Goal: Communication & Community: Share content

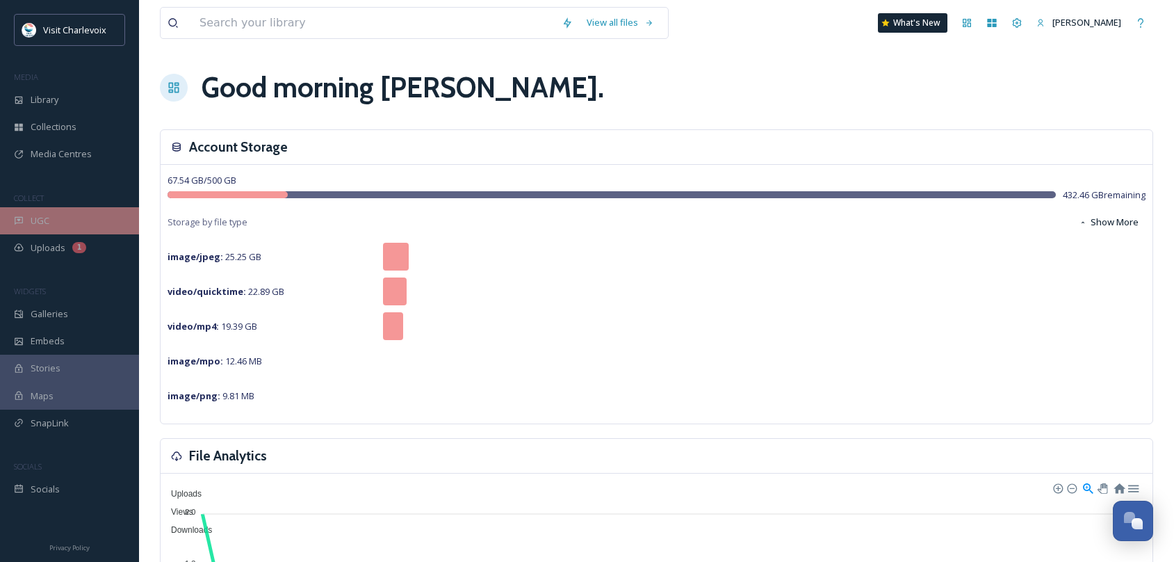
click at [78, 218] on div "UGC" at bounding box center [69, 220] width 139 height 27
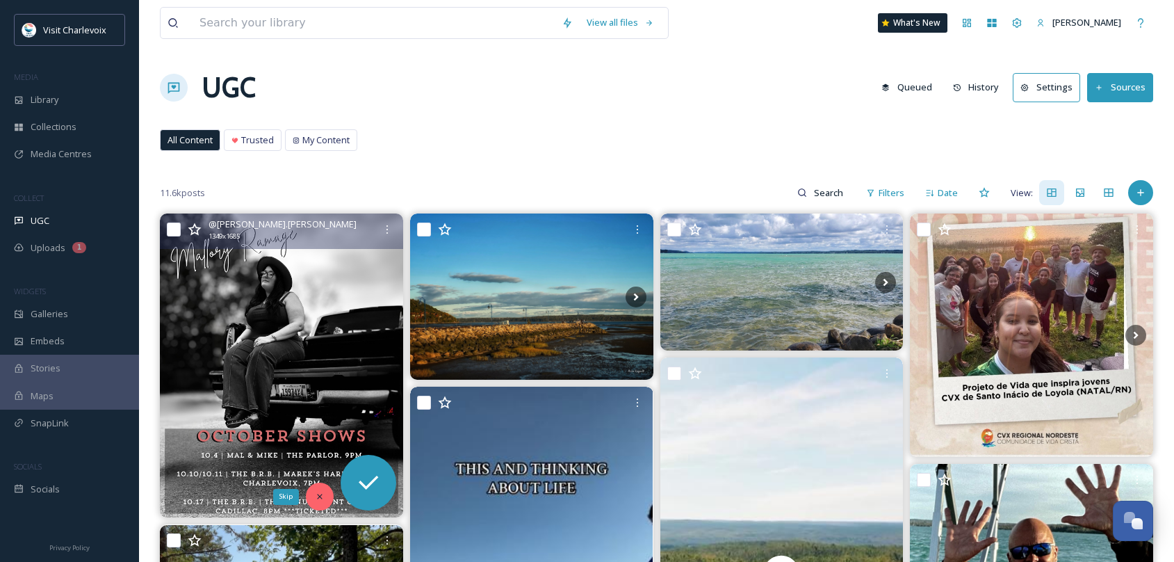
click at [324, 499] on div "Skip" at bounding box center [320, 497] width 28 height 28
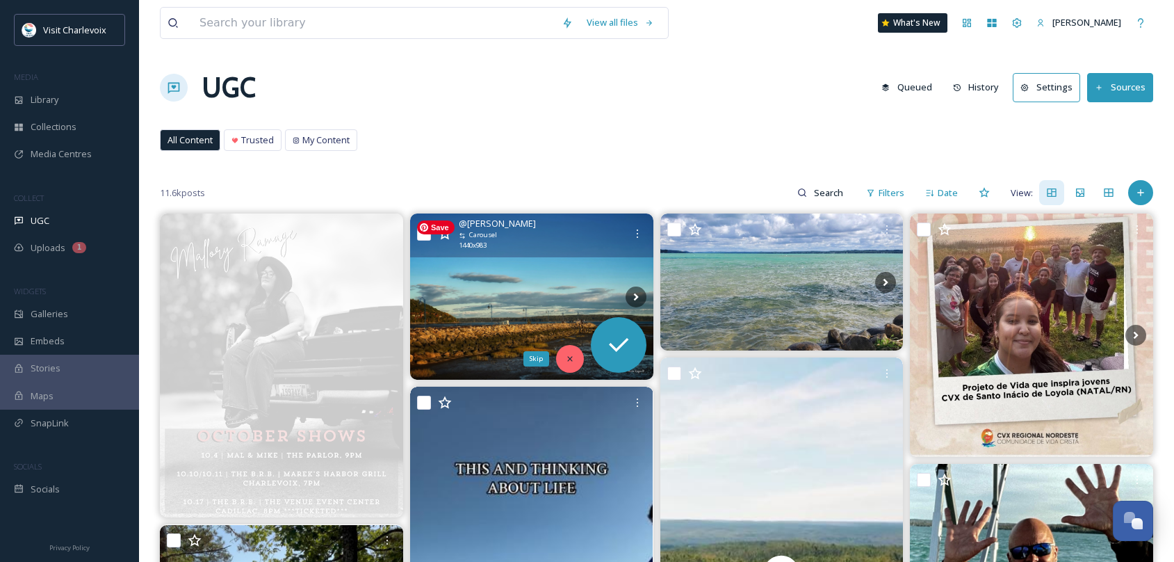
click at [572, 362] on icon at bounding box center [570, 359] width 10 height 10
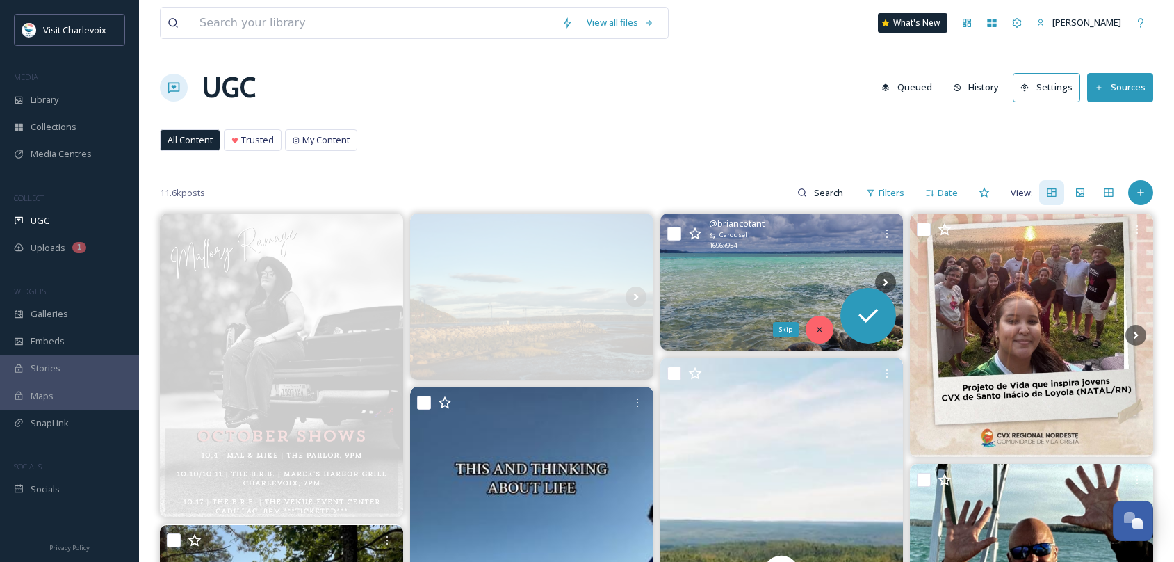
click at [829, 325] on div "Skip" at bounding box center [820, 330] width 28 height 28
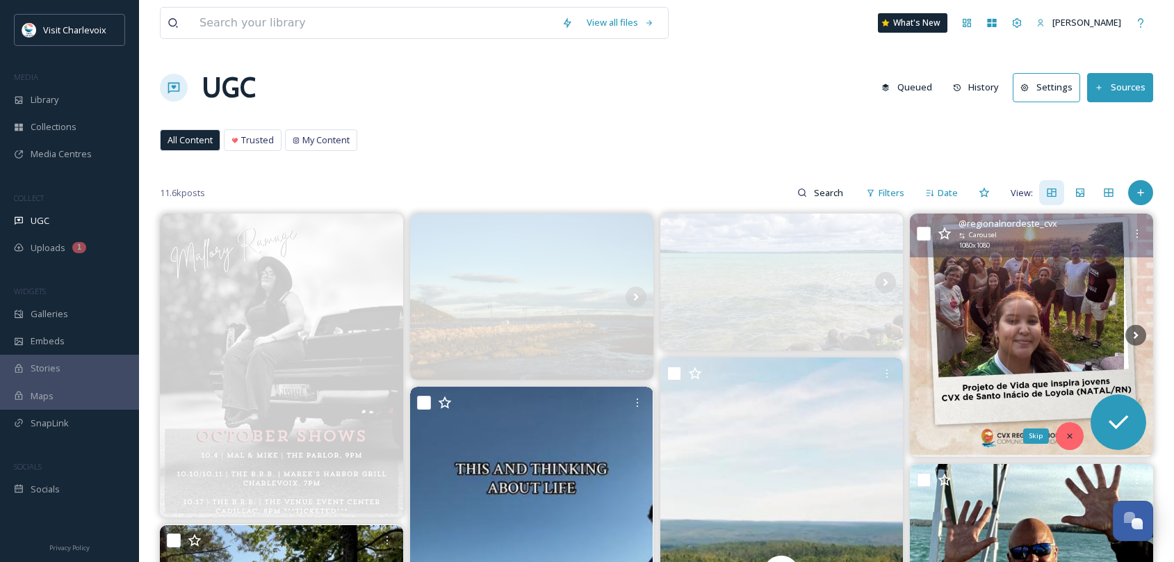
click at [1065, 434] on icon at bounding box center [1070, 436] width 10 height 10
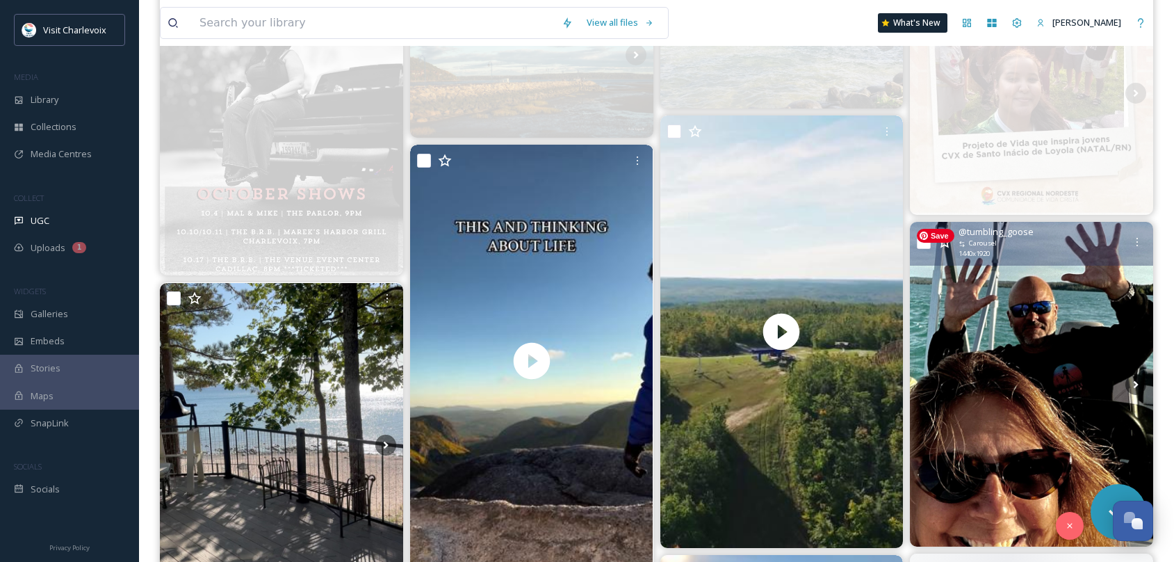
scroll to position [275, 0]
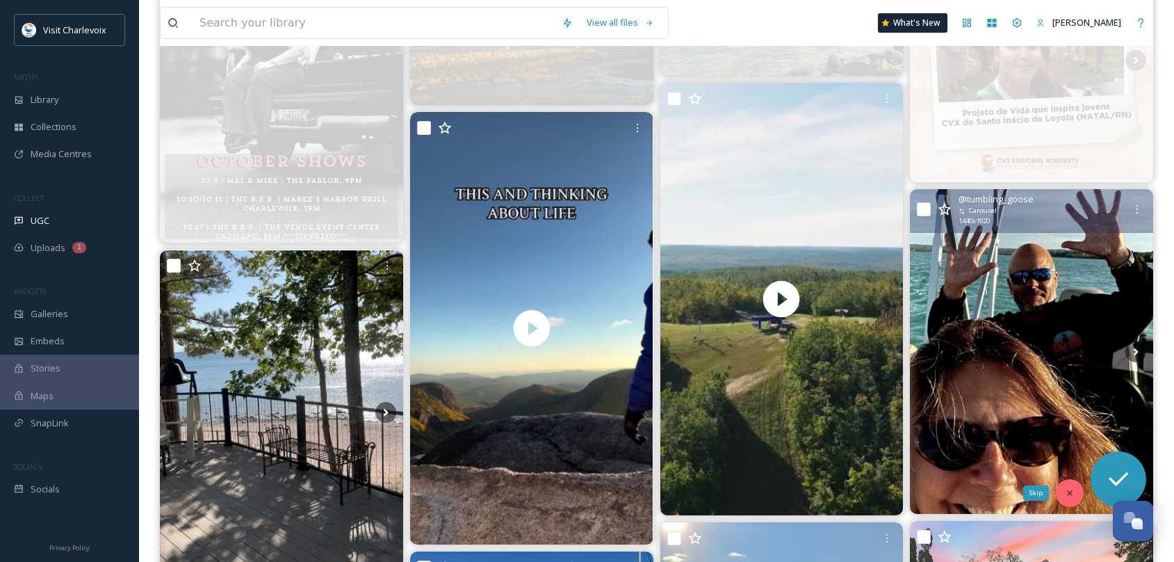
click at [1067, 499] on div "Skip" at bounding box center [1070, 493] width 28 height 28
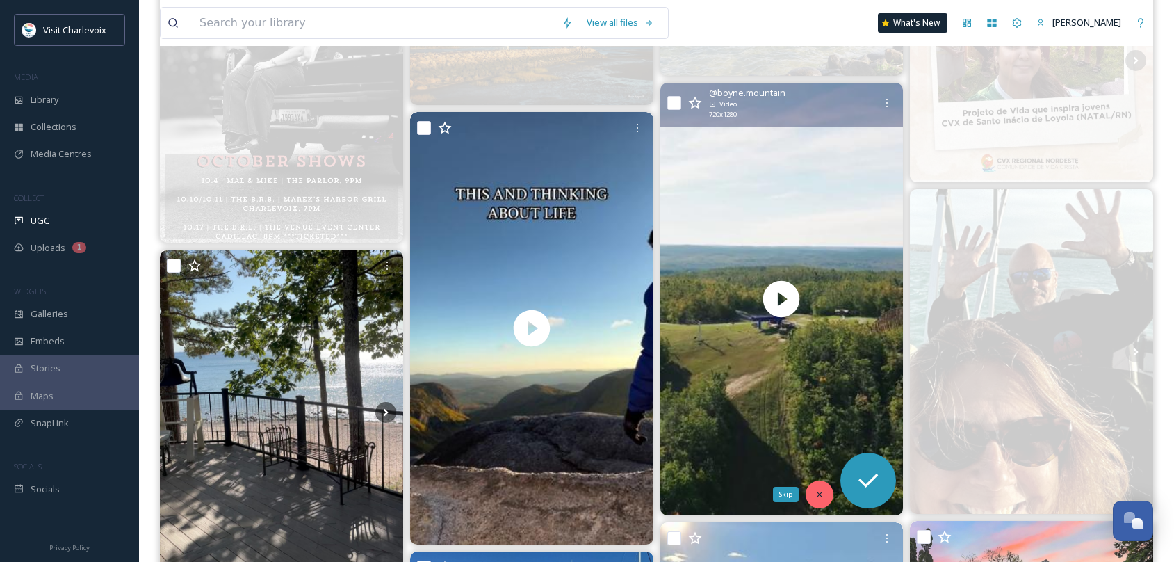
click at [823, 491] on icon at bounding box center [820, 494] width 10 height 10
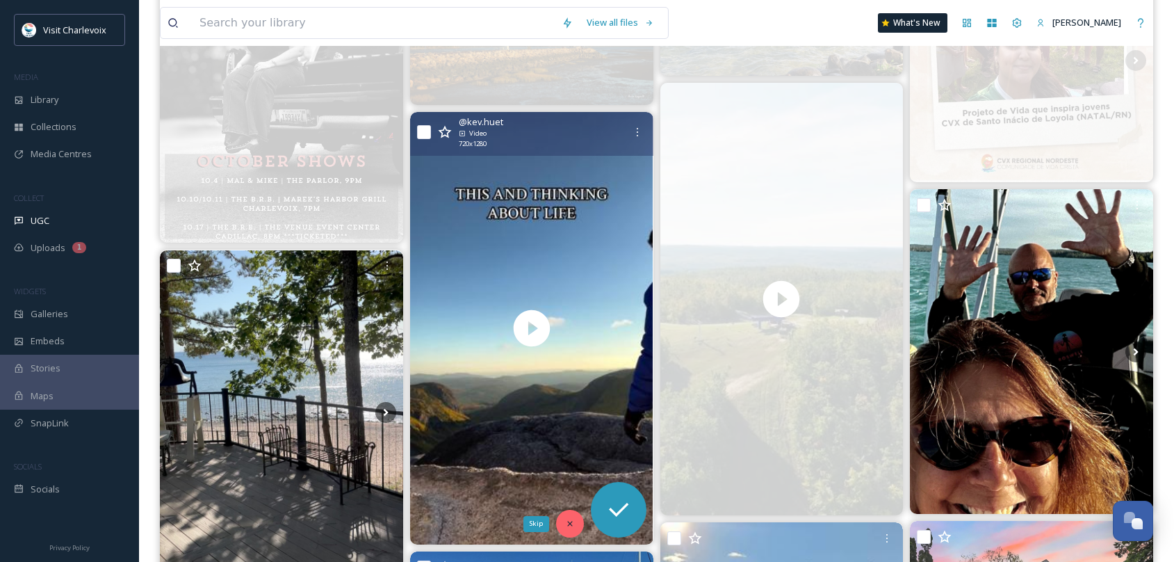
click at [573, 517] on div "Skip" at bounding box center [570, 524] width 28 height 28
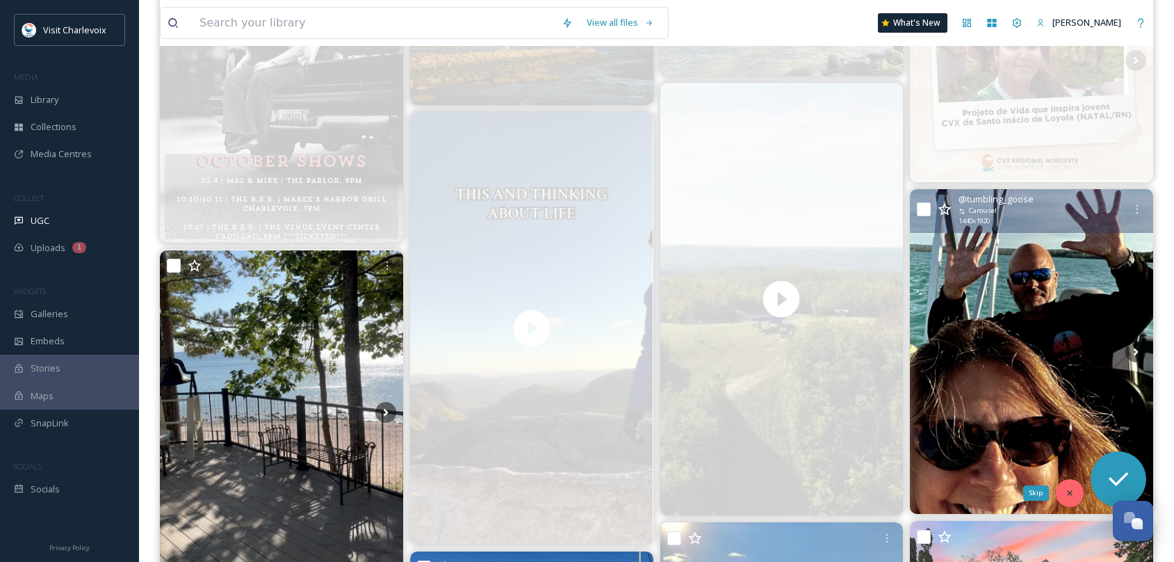
click at [1069, 492] on icon at bounding box center [1070, 493] width 10 height 10
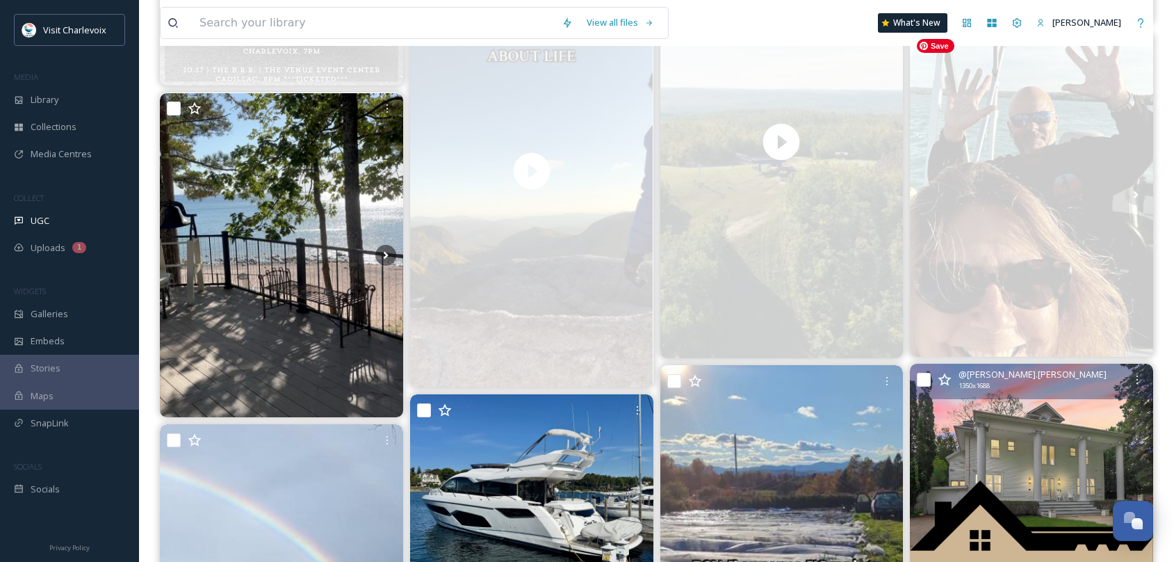
scroll to position [469, 0]
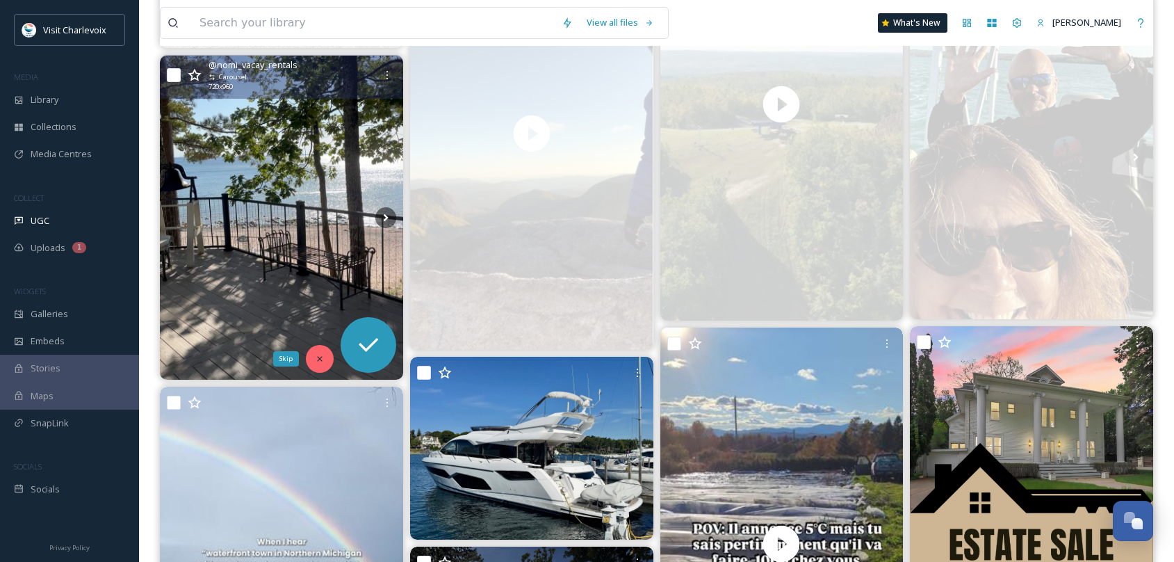
click at [329, 364] on div "Skip" at bounding box center [320, 359] width 28 height 28
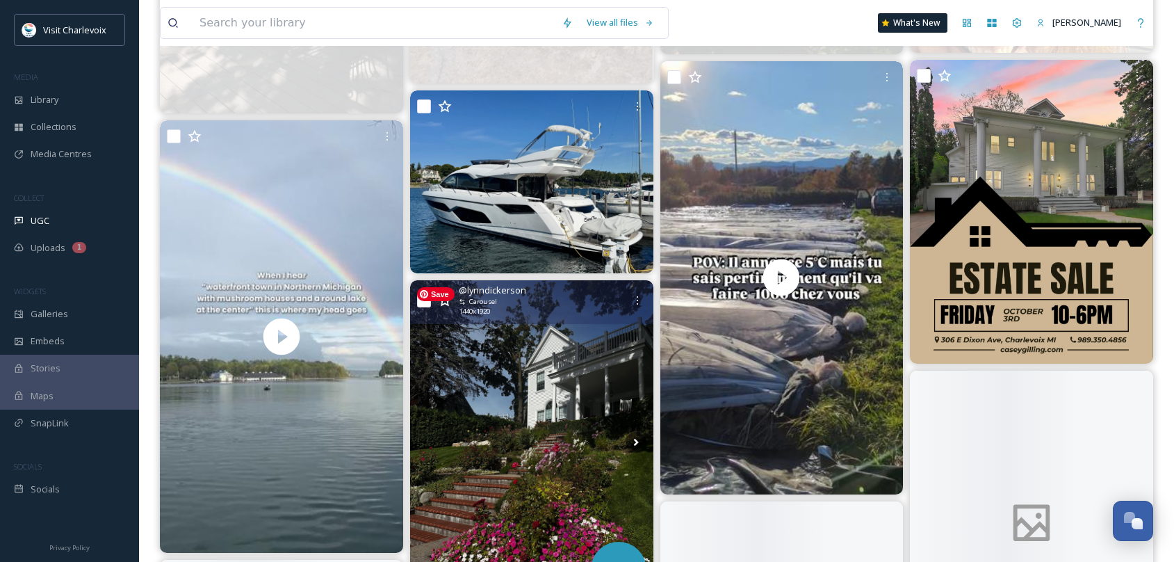
scroll to position [750, 0]
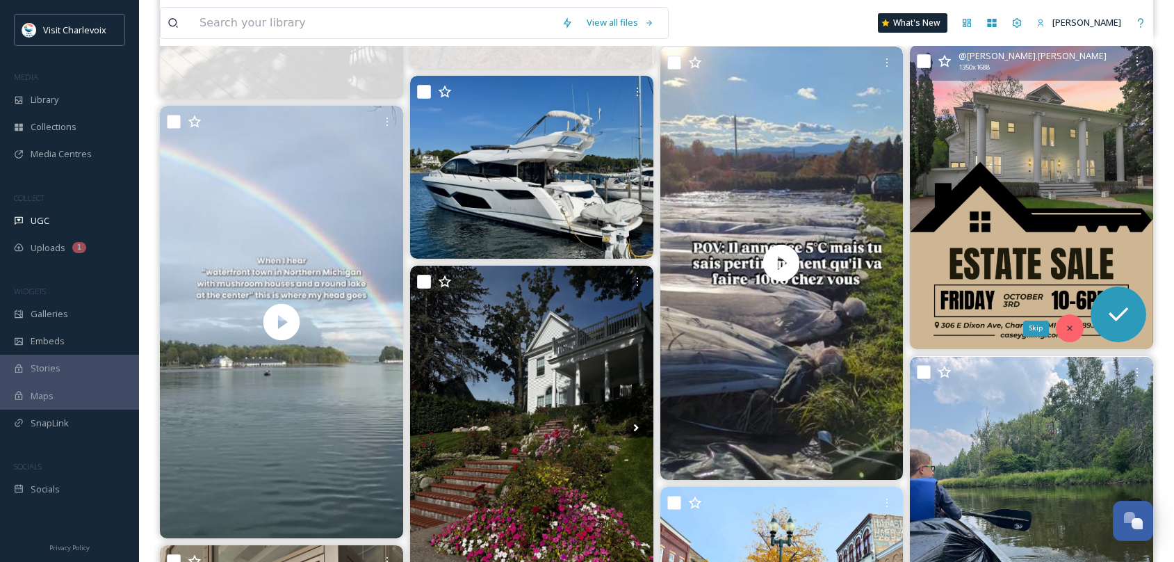
click at [1071, 323] on icon at bounding box center [1070, 328] width 10 height 10
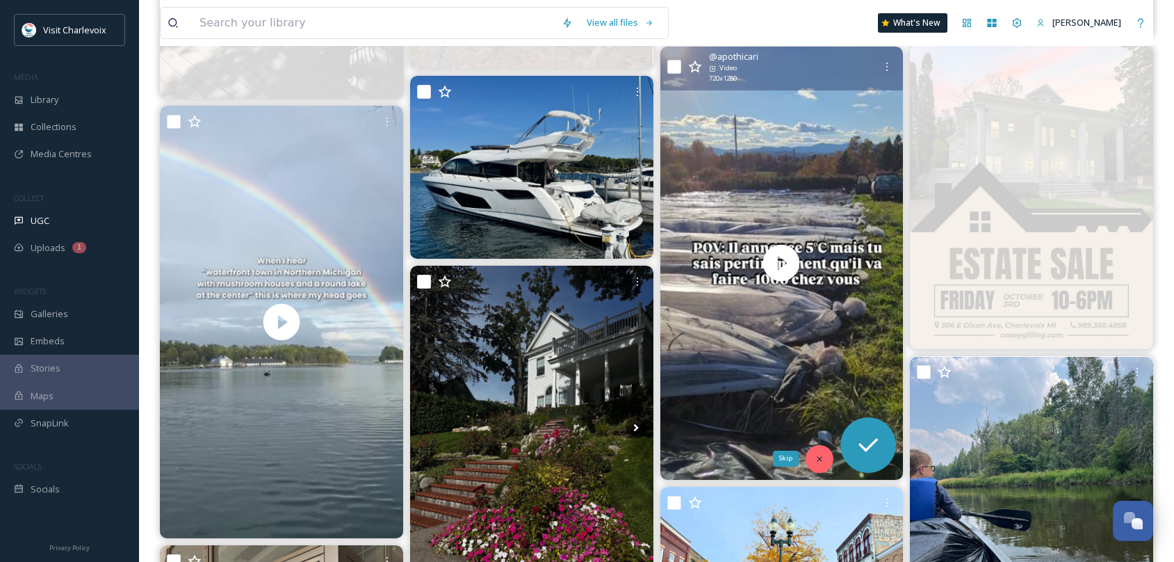
click at [819, 461] on icon at bounding box center [820, 459] width 10 height 10
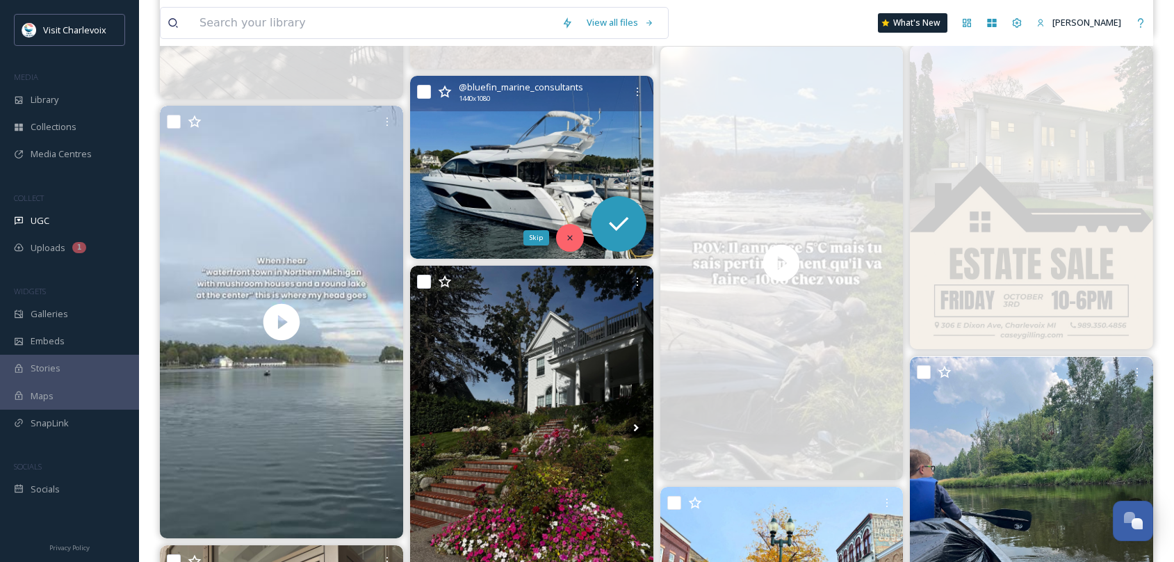
click at [567, 236] on icon at bounding box center [570, 238] width 10 height 10
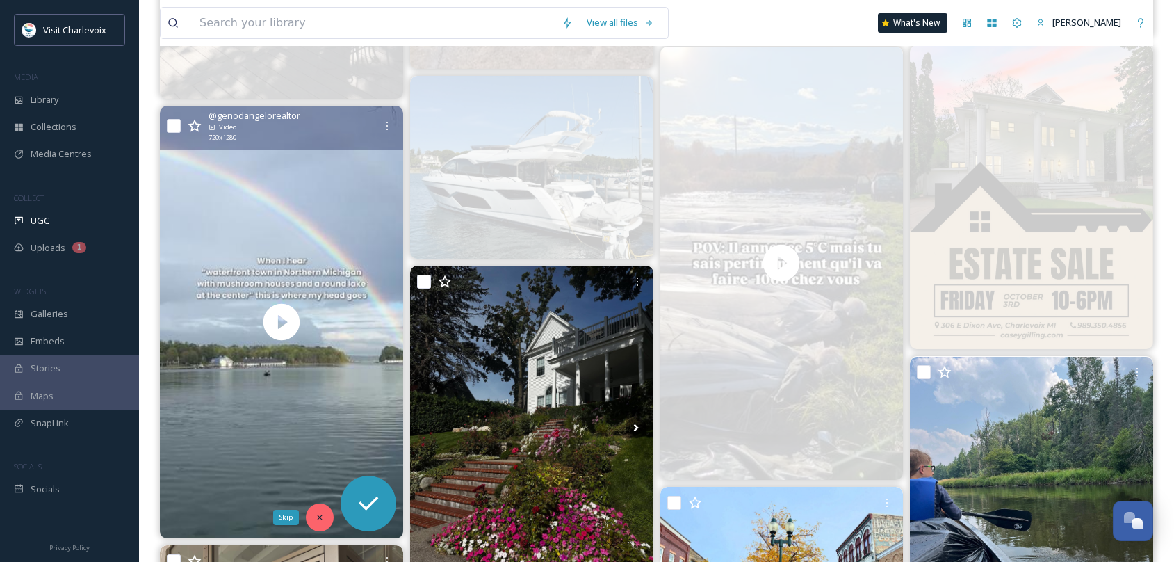
click at [314, 519] on div "Skip" at bounding box center [320, 517] width 28 height 28
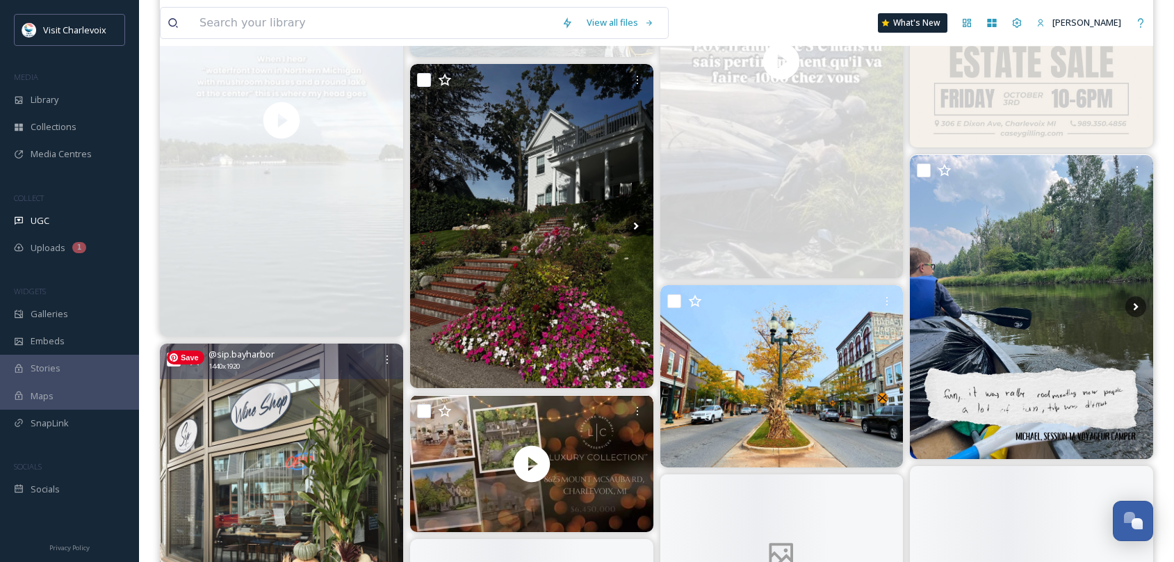
scroll to position [969, 0]
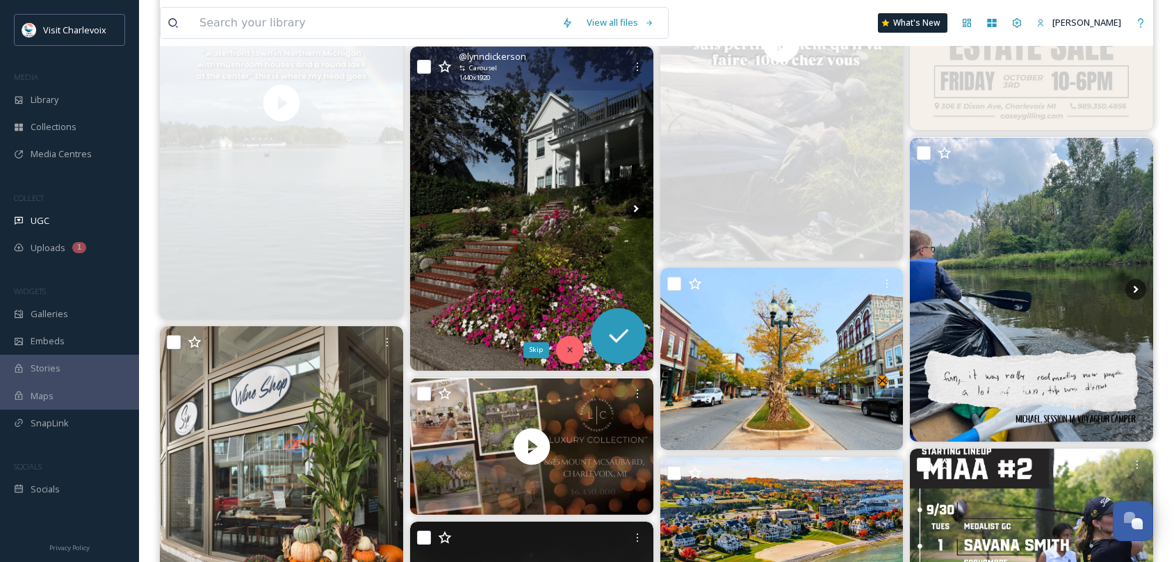
click at [563, 343] on div "Skip" at bounding box center [570, 350] width 28 height 28
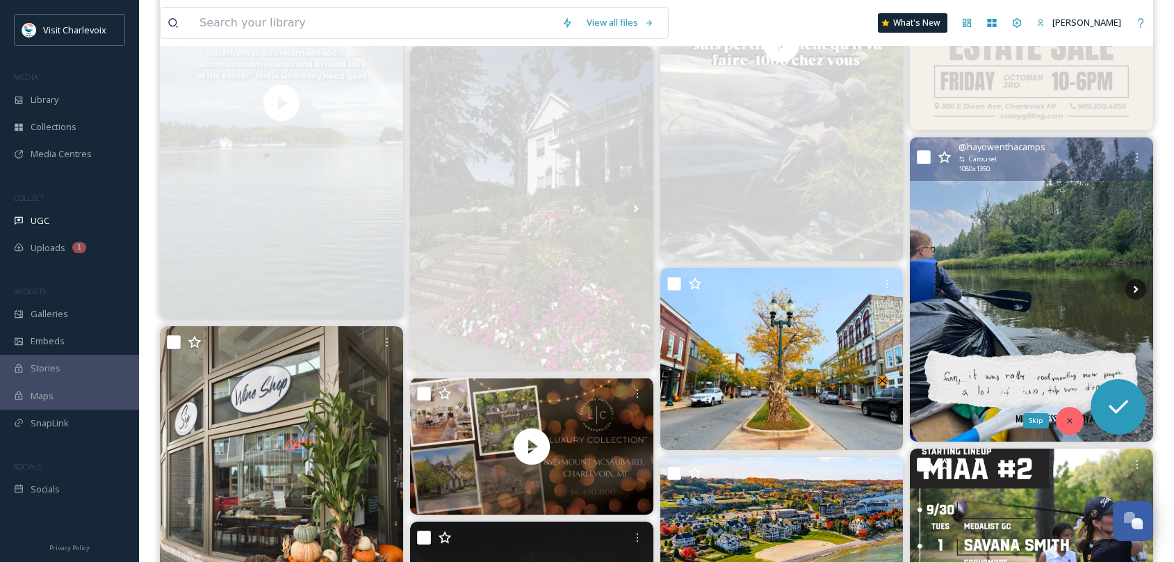
click at [1067, 416] on icon at bounding box center [1070, 421] width 10 height 10
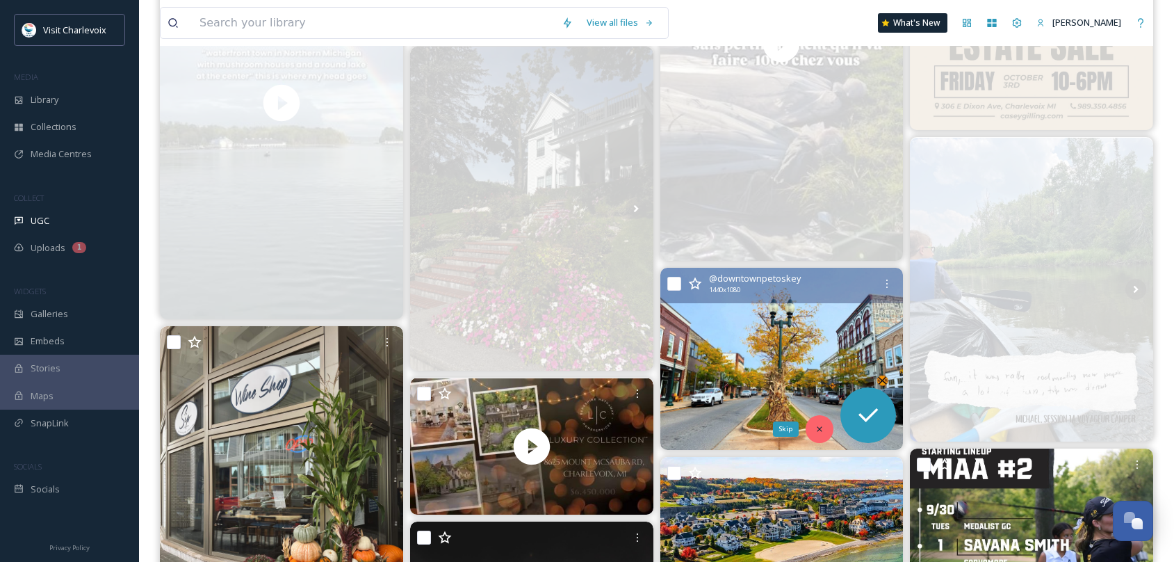
click at [823, 428] on icon at bounding box center [820, 429] width 10 height 10
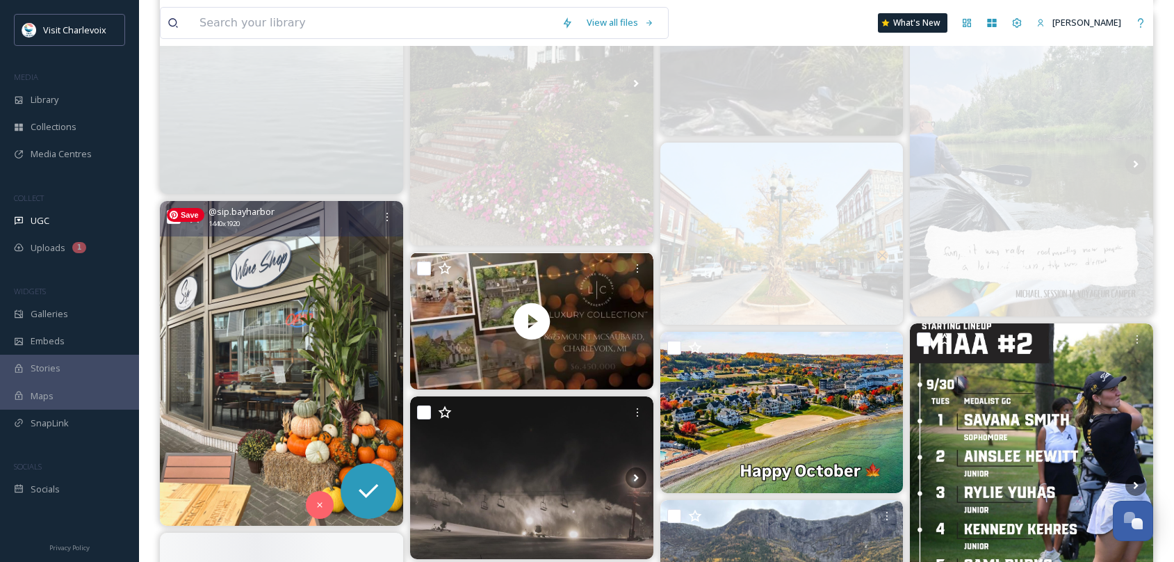
scroll to position [1103, 0]
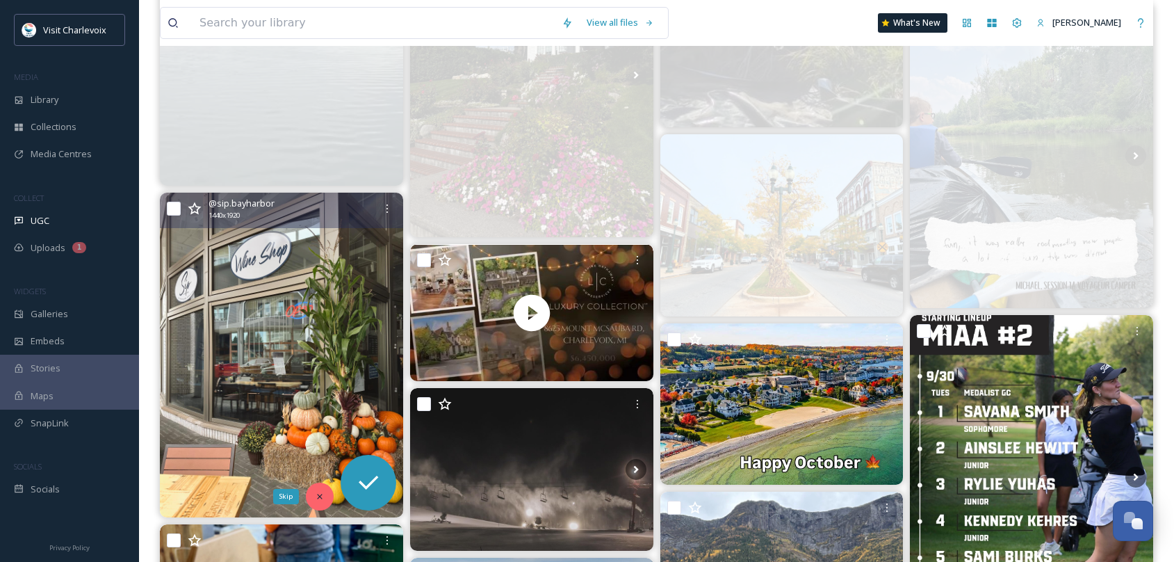
click at [321, 497] on icon at bounding box center [319, 496] width 5 height 5
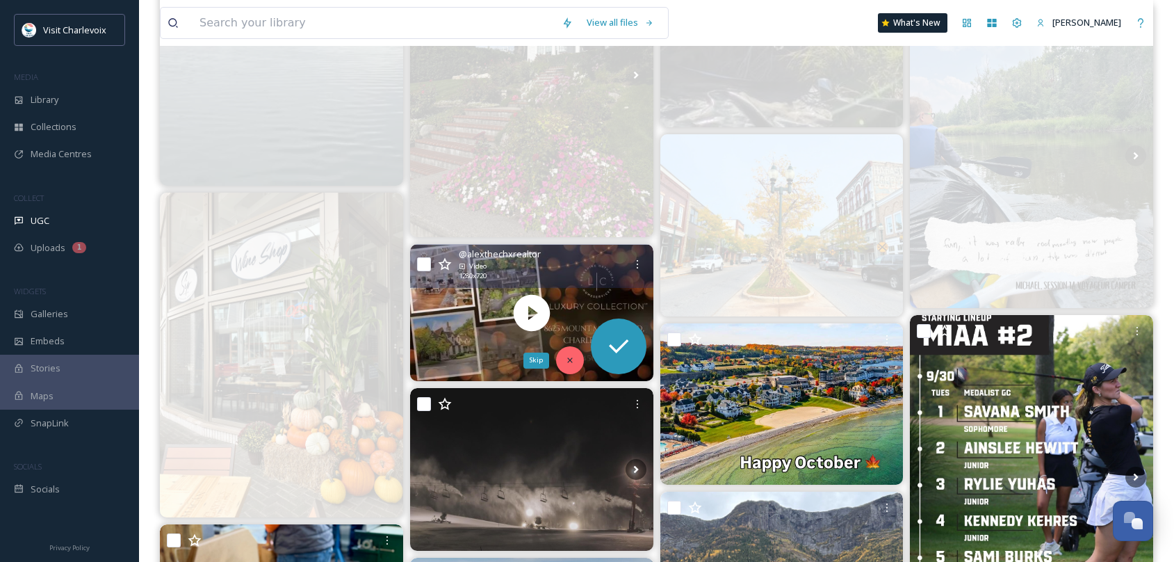
click at [567, 362] on icon at bounding box center [569, 360] width 5 height 5
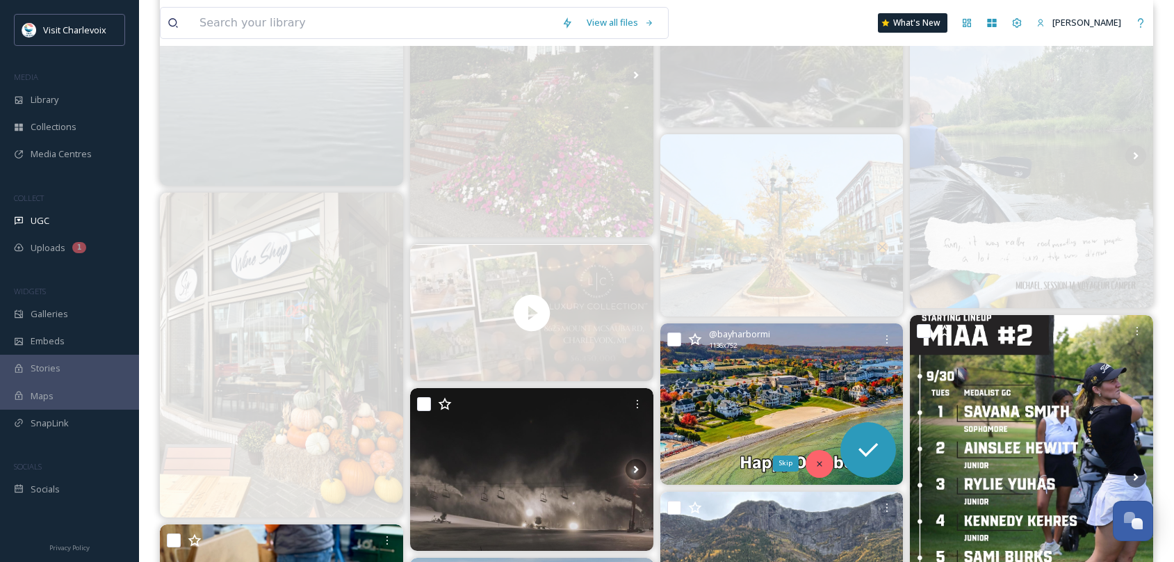
click at [820, 464] on icon at bounding box center [820, 464] width 10 height 10
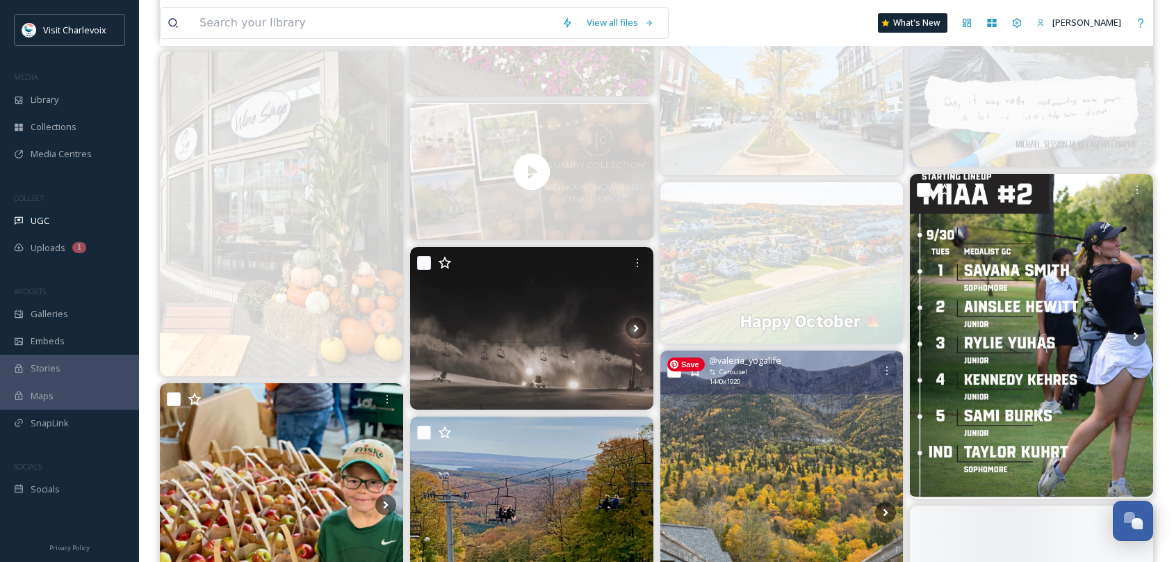
scroll to position [1317, 0]
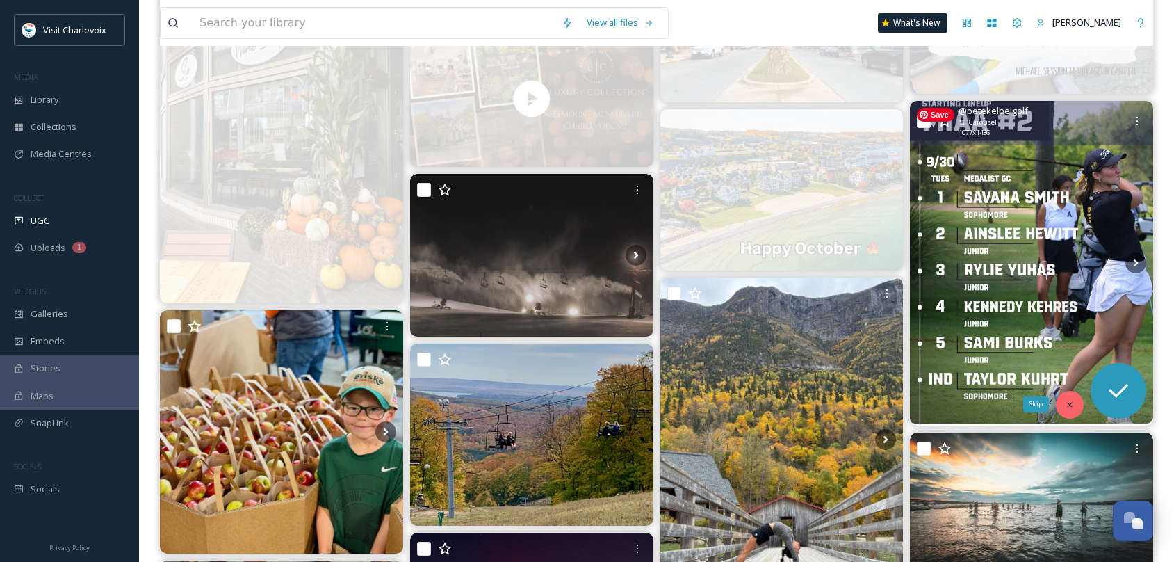
click at [1066, 406] on icon at bounding box center [1070, 405] width 10 height 10
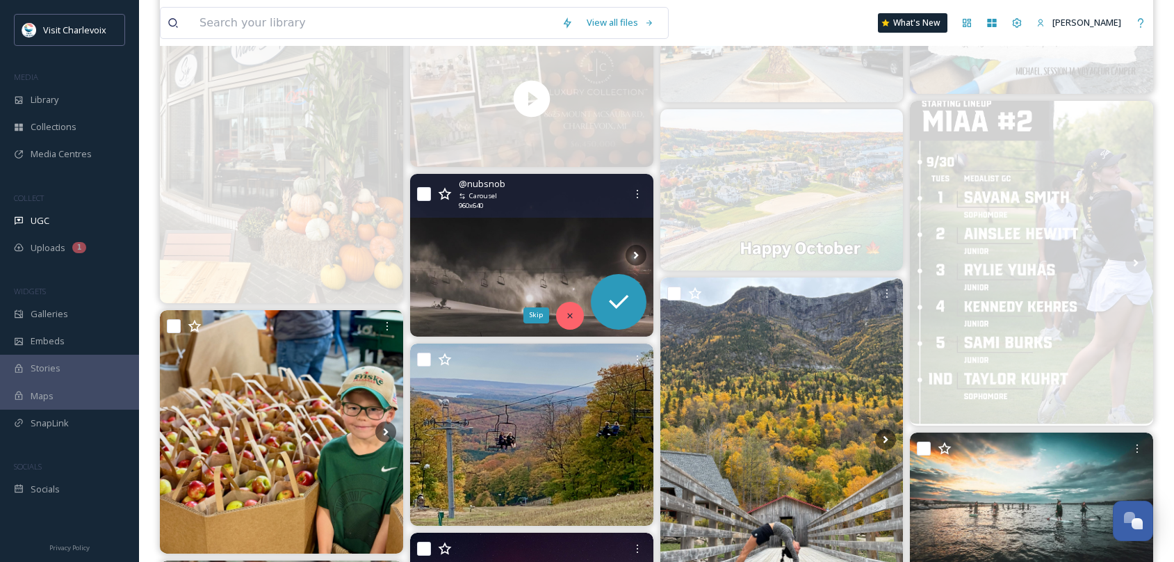
click at [570, 318] on icon at bounding box center [570, 316] width 10 height 10
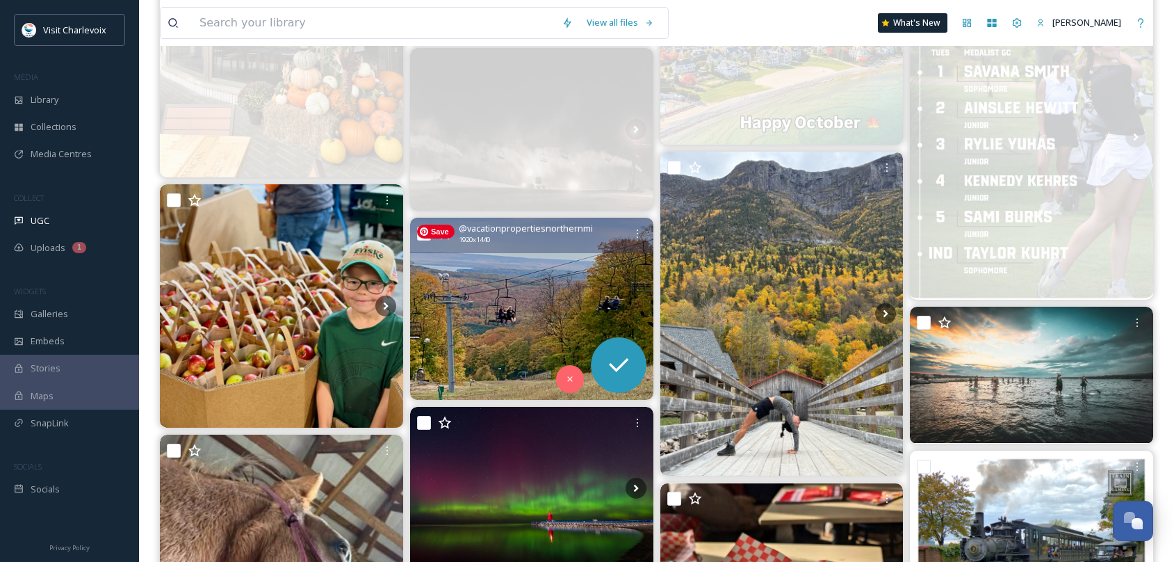
scroll to position [1467, 0]
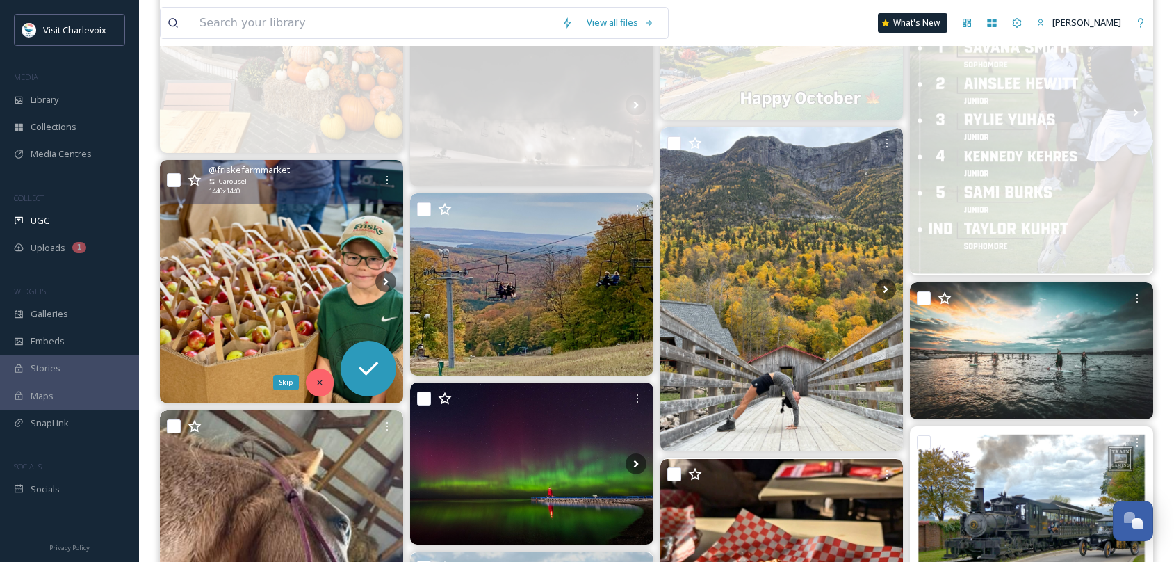
click at [315, 386] on icon at bounding box center [320, 383] width 10 height 10
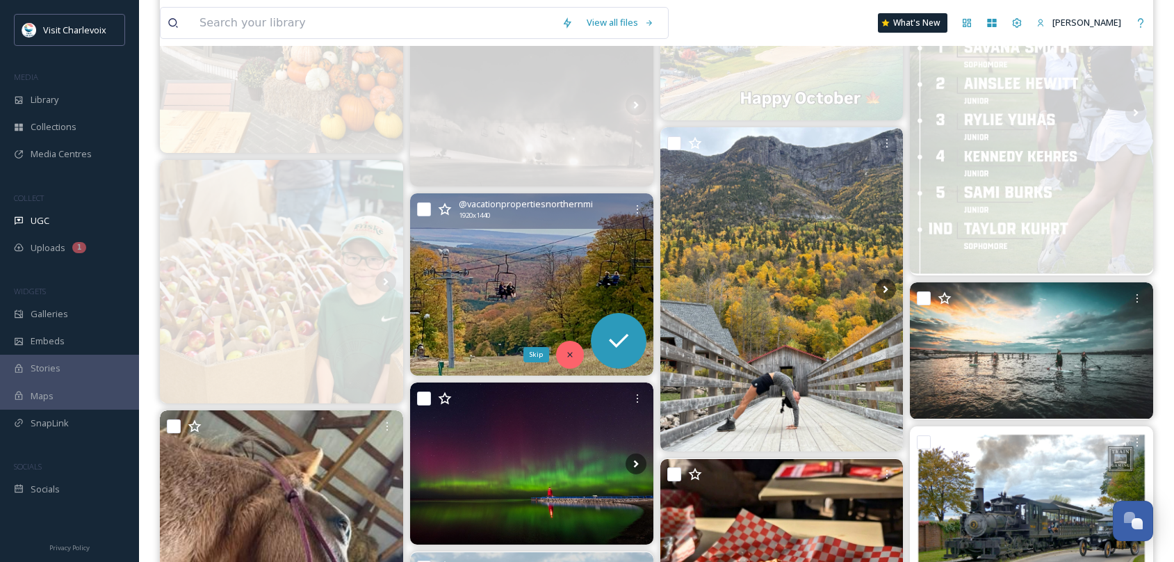
click at [565, 352] on icon at bounding box center [570, 355] width 10 height 10
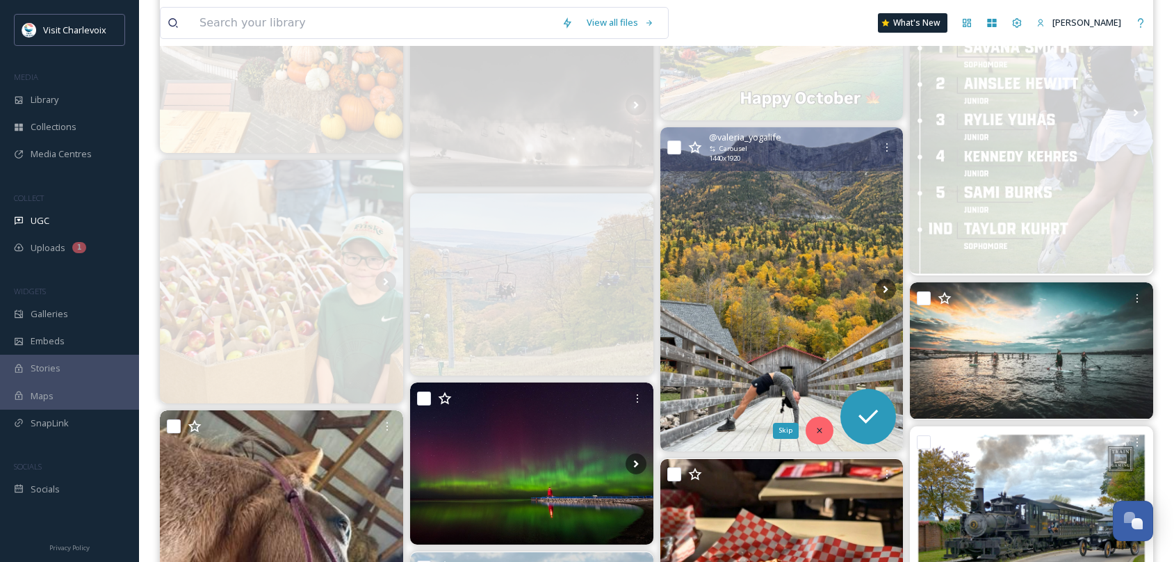
click at [817, 438] on div "Skip" at bounding box center [820, 430] width 28 height 28
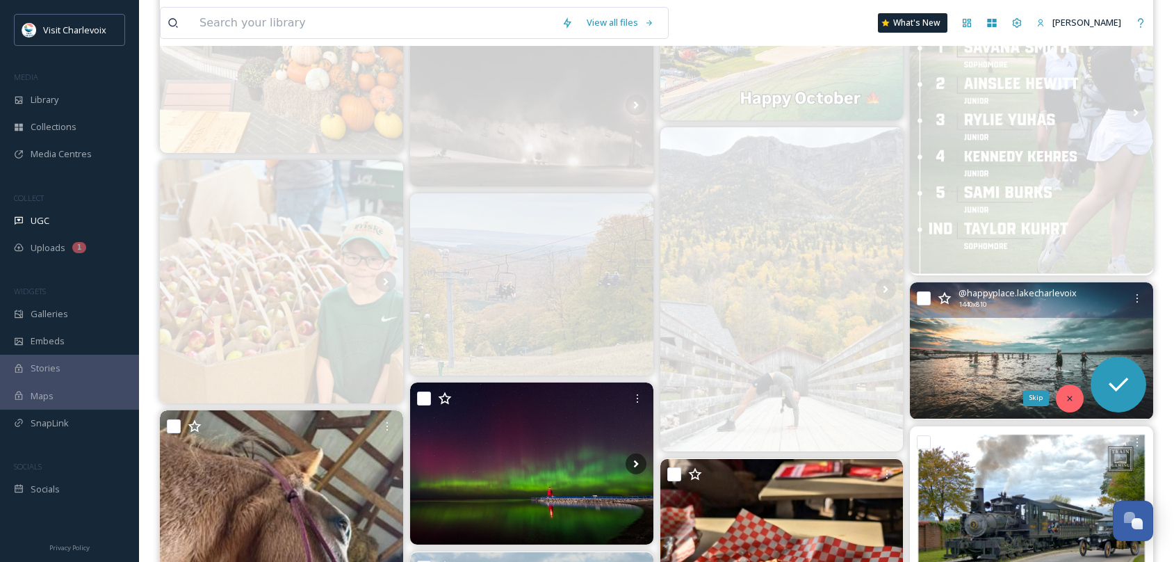
click at [1065, 399] on icon at bounding box center [1070, 399] width 10 height 10
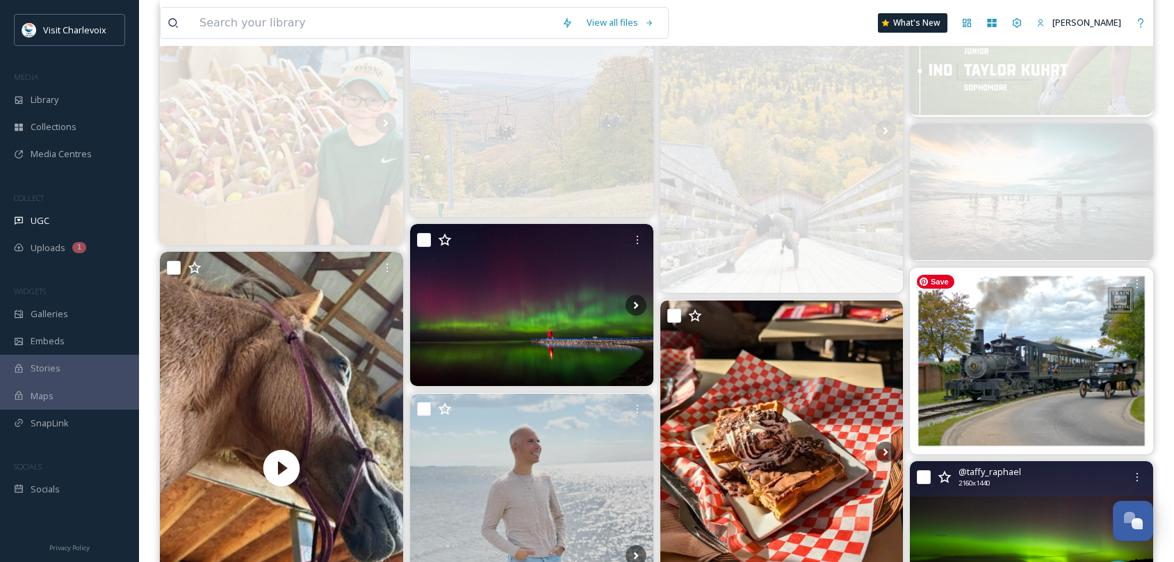
scroll to position [1632, 0]
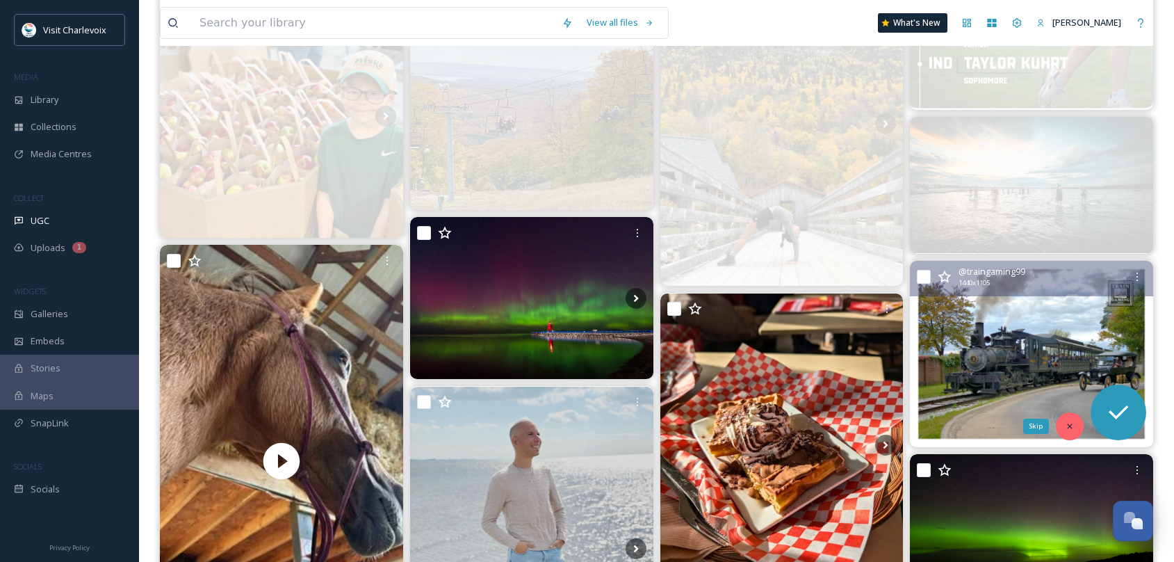
click at [1065, 418] on div "Skip" at bounding box center [1070, 426] width 28 height 28
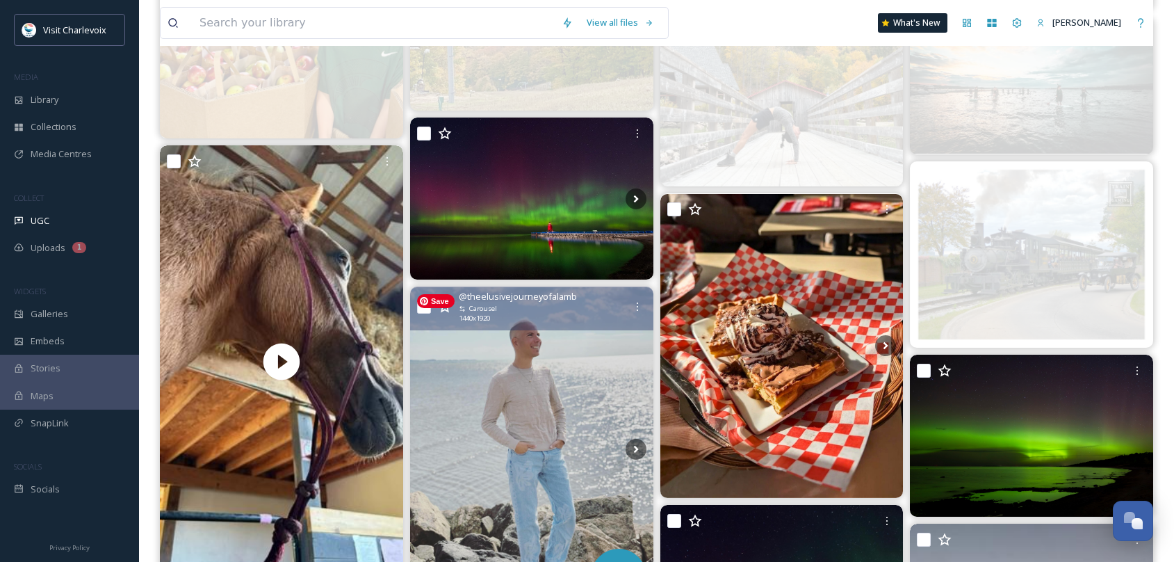
scroll to position [1771, 0]
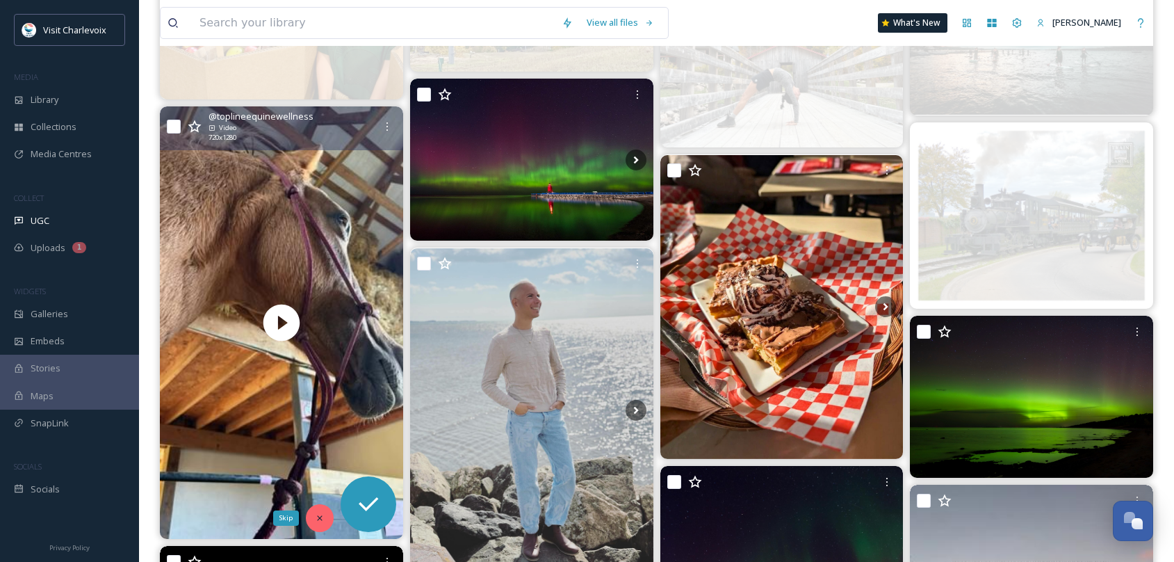
click at [317, 512] on div "Skip" at bounding box center [320, 518] width 28 height 28
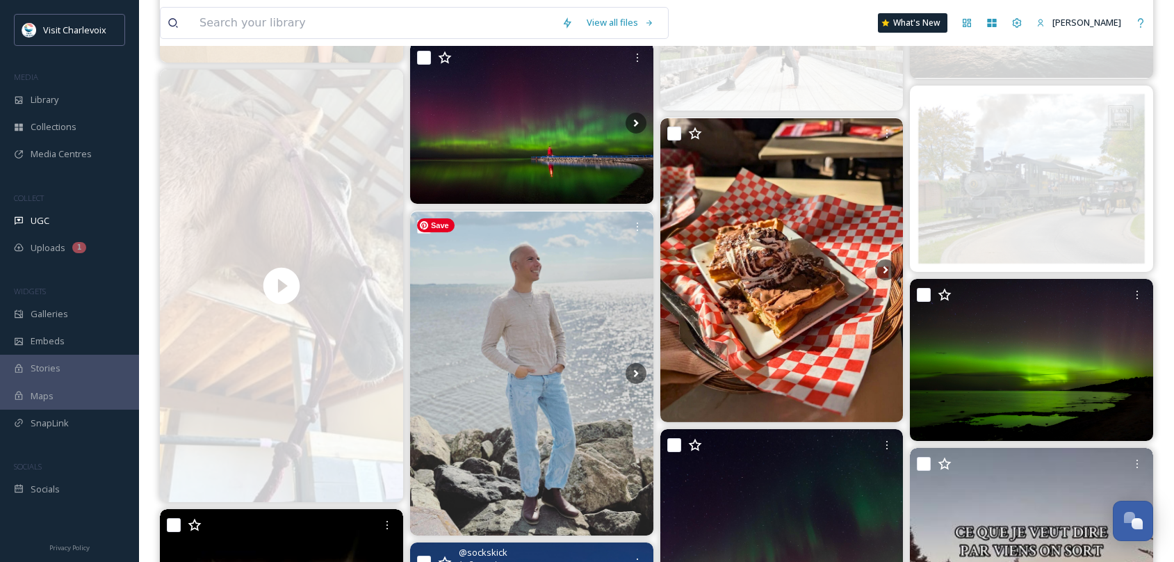
scroll to position [1877, 0]
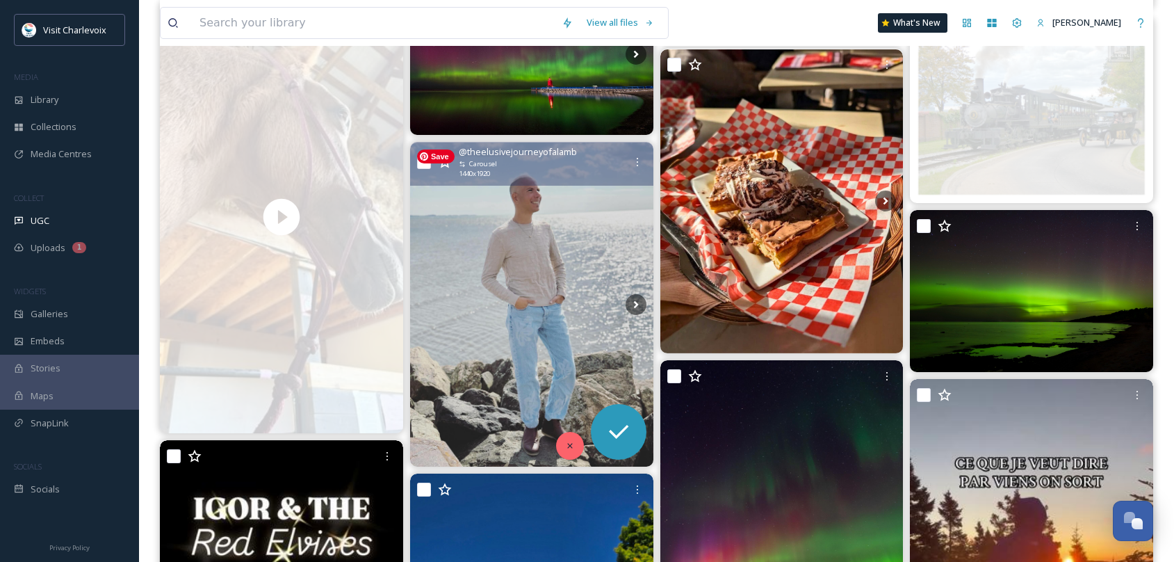
click at [567, 437] on div at bounding box center [570, 446] width 28 height 28
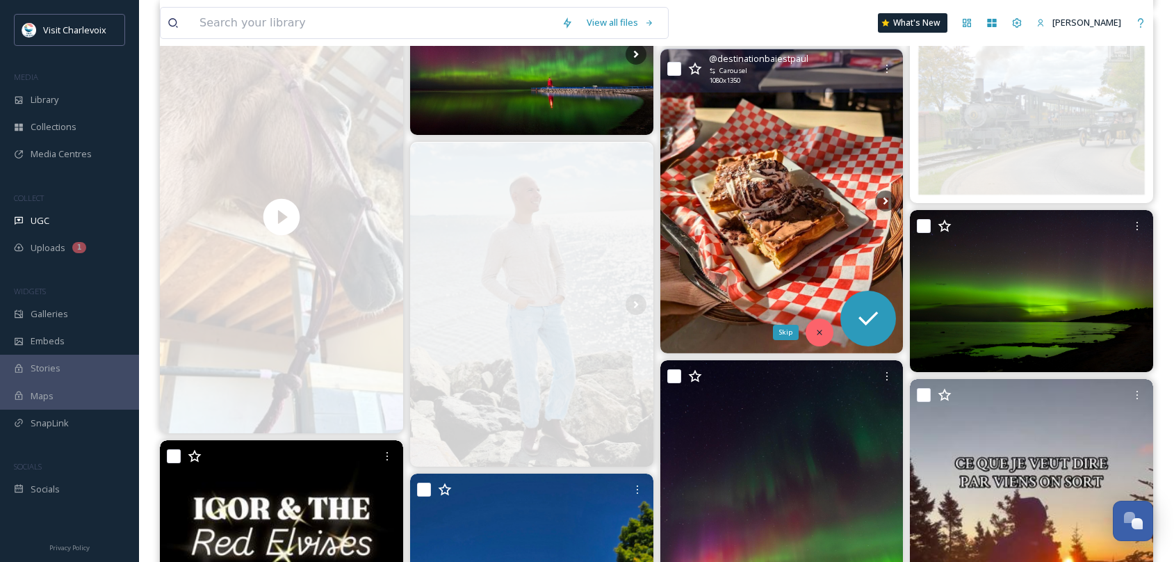
click at [815, 333] on icon at bounding box center [820, 332] width 10 height 10
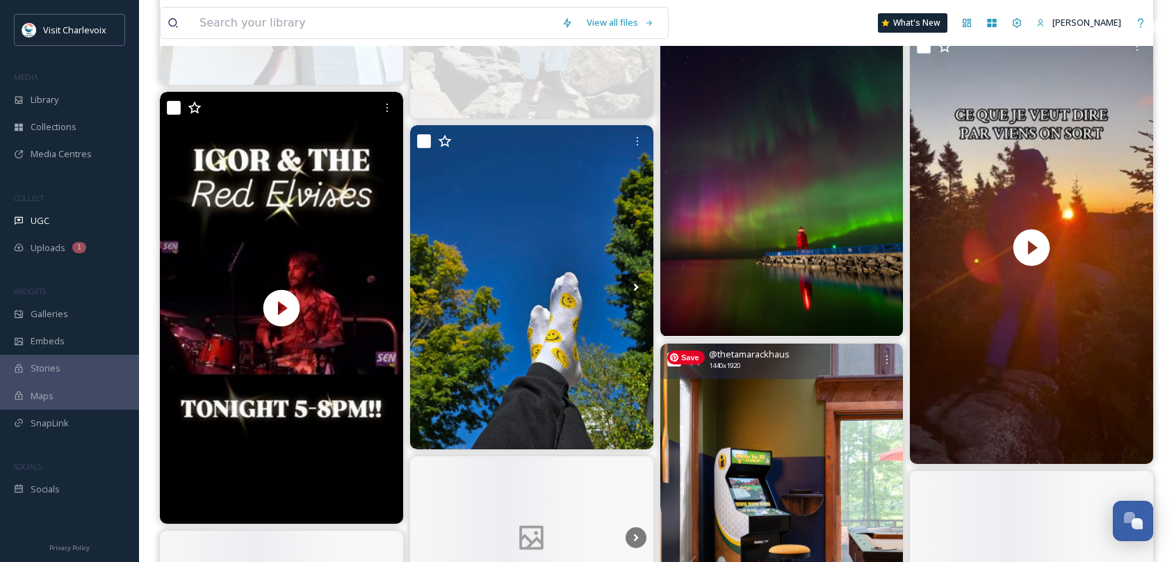
scroll to position [2231, 0]
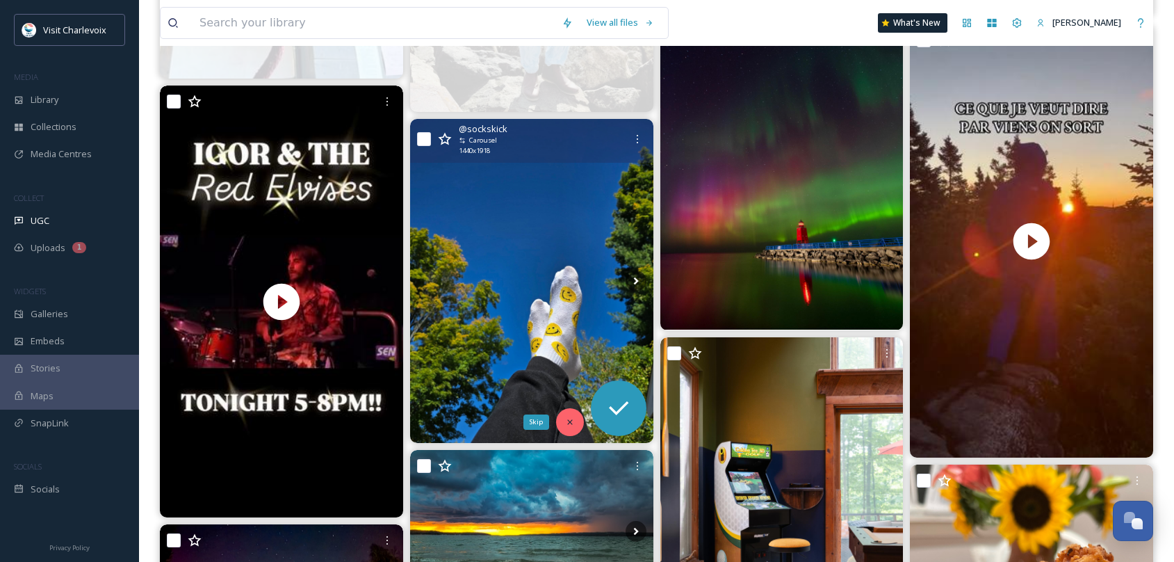
click at [563, 414] on div "Skip" at bounding box center [570, 422] width 28 height 28
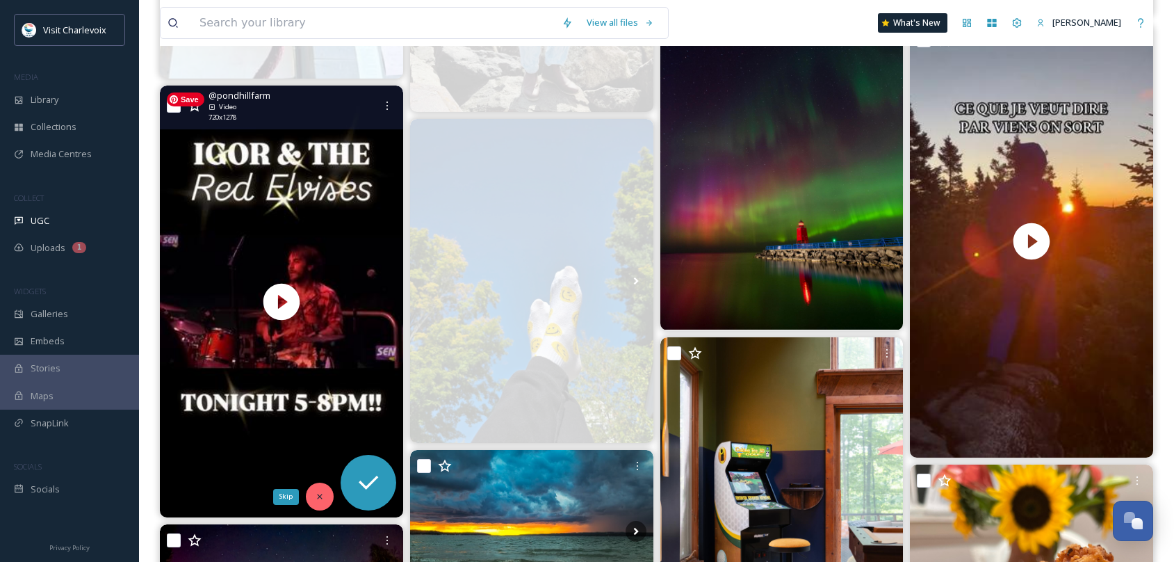
click at [321, 493] on icon at bounding box center [320, 497] width 10 height 10
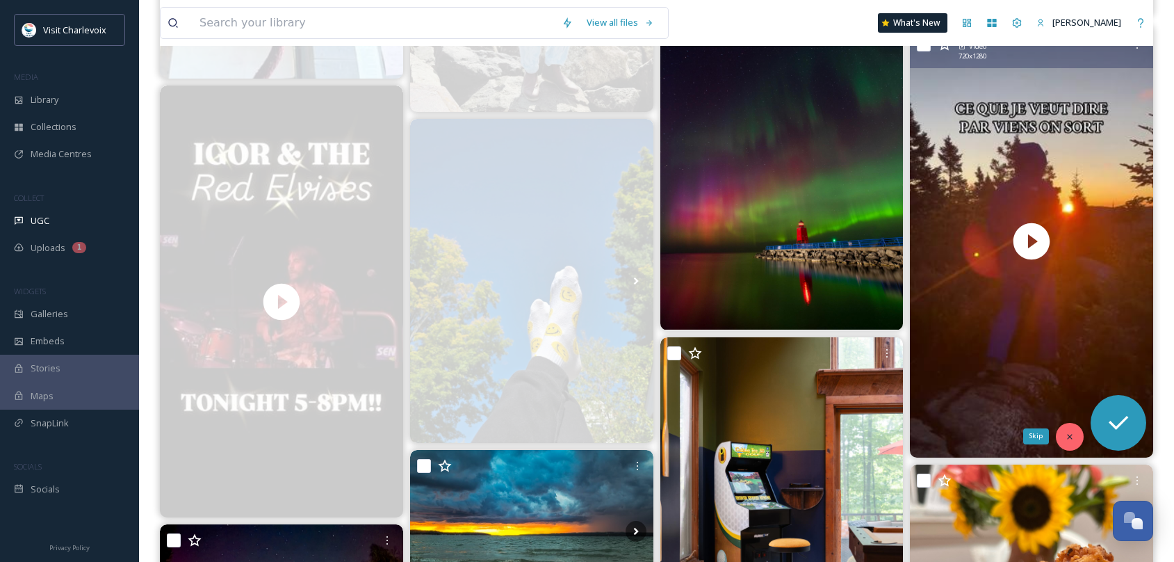
click at [1072, 439] on icon at bounding box center [1070, 437] width 10 height 10
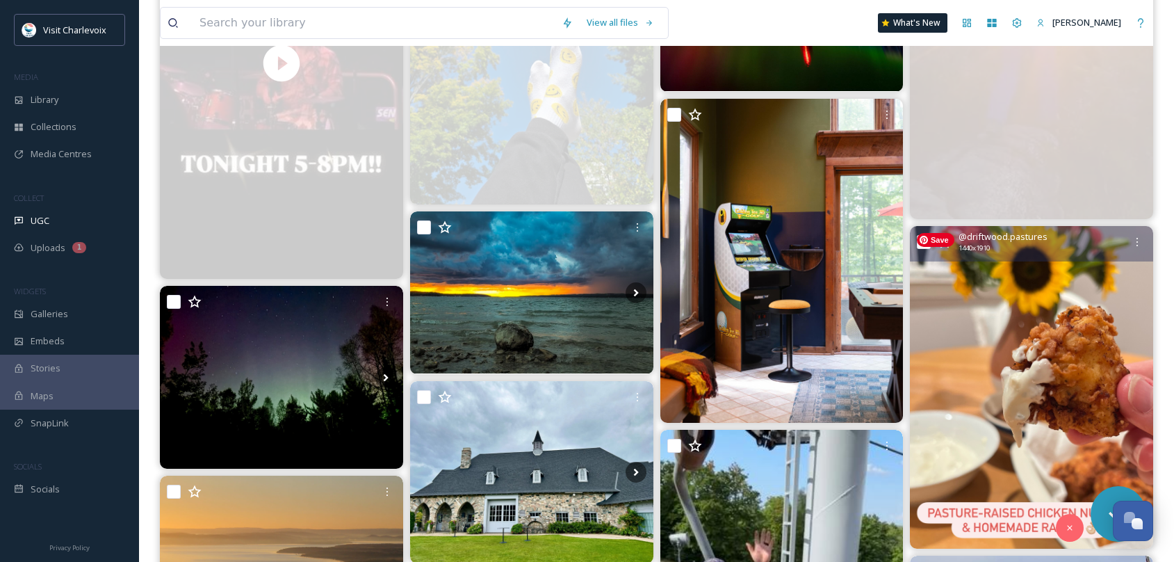
scroll to position [2533, 0]
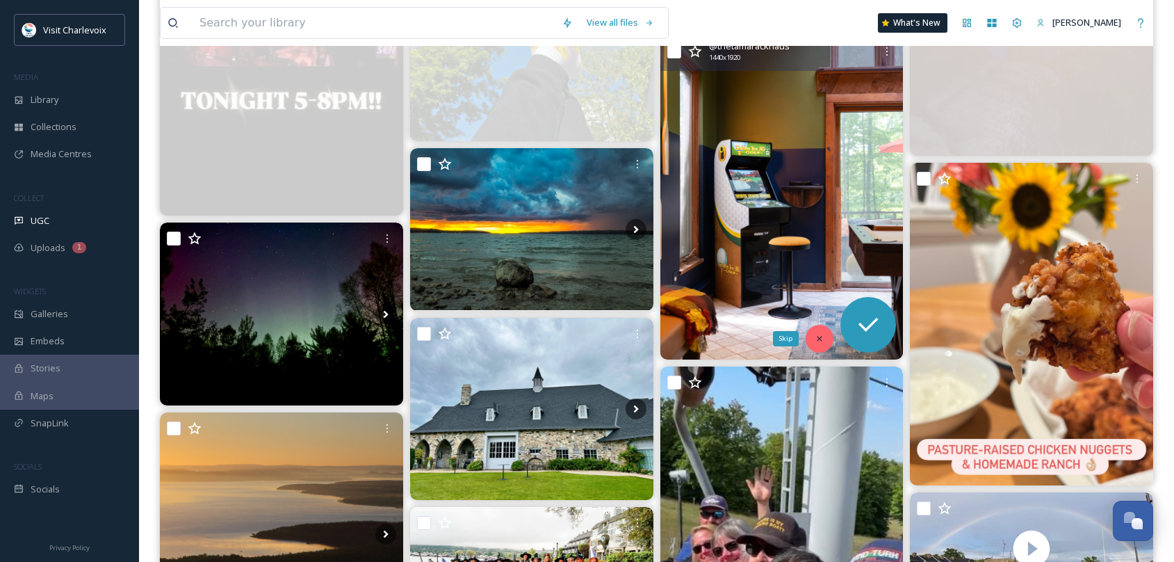
click at [822, 344] on div "Skip" at bounding box center [820, 339] width 28 height 28
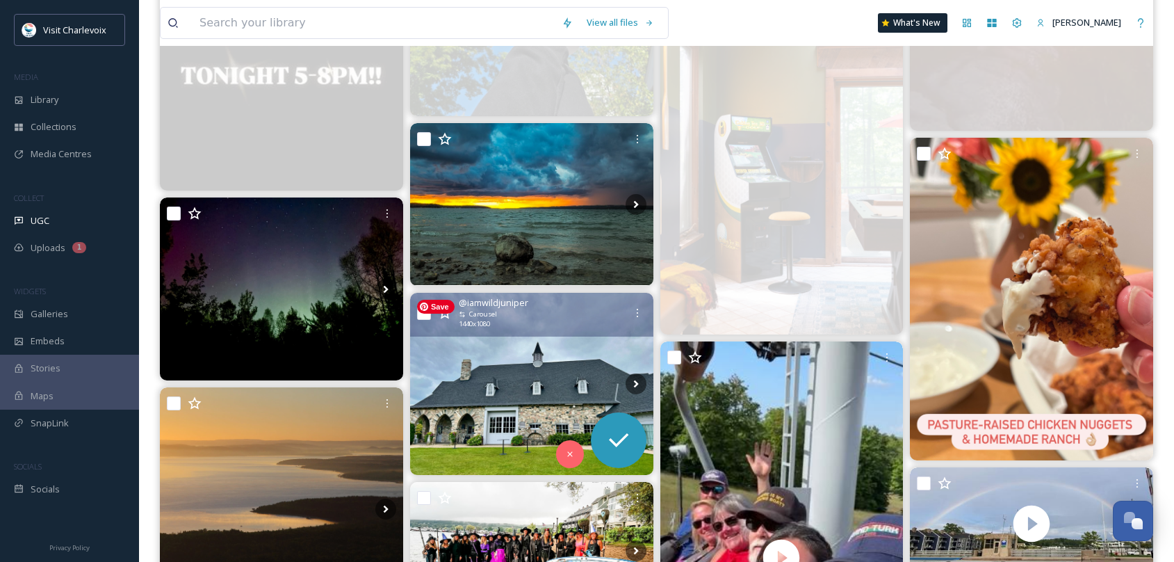
scroll to position [2743, 0]
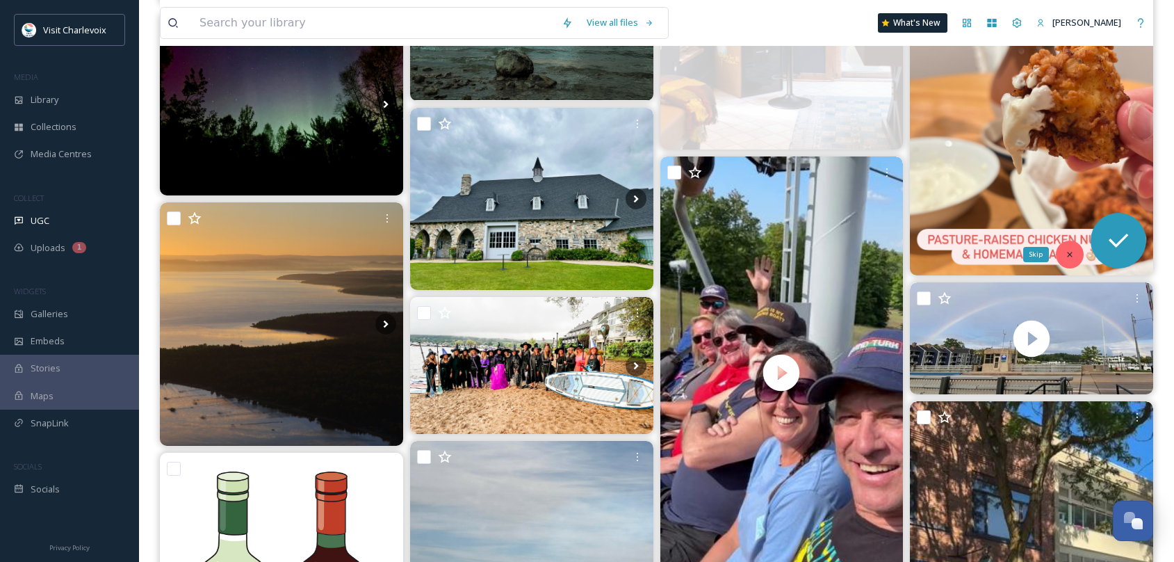
click at [1071, 250] on icon at bounding box center [1070, 255] width 10 height 10
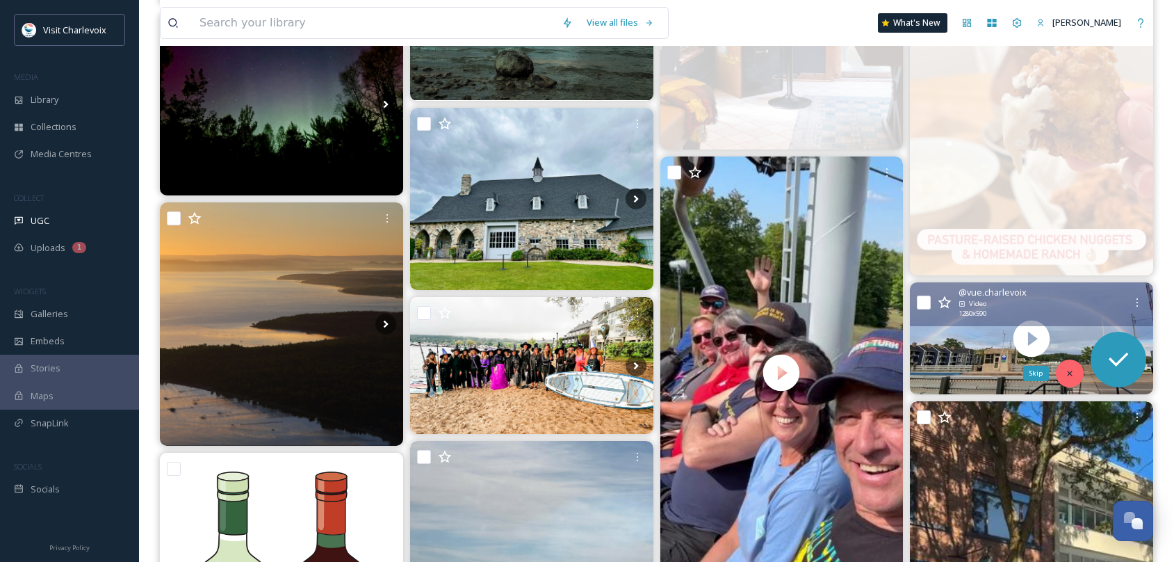
click at [1064, 368] on div "Skip" at bounding box center [1070, 373] width 28 height 28
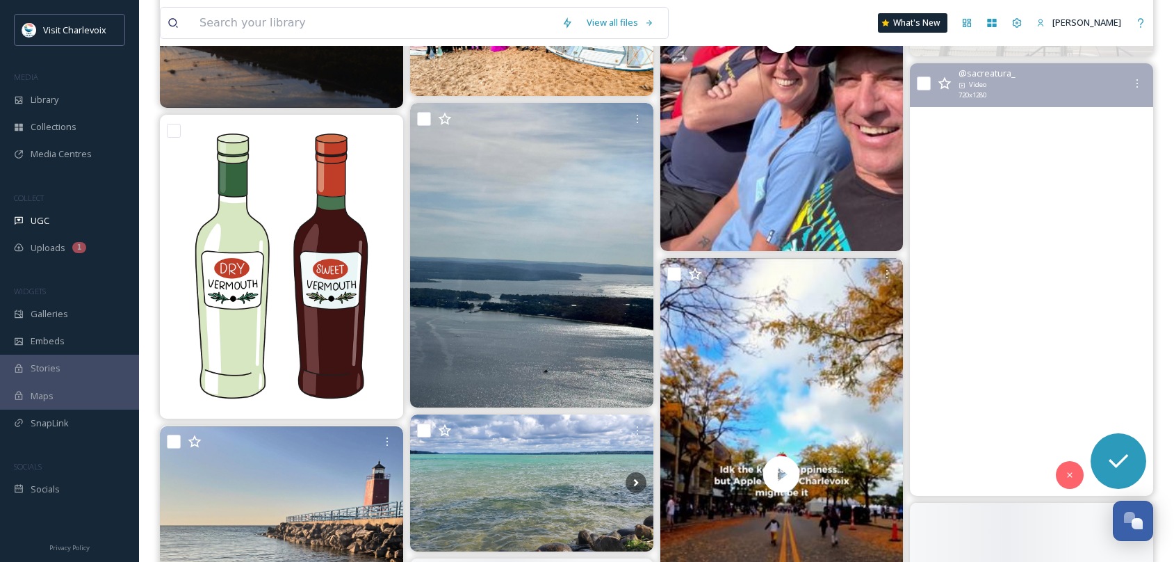
scroll to position [3118, 0]
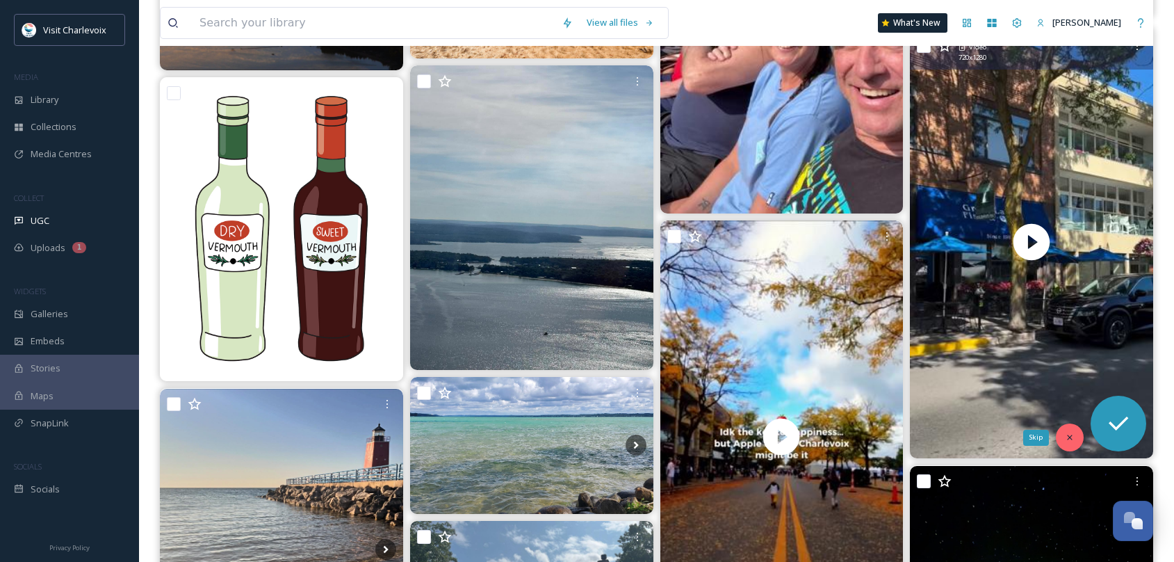
click at [1060, 437] on div "Skip" at bounding box center [1070, 437] width 28 height 28
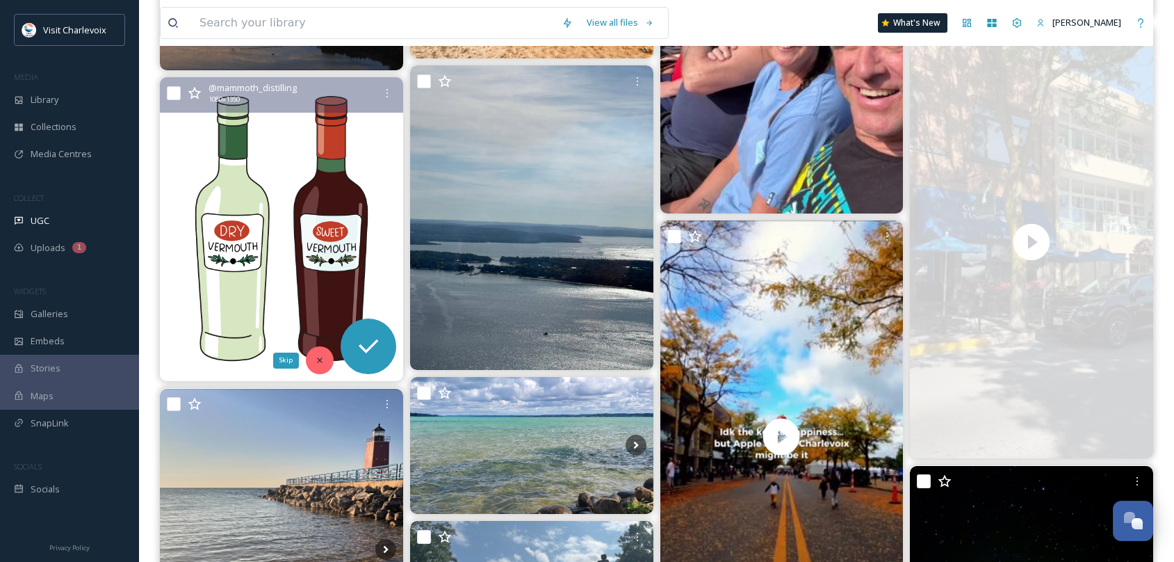
click at [318, 357] on icon at bounding box center [320, 360] width 10 height 10
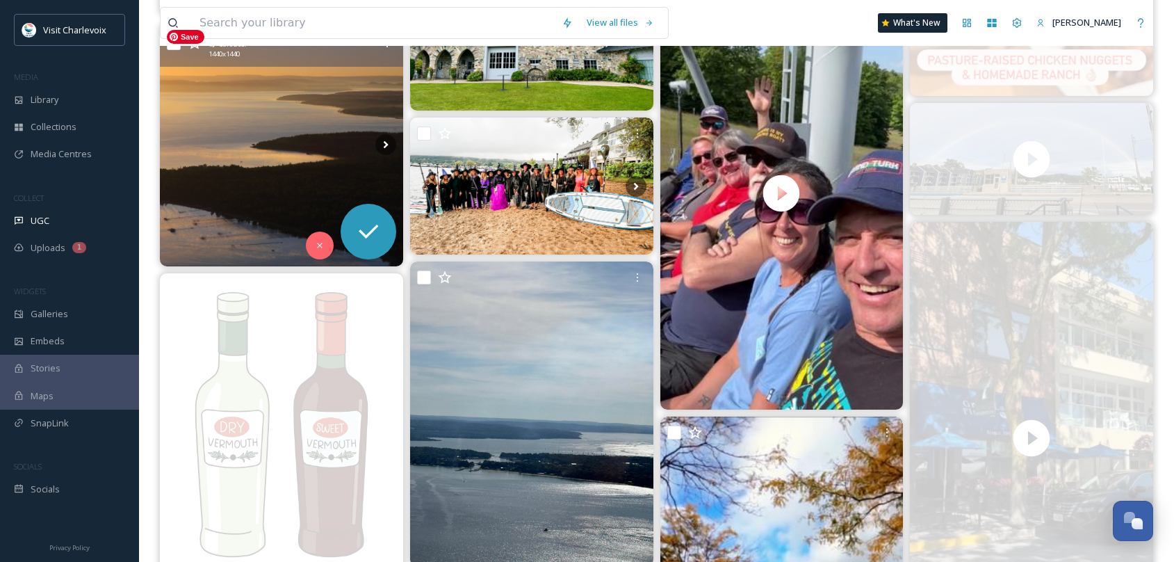
scroll to position [2741, 0]
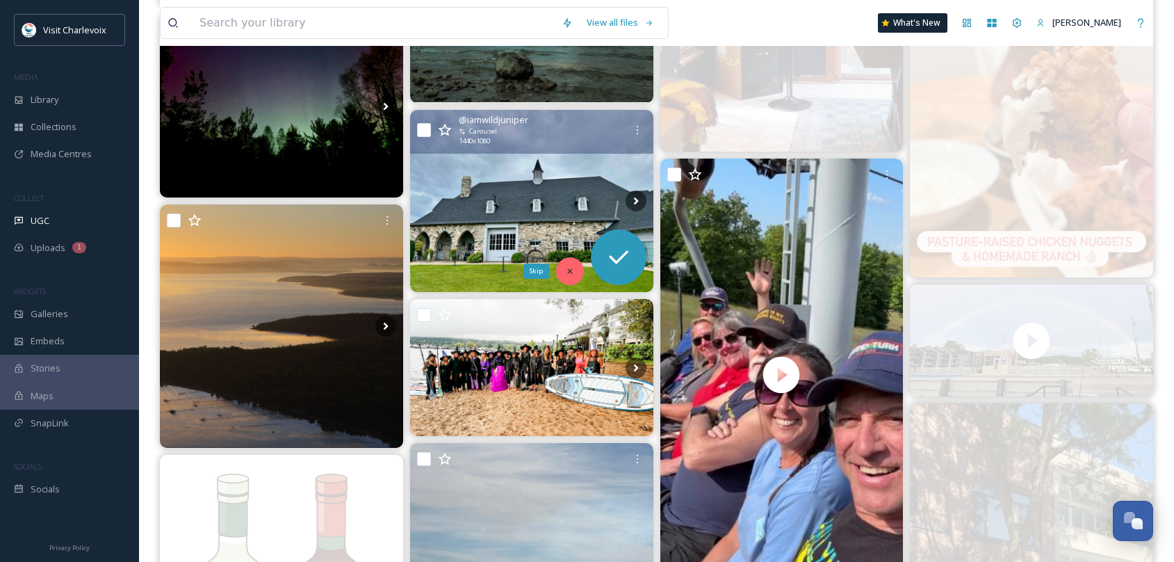
click at [574, 267] on icon at bounding box center [570, 271] width 10 height 10
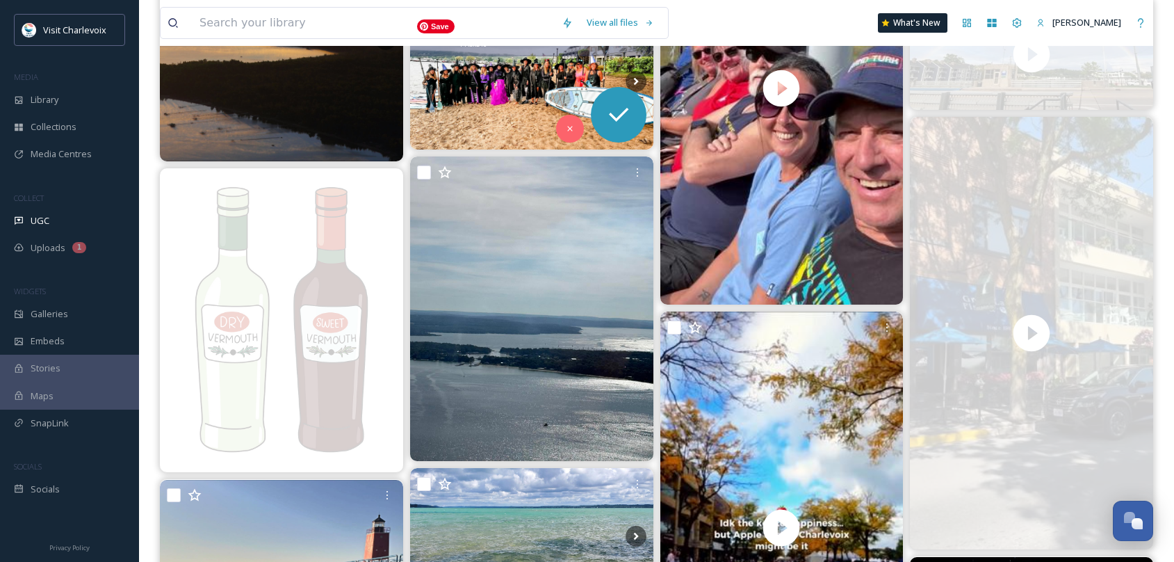
scroll to position [3160, 0]
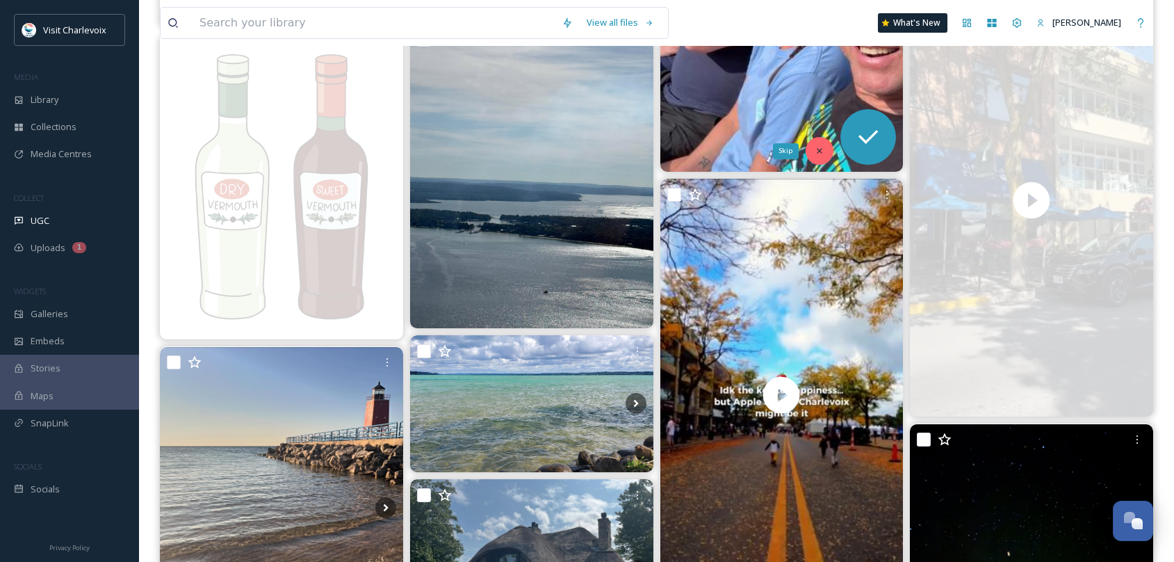
click at [816, 149] on icon at bounding box center [820, 151] width 10 height 10
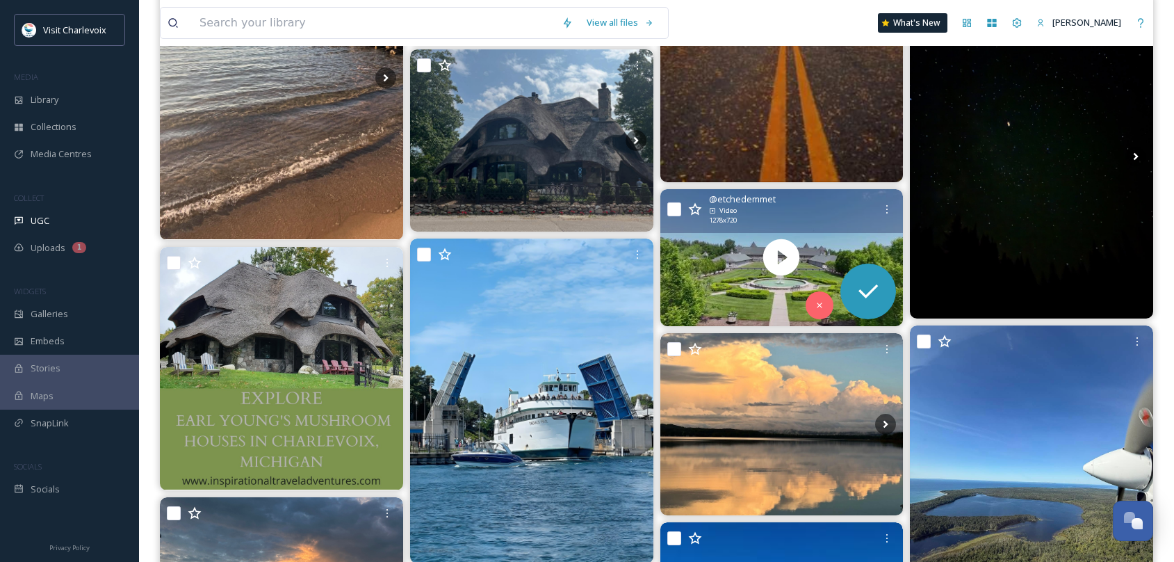
scroll to position [3309, 0]
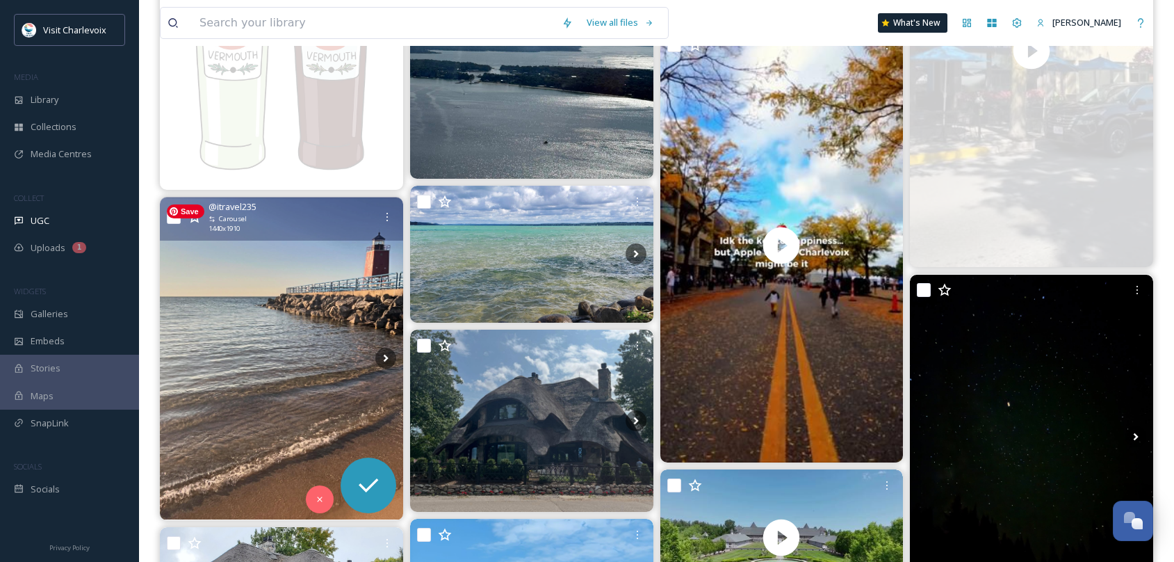
click at [239, 325] on img at bounding box center [281, 358] width 243 height 323
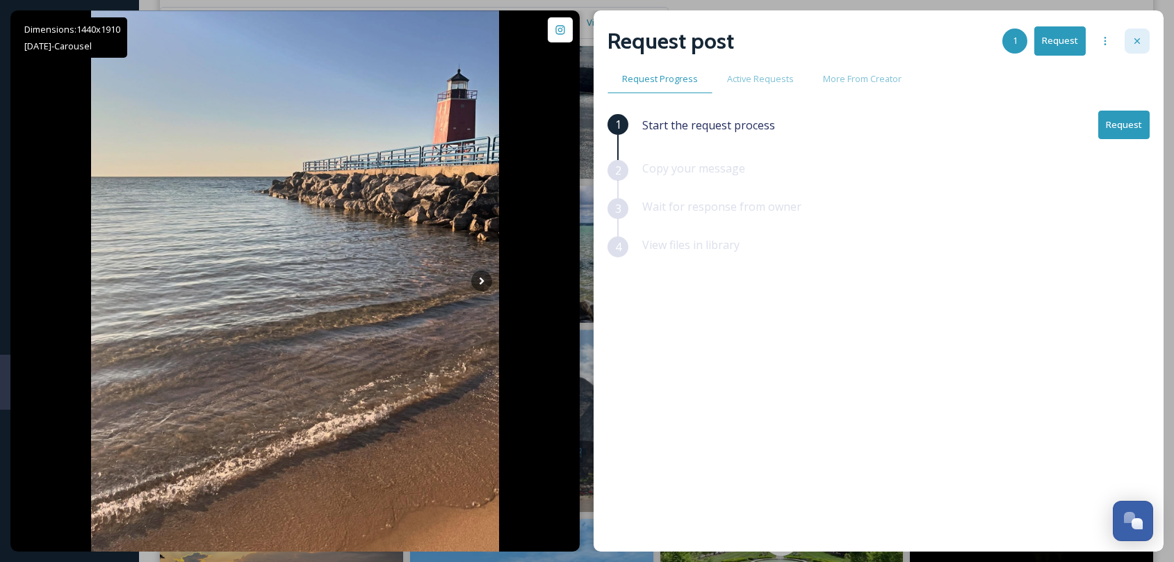
click at [1137, 39] on icon at bounding box center [1137, 40] width 11 height 11
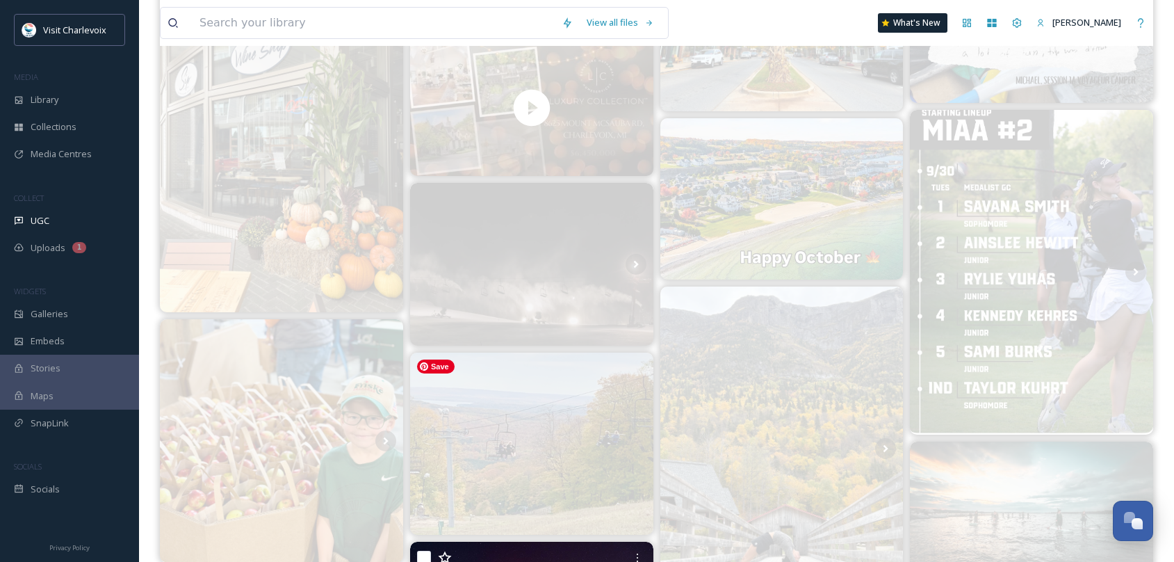
scroll to position [1598, 0]
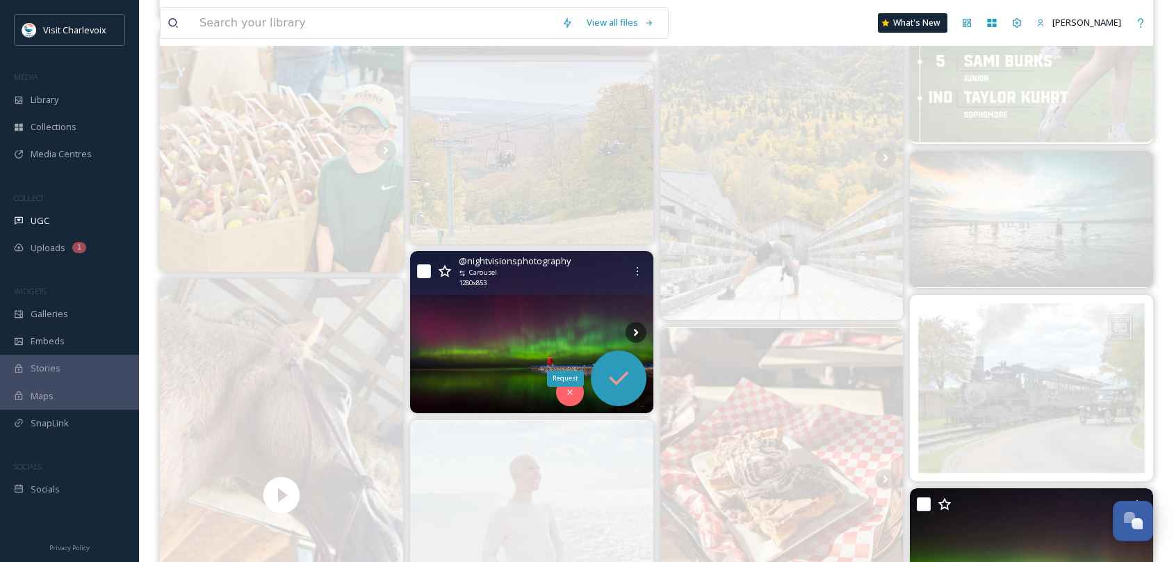
click at [629, 374] on icon at bounding box center [619, 378] width 28 height 28
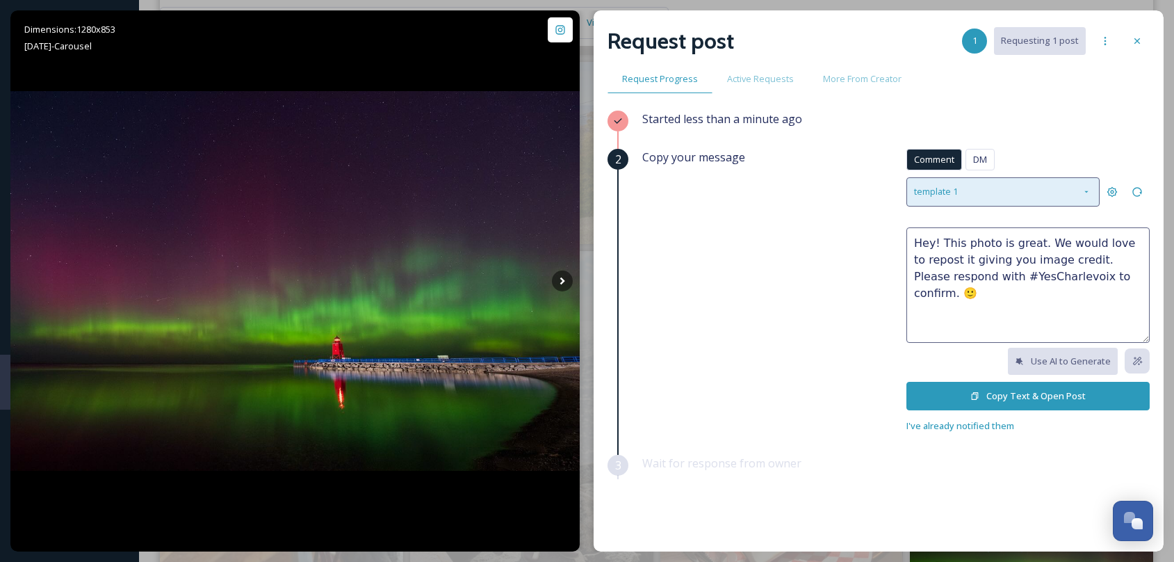
click at [998, 193] on div "template 1" at bounding box center [1003, 191] width 193 height 29
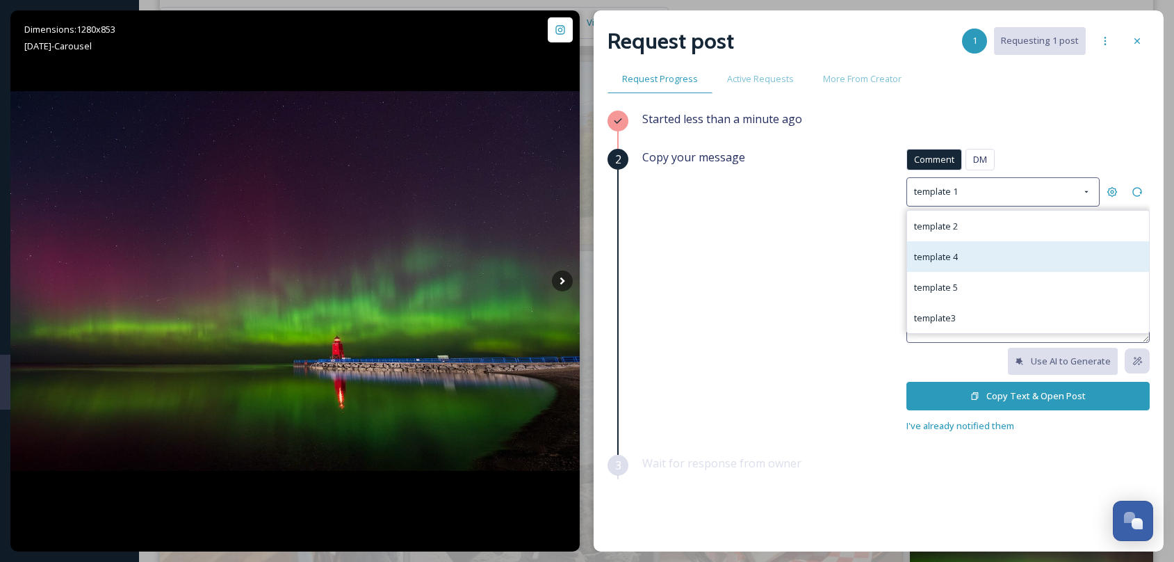
click at [986, 268] on div "template 4" at bounding box center [1028, 256] width 242 height 31
type textarea "We love this photo! We'd like to use it in our social media materials to show o…"
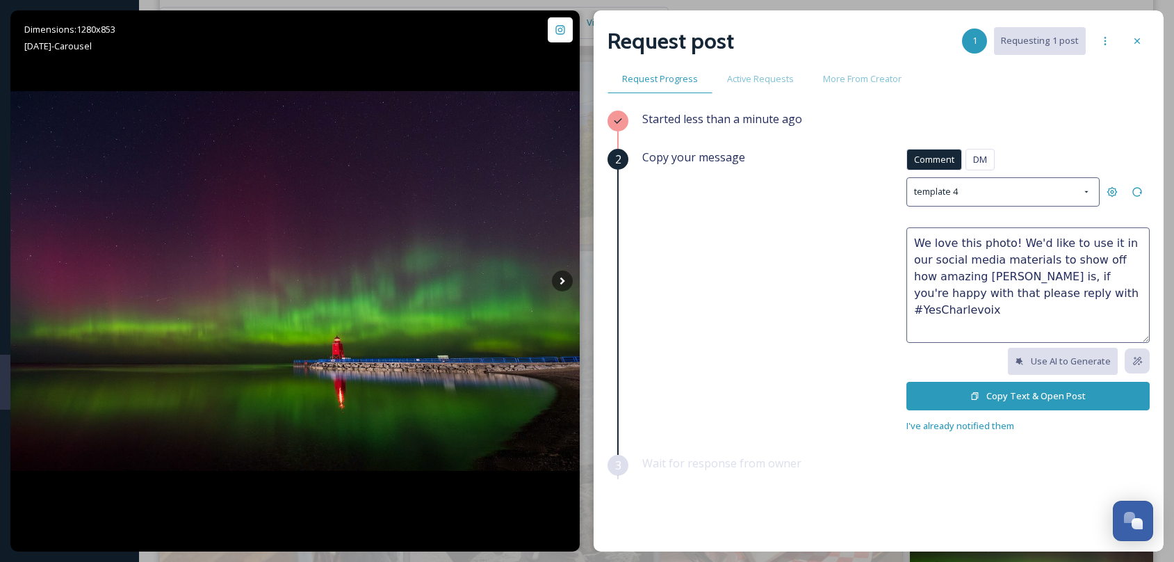
click at [1041, 391] on button "Copy Text & Open Post" at bounding box center [1028, 396] width 243 height 29
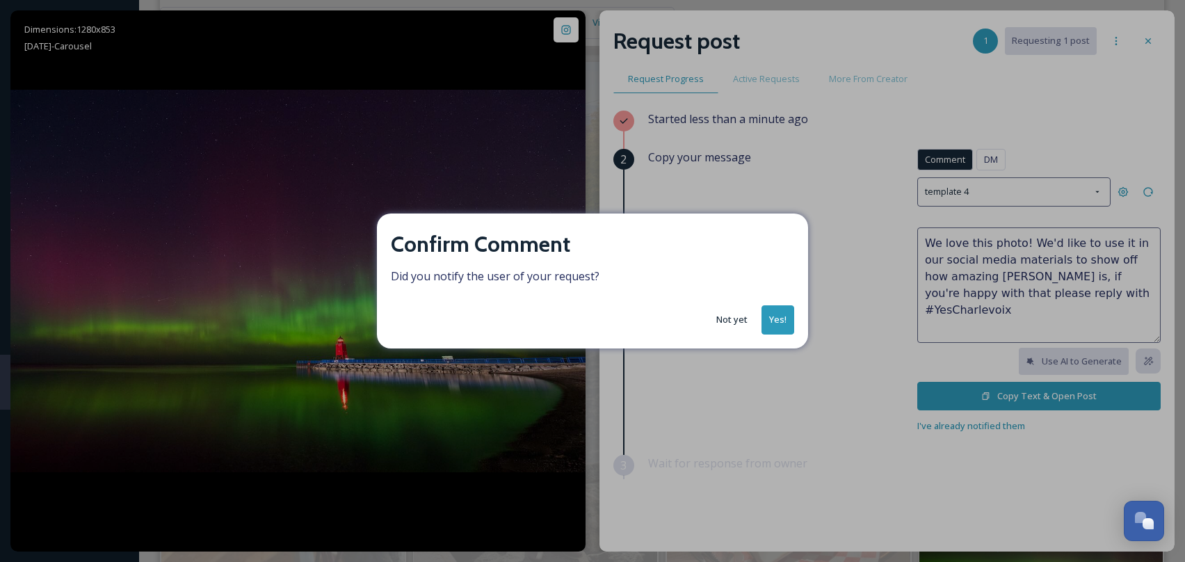
click at [784, 321] on button "Yes!" at bounding box center [777, 319] width 33 height 29
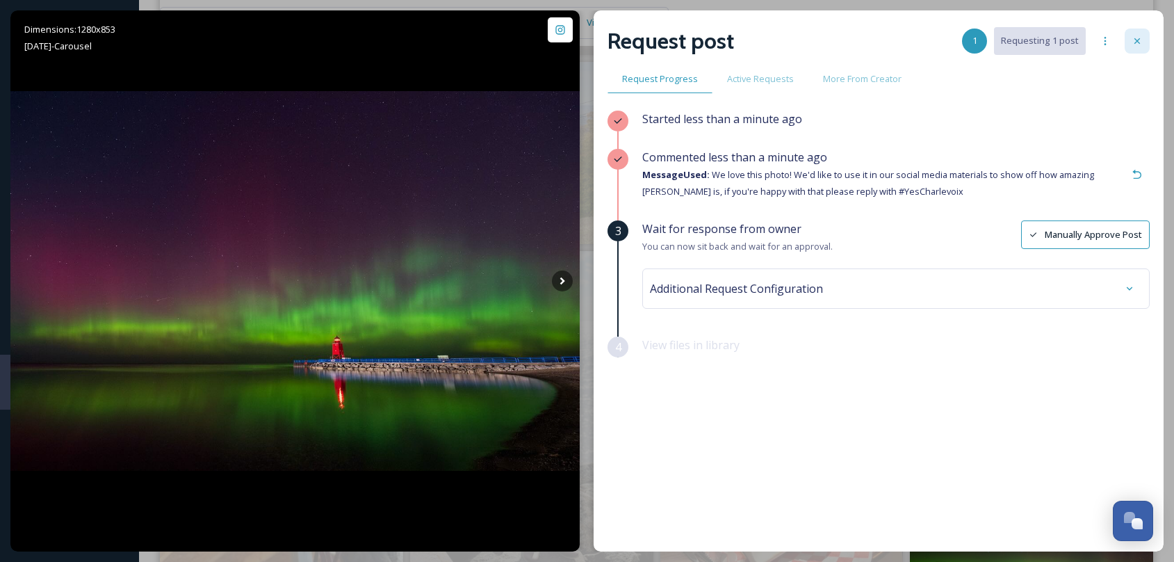
click at [1136, 35] on icon at bounding box center [1137, 40] width 11 height 11
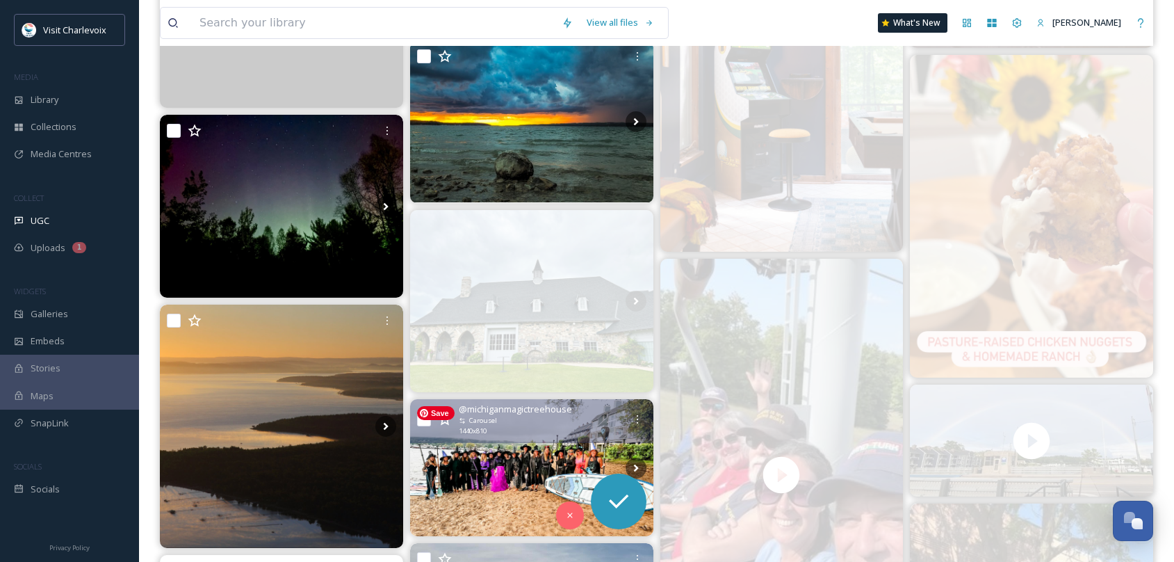
scroll to position [2802, 0]
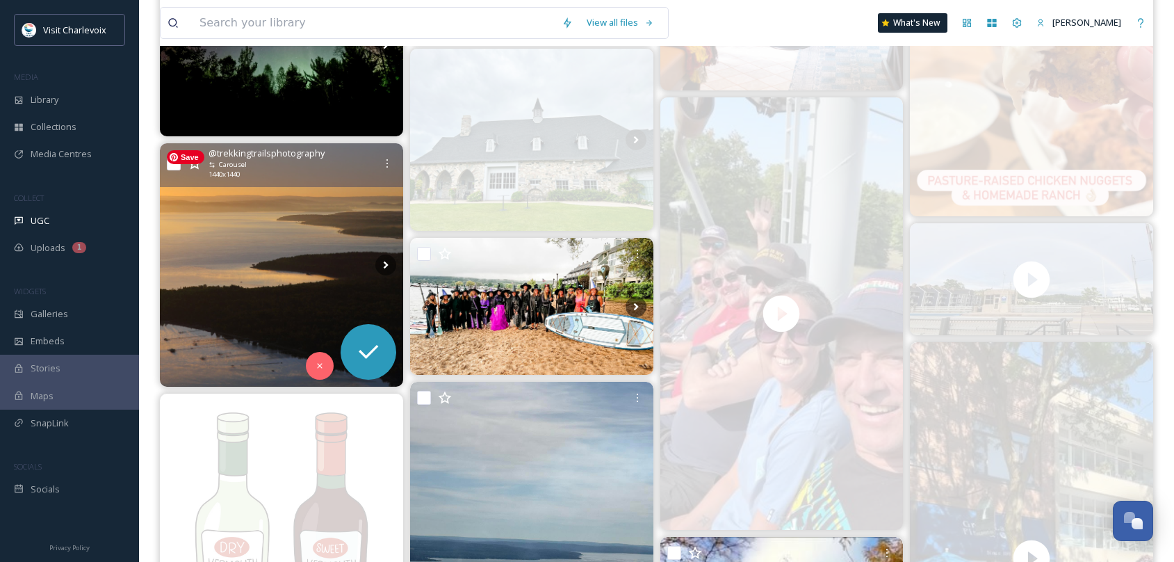
click at [298, 286] on img at bounding box center [281, 264] width 243 height 243
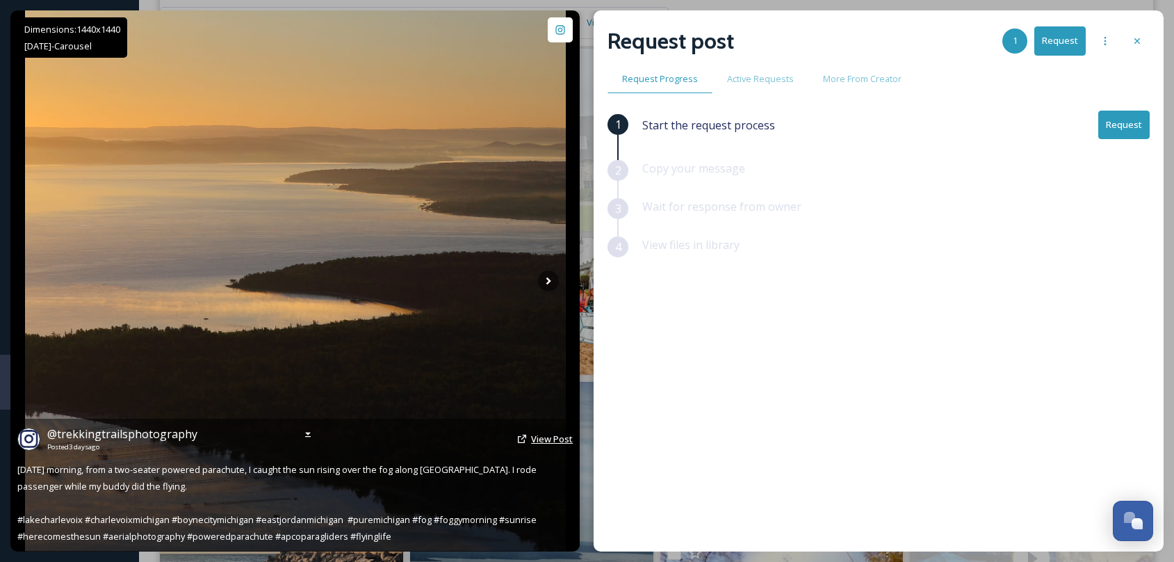
click at [546, 436] on span "View Post" at bounding box center [552, 438] width 42 height 13
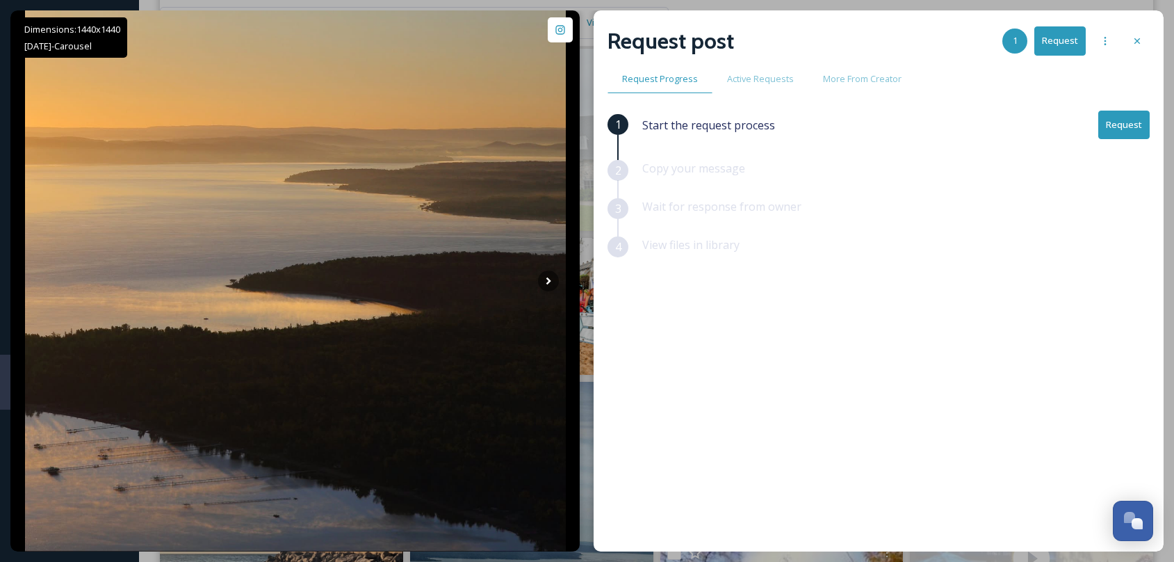
click at [1123, 120] on button "Request" at bounding box center [1124, 125] width 51 height 29
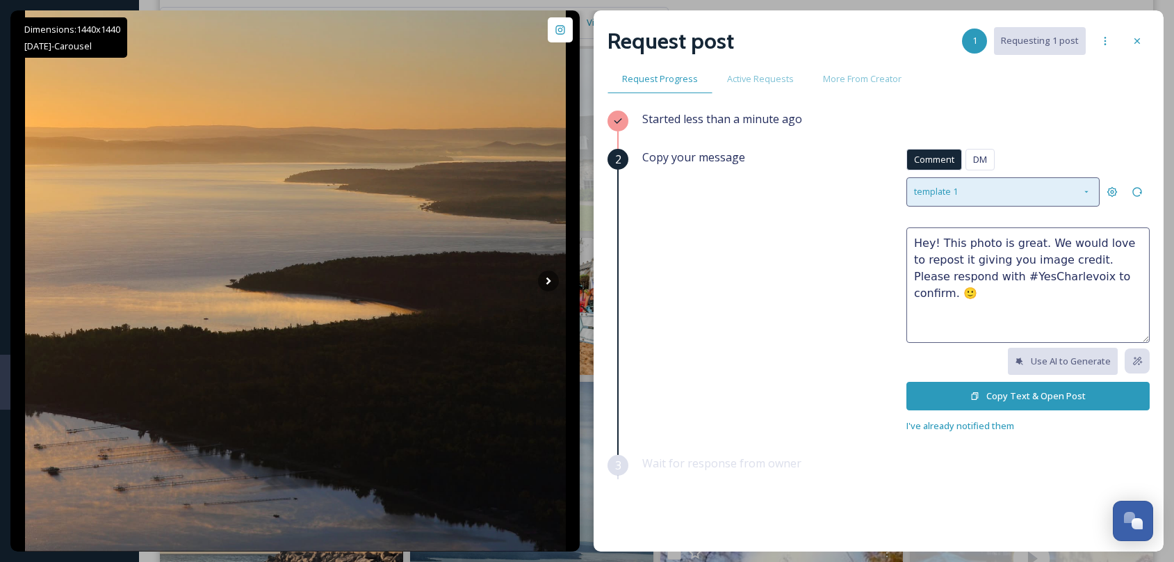
click at [946, 195] on span "template 1" at bounding box center [936, 191] width 44 height 13
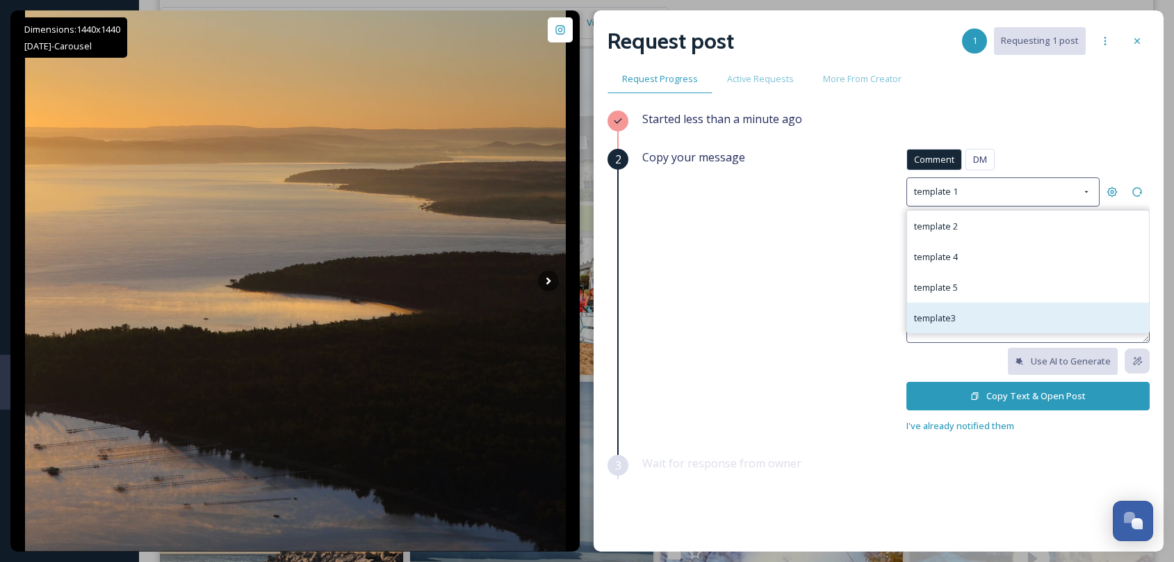
click at [954, 312] on div "template3" at bounding box center [1028, 317] width 242 height 31
type textarea "😍😍 Great photo! Do you mind if we repost it on social media? If it's ok, please…"
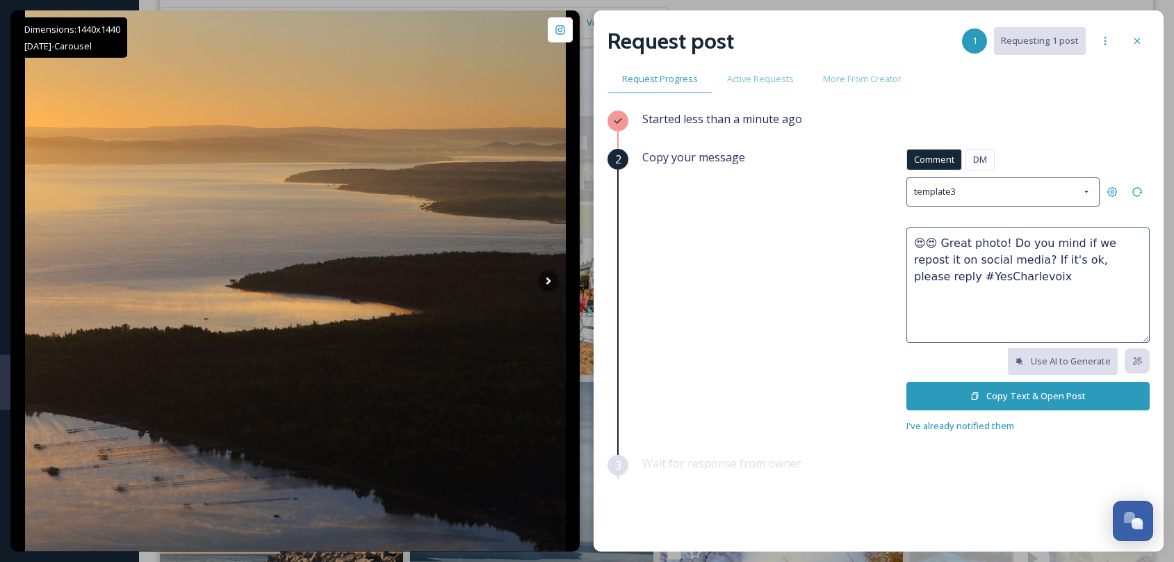
click at [1019, 389] on button "Copy Text & Open Post" at bounding box center [1028, 396] width 243 height 29
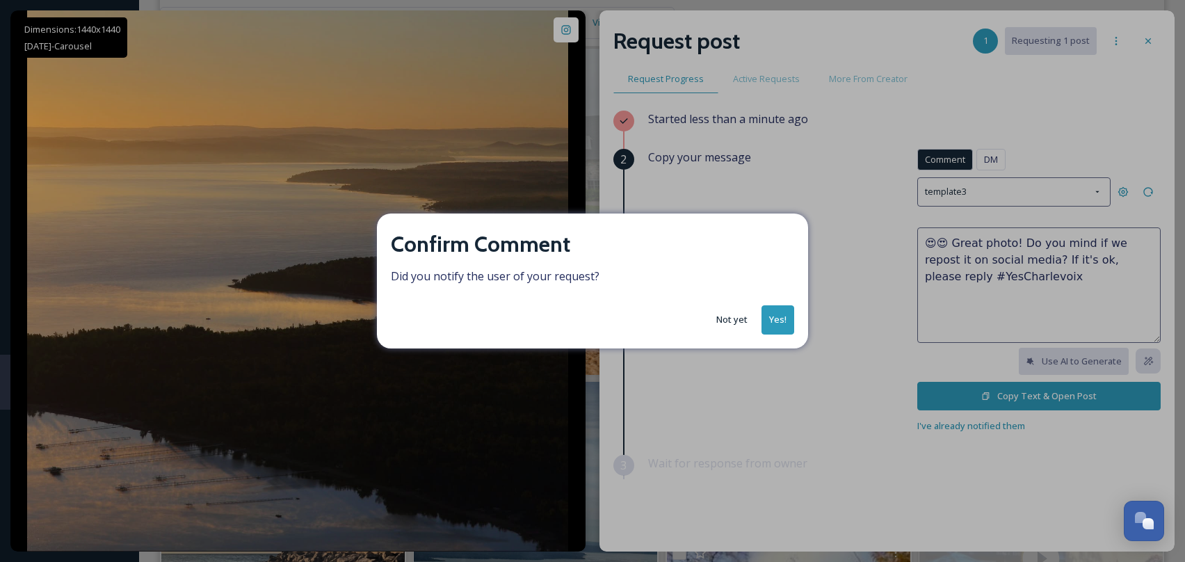
click at [770, 316] on button "Yes!" at bounding box center [777, 319] width 33 height 29
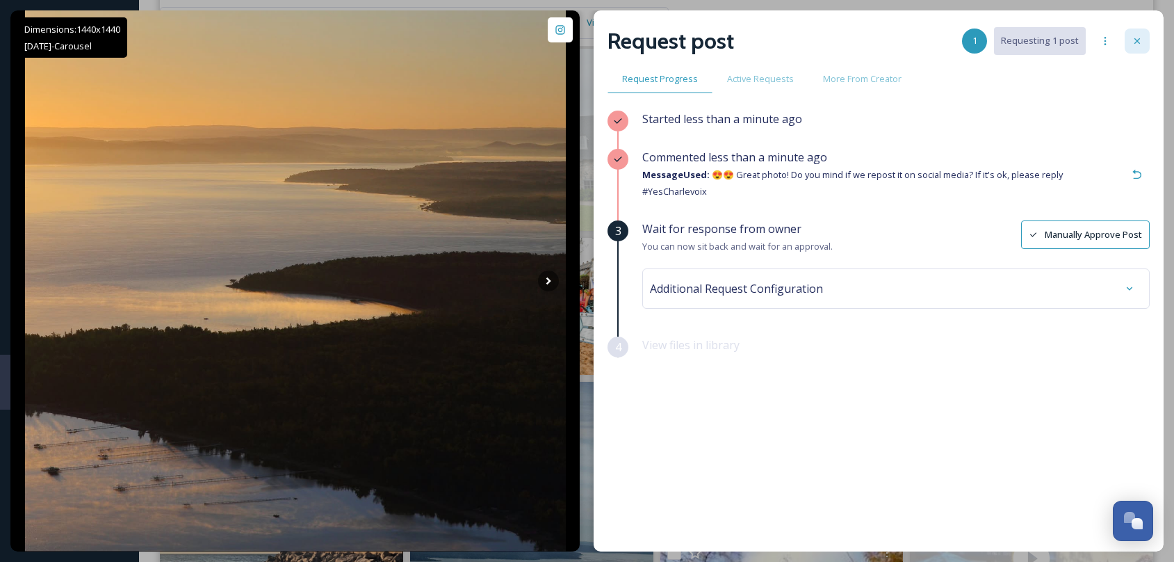
click at [1141, 42] on icon at bounding box center [1137, 40] width 11 height 11
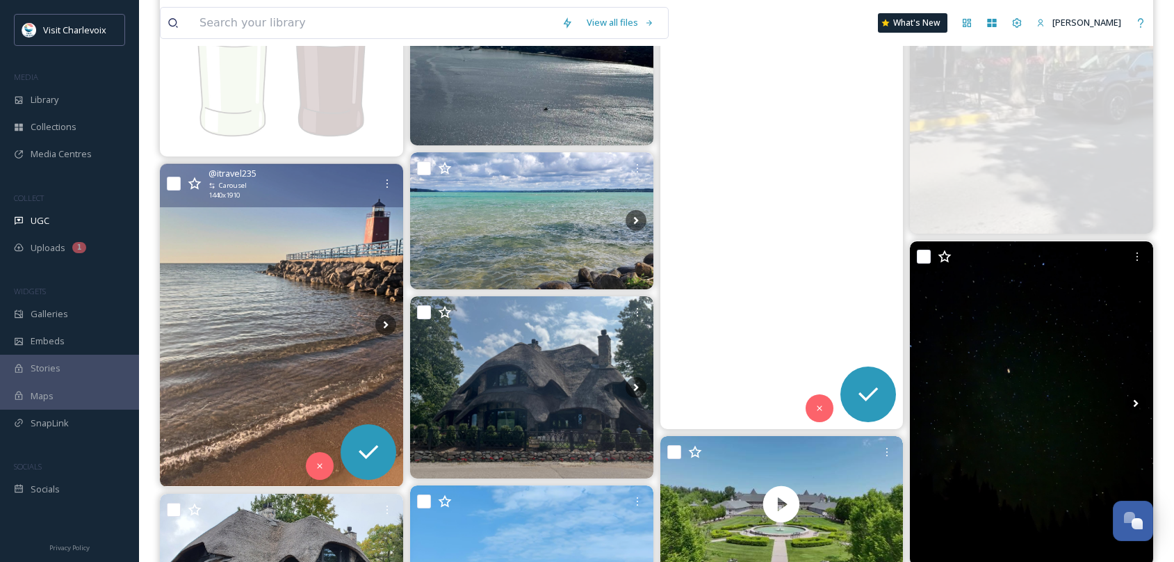
scroll to position [3369, 0]
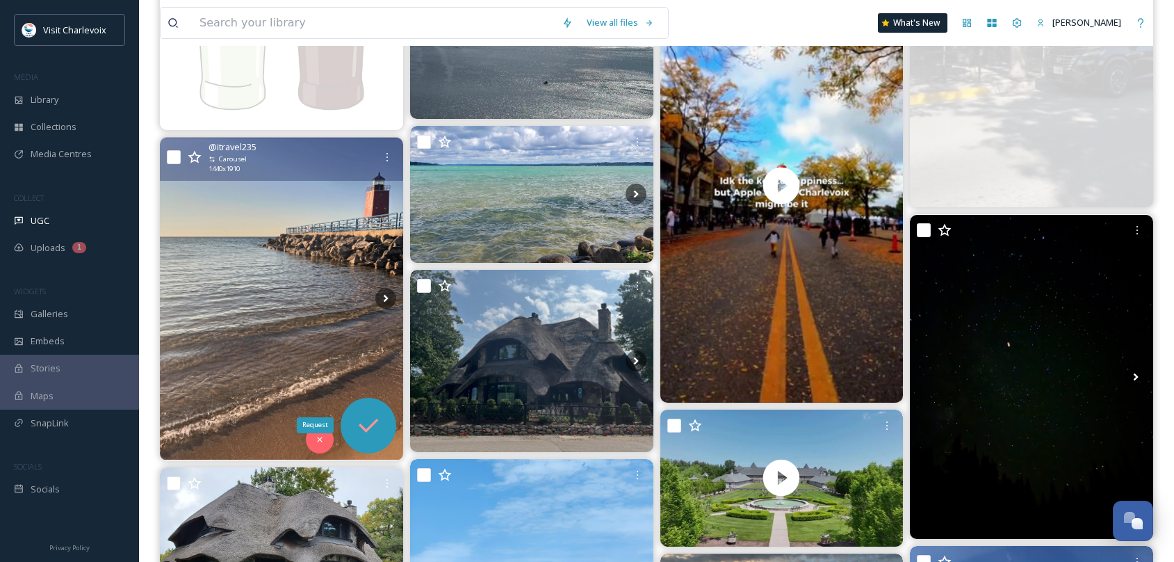
click at [372, 422] on icon at bounding box center [369, 426] width 28 height 28
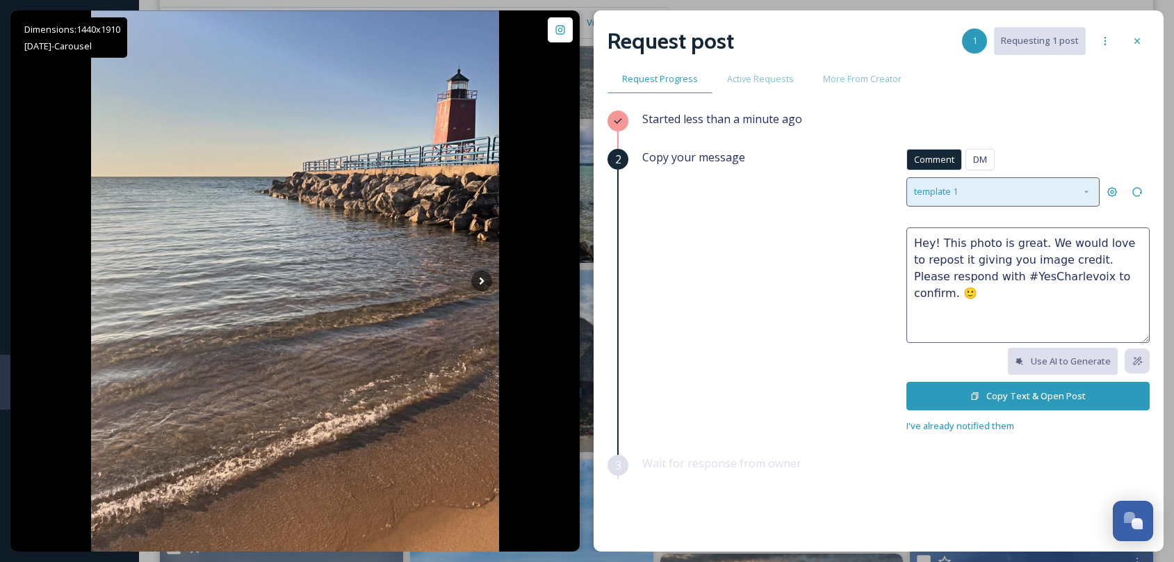
click at [1030, 187] on div "template 1" at bounding box center [1003, 191] width 193 height 29
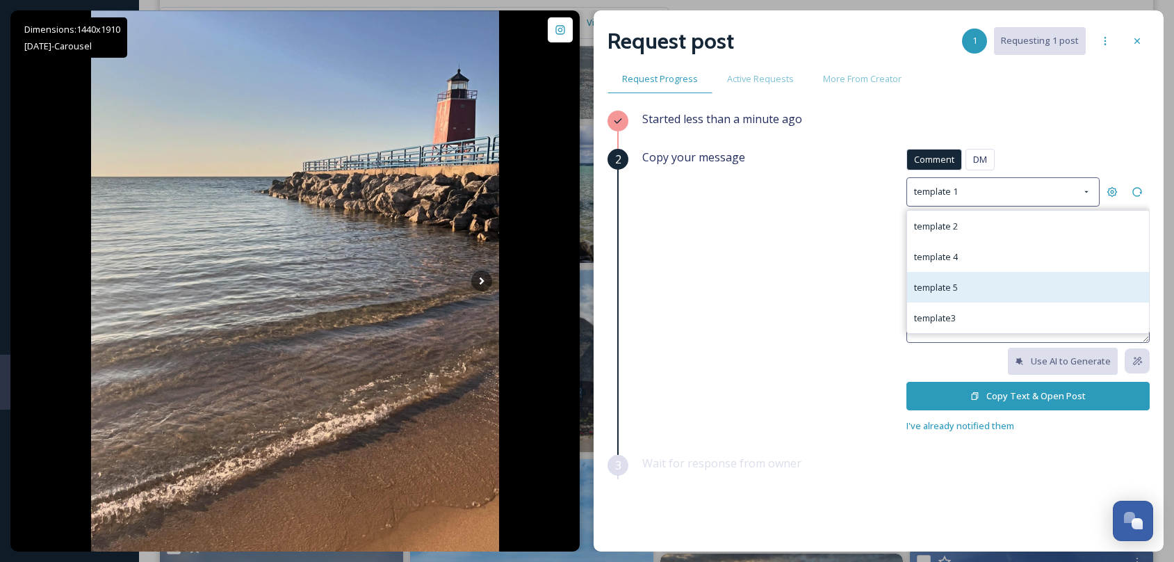
click at [951, 286] on div "template 5" at bounding box center [1028, 287] width 242 height 31
type textarea "We love your photo! We would like to include it on our social media channels to…"
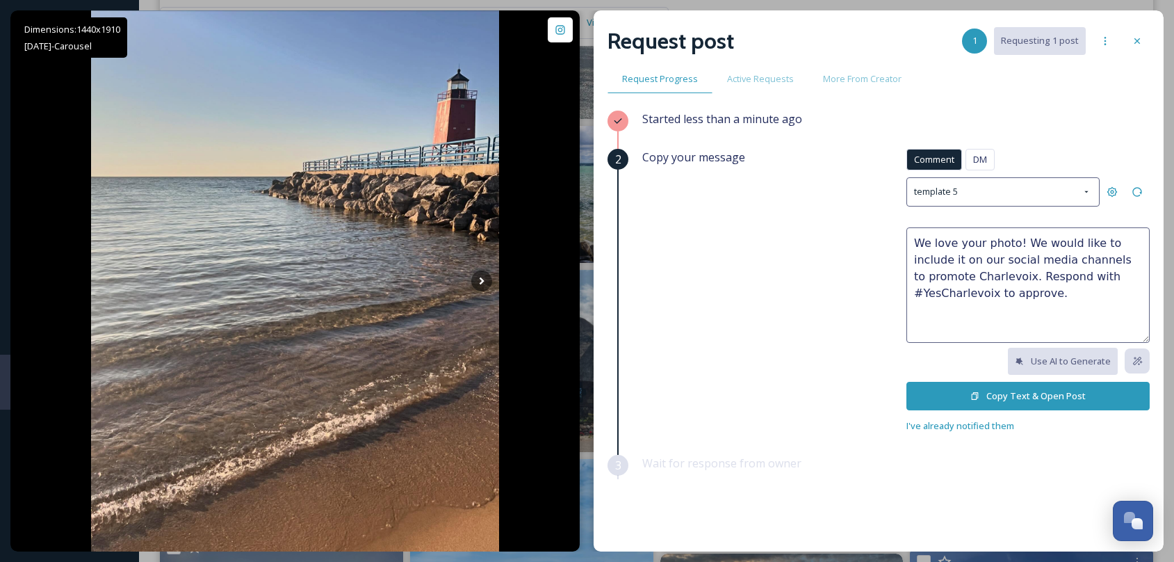
click at [1003, 396] on button "Copy Text & Open Post" at bounding box center [1028, 396] width 243 height 29
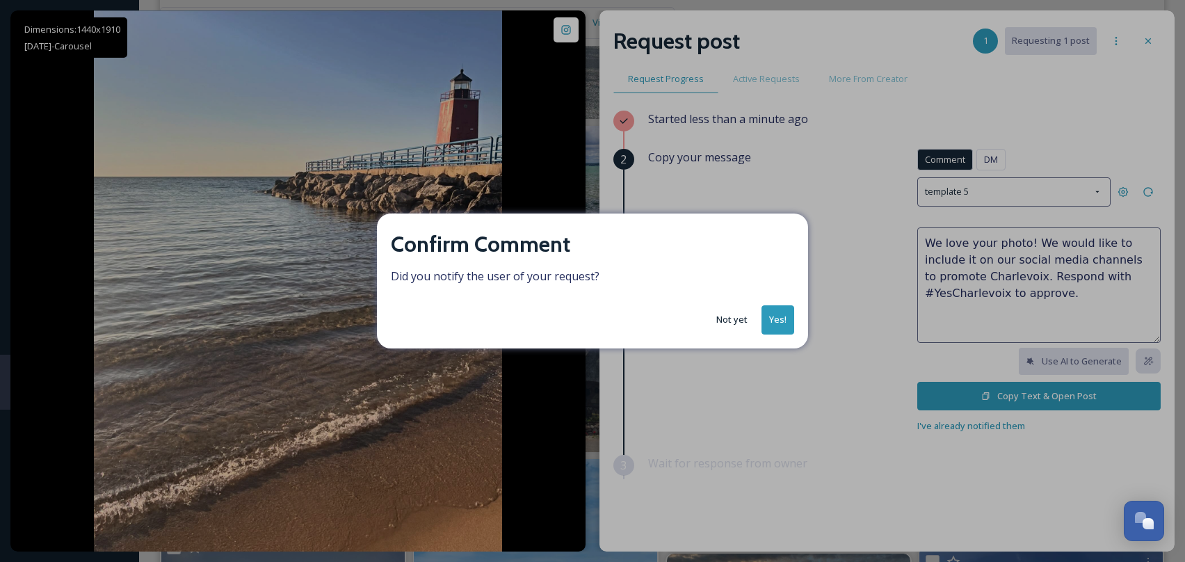
click at [786, 324] on button "Yes!" at bounding box center [777, 319] width 33 height 29
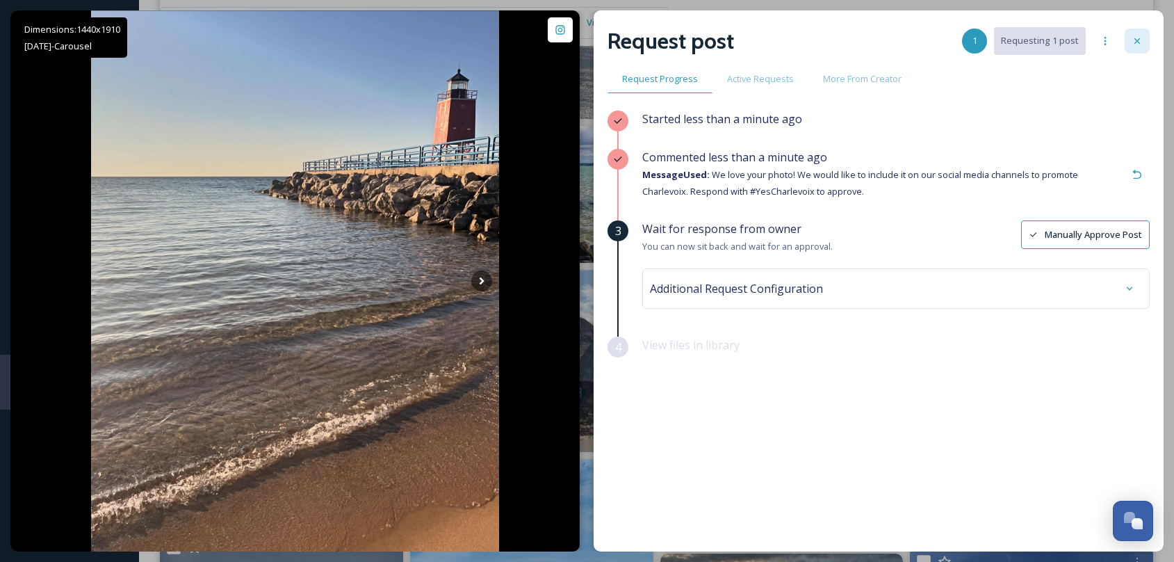
click at [1134, 40] on icon at bounding box center [1137, 40] width 11 height 11
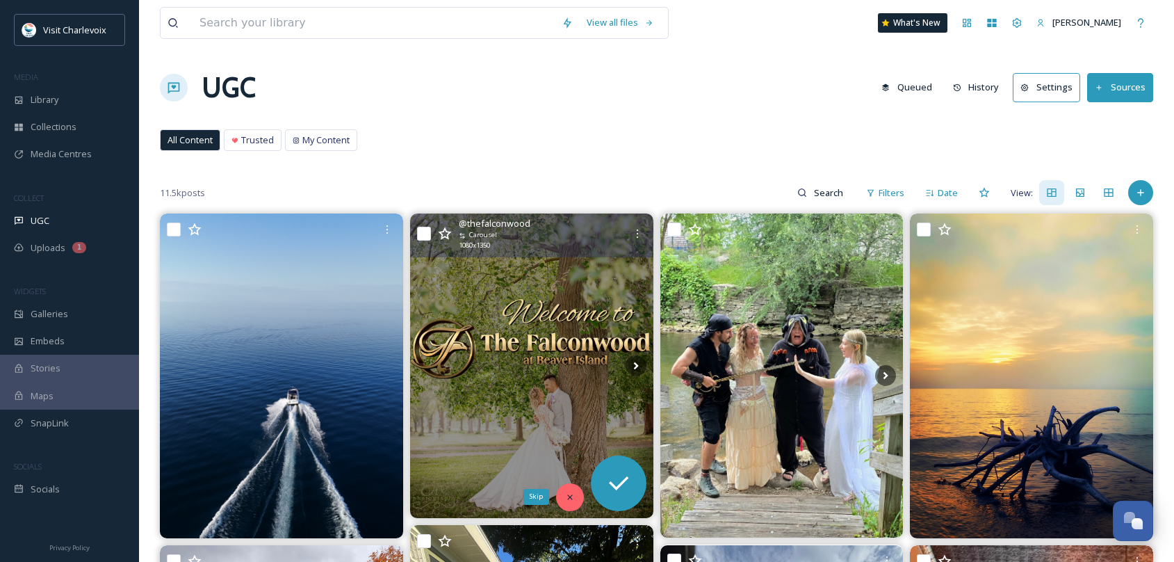
click at [576, 501] on div "Skip" at bounding box center [570, 497] width 28 height 28
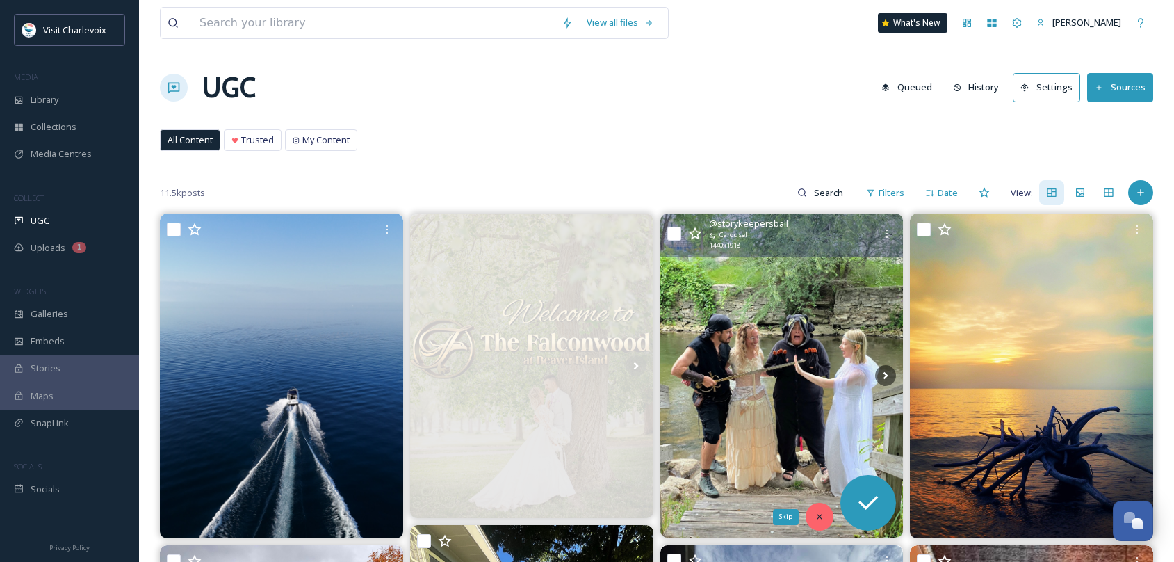
click at [819, 517] on icon at bounding box center [820, 517] width 10 height 10
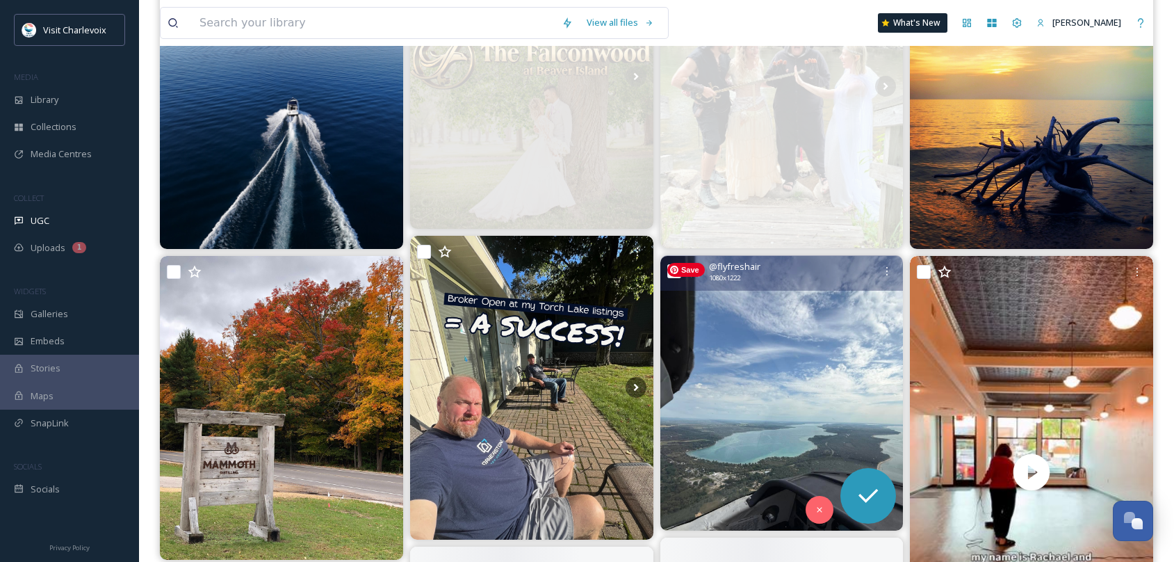
scroll to position [404, 0]
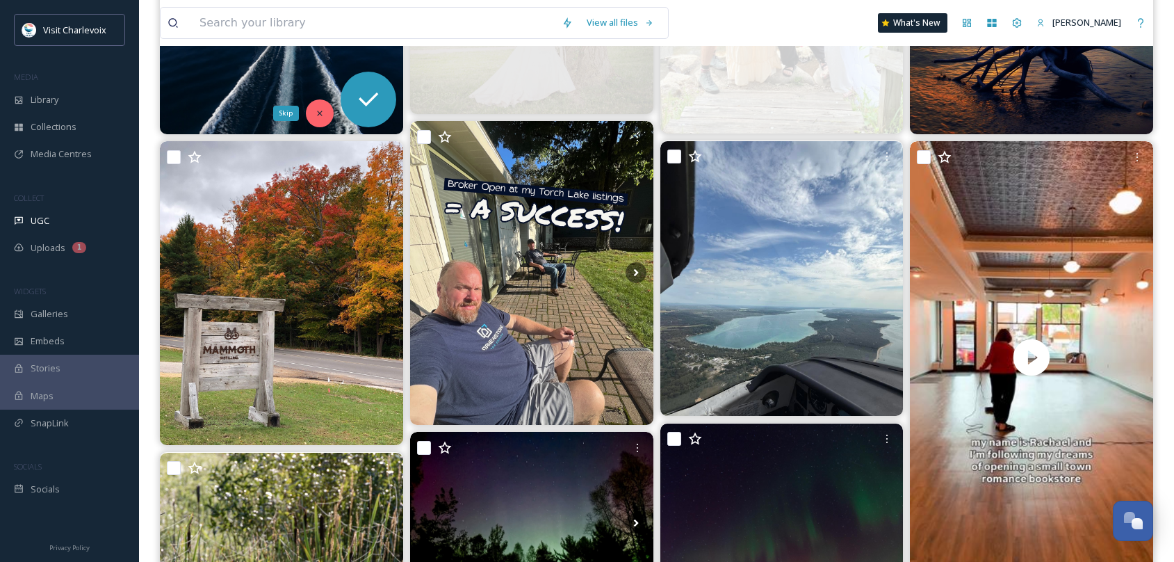
click at [322, 117] on icon at bounding box center [320, 113] width 10 height 10
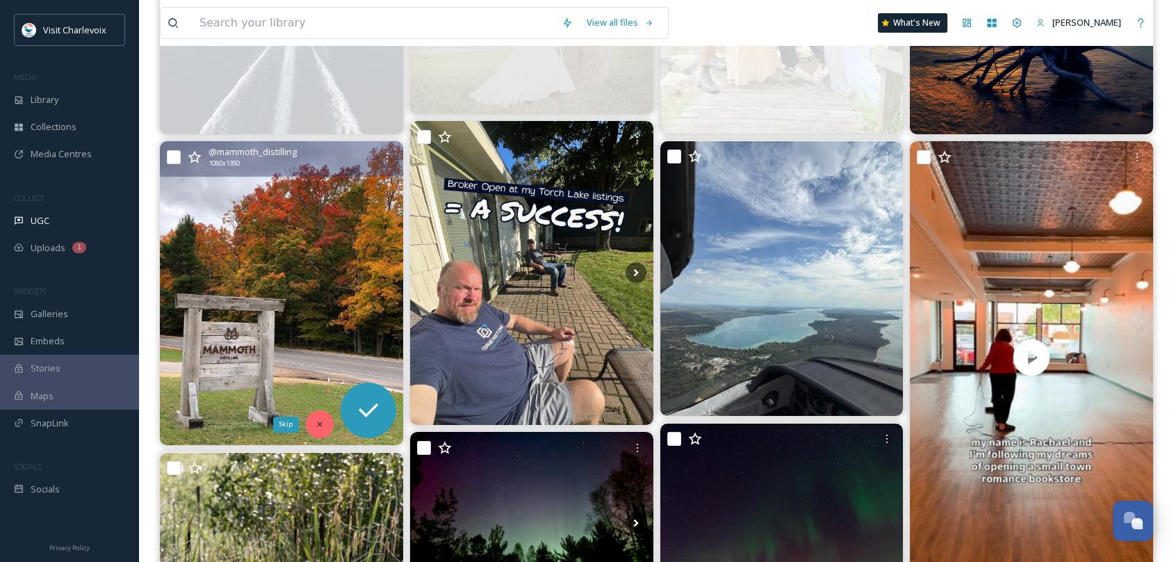
click at [324, 421] on icon at bounding box center [320, 424] width 10 height 10
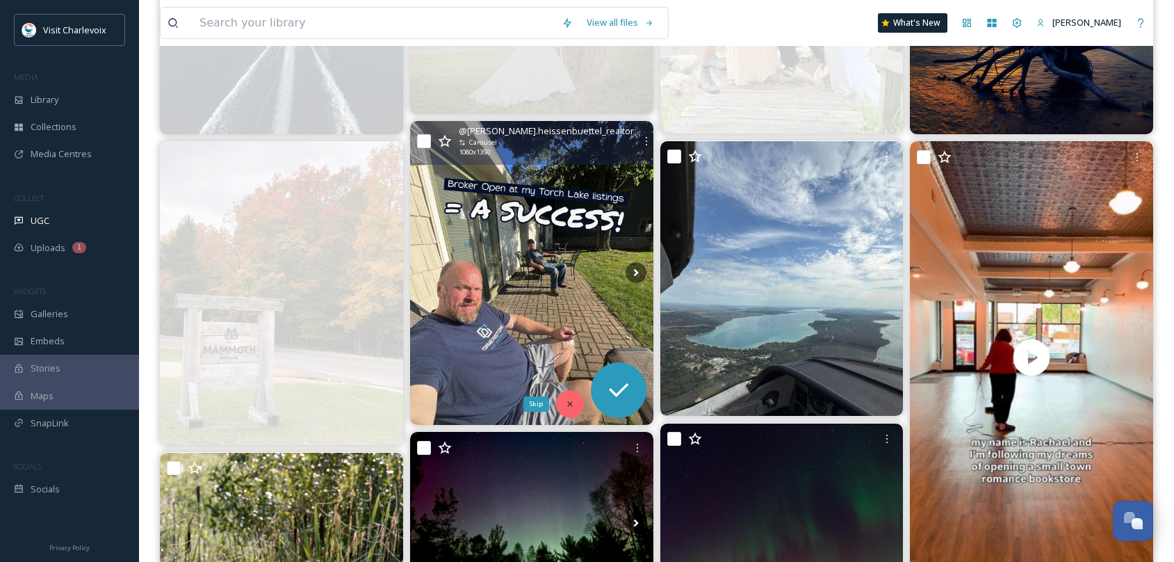
click at [565, 400] on icon at bounding box center [570, 404] width 10 height 10
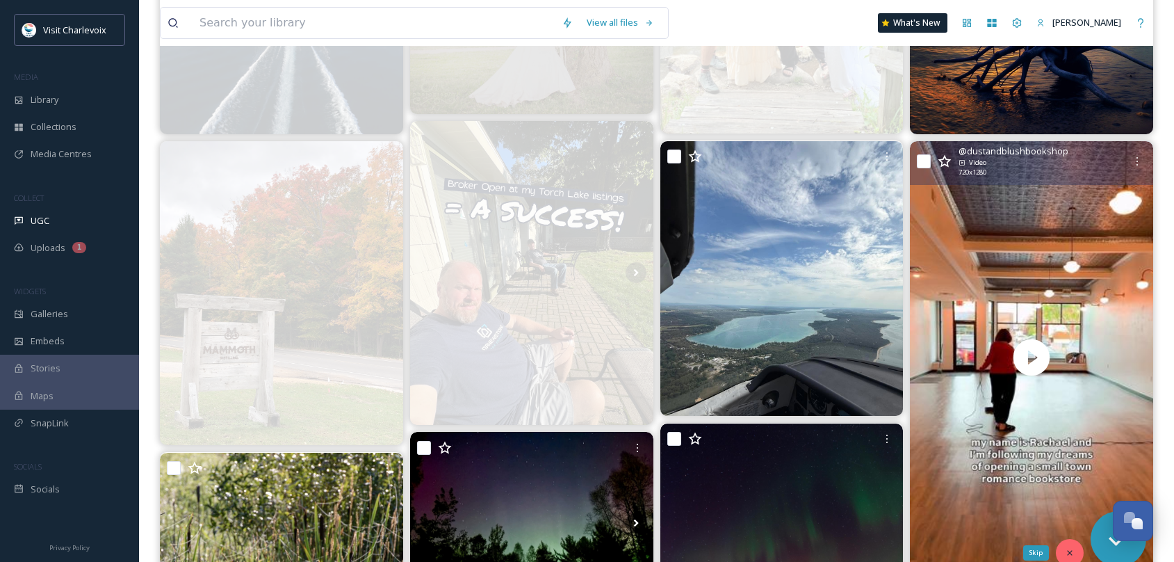
click at [1071, 551] on icon at bounding box center [1069, 552] width 5 height 5
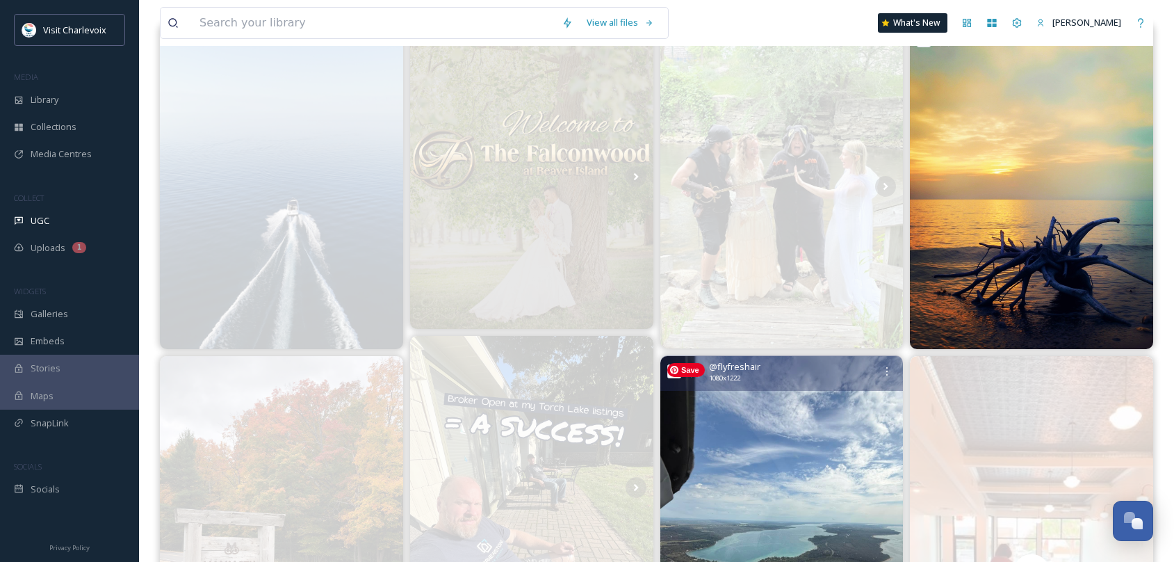
scroll to position [154, 0]
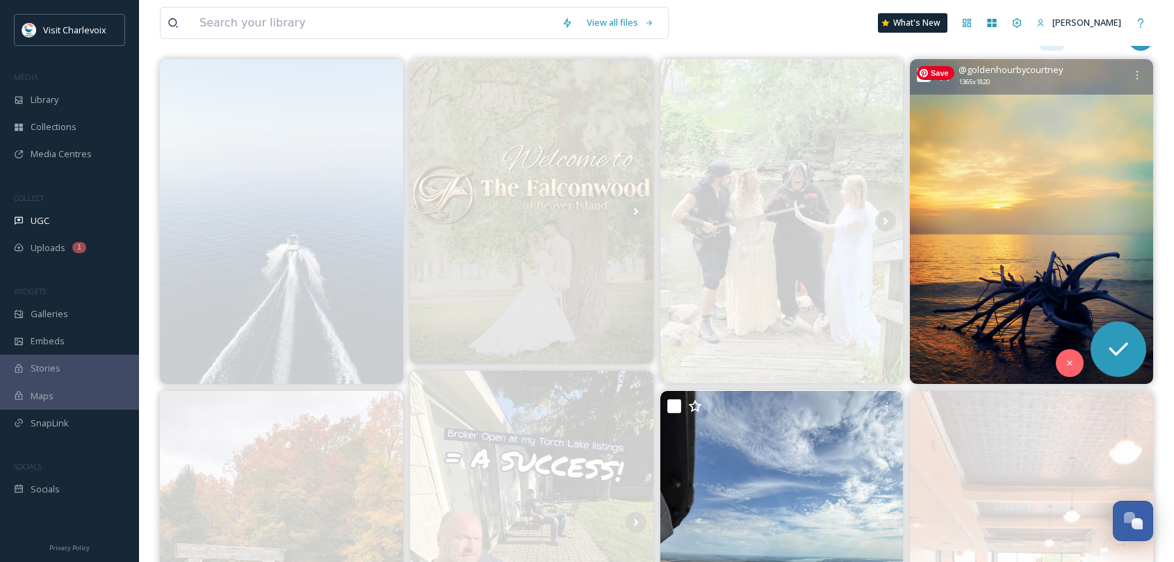
click at [1067, 213] on img at bounding box center [1031, 221] width 243 height 324
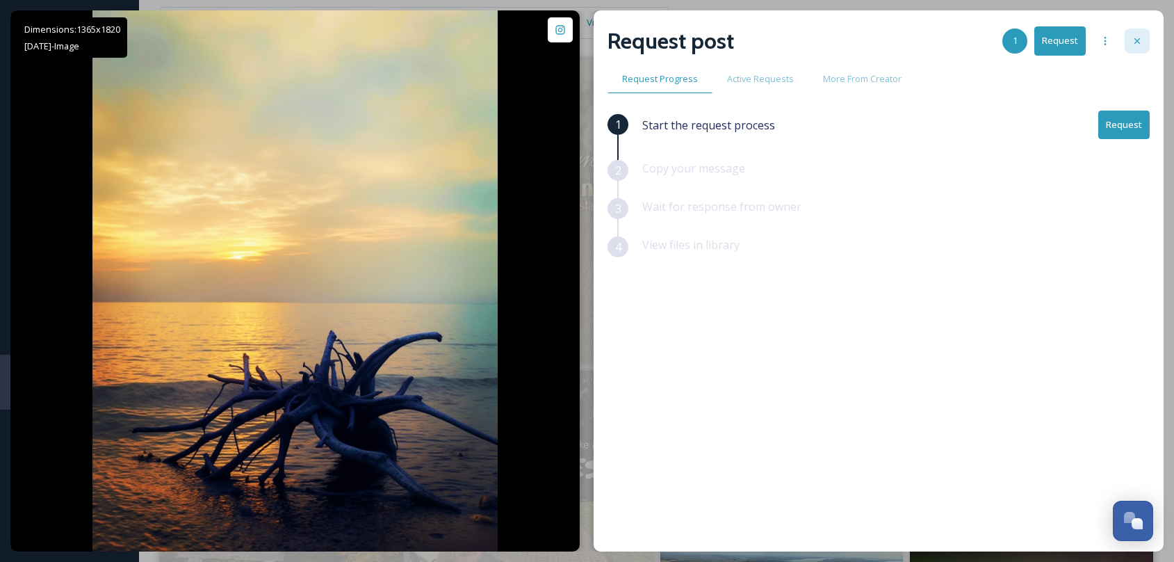
click at [1140, 43] on icon at bounding box center [1137, 40] width 11 height 11
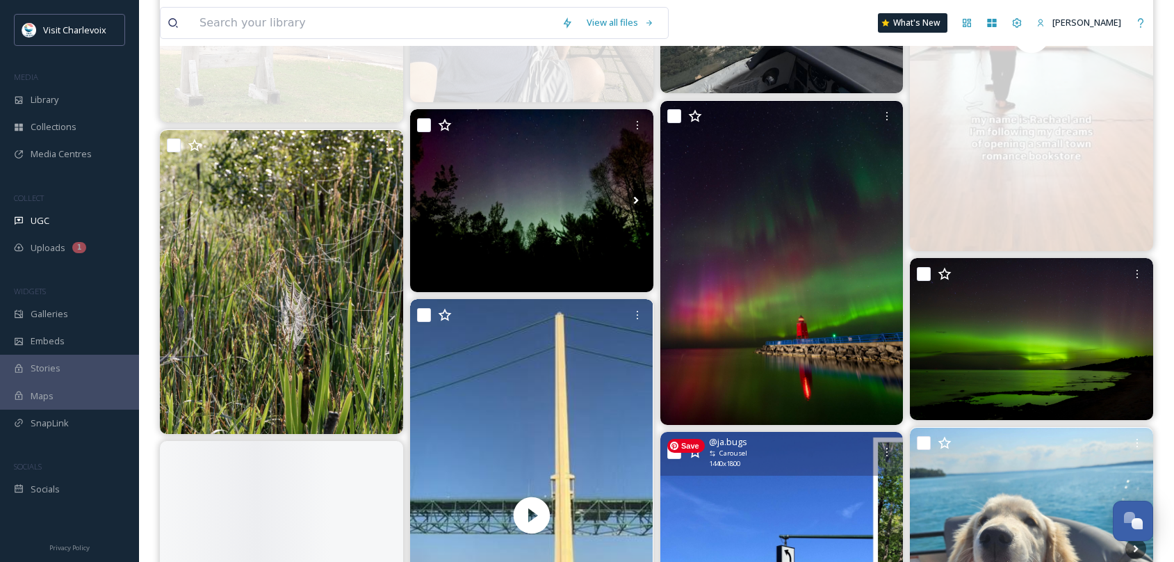
scroll to position [880, 0]
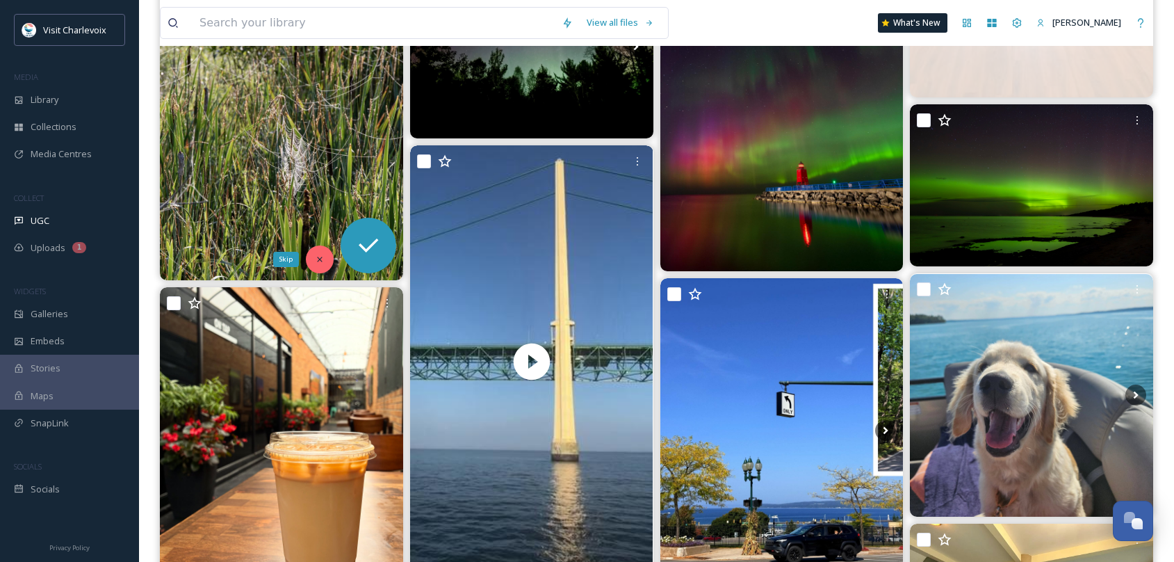
click at [318, 254] on icon at bounding box center [320, 259] width 10 height 10
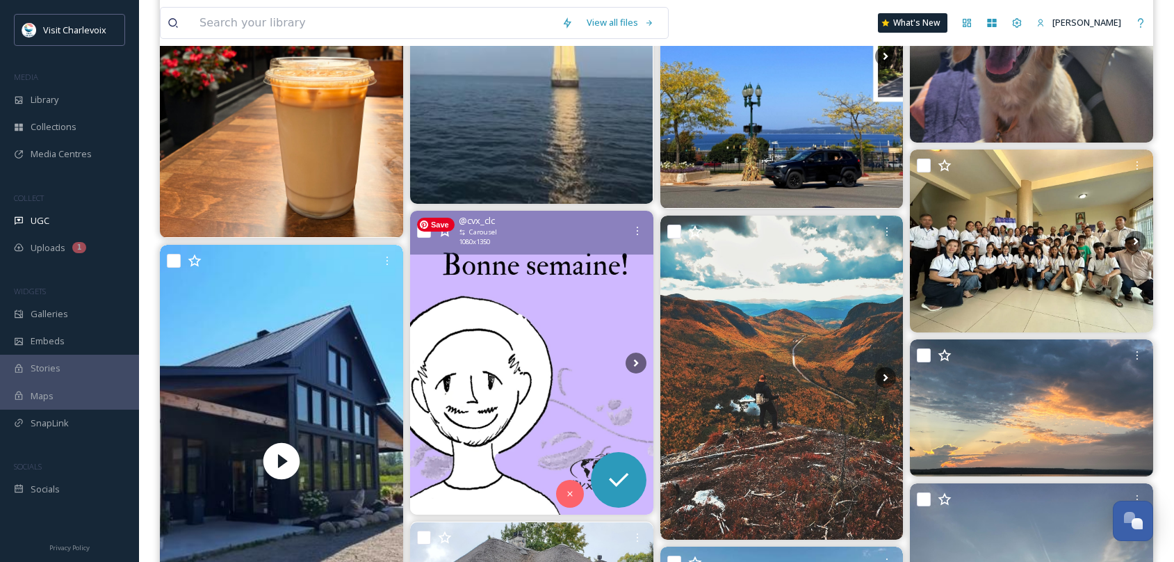
scroll to position [1268, 0]
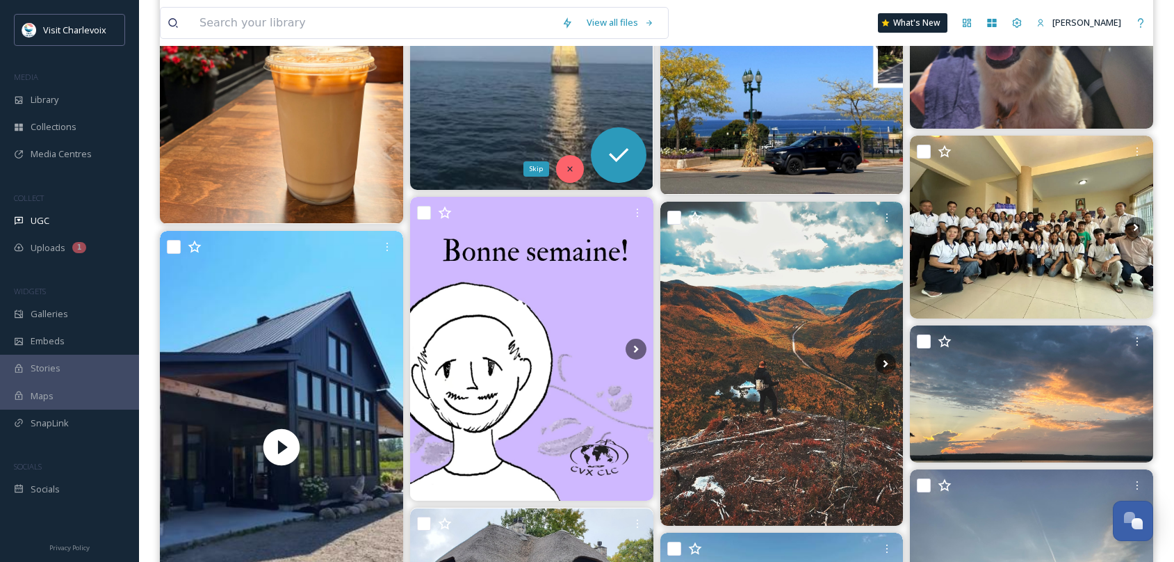
click at [568, 168] on icon at bounding box center [570, 169] width 10 height 10
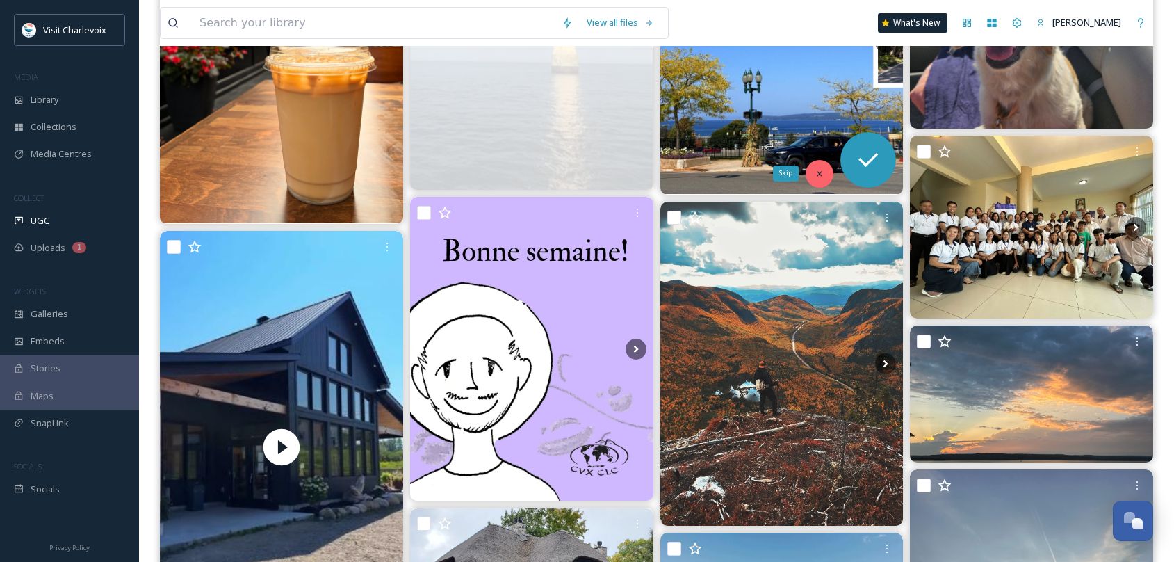
click at [813, 175] on div "Skip" at bounding box center [820, 174] width 28 height 28
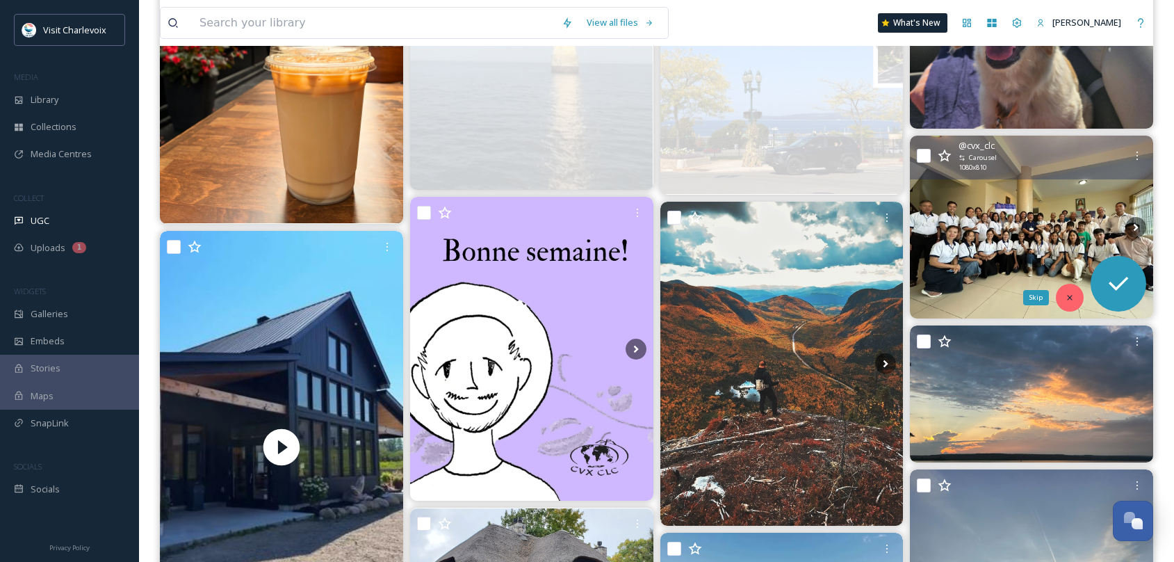
click at [1067, 290] on div "Skip" at bounding box center [1070, 298] width 28 height 28
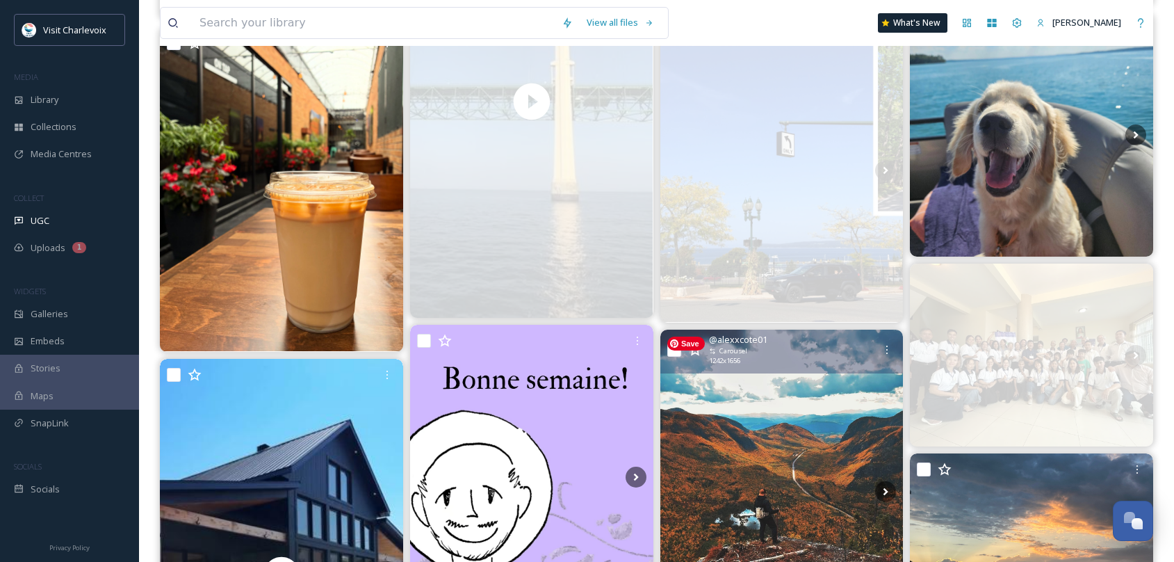
scroll to position [1390, 0]
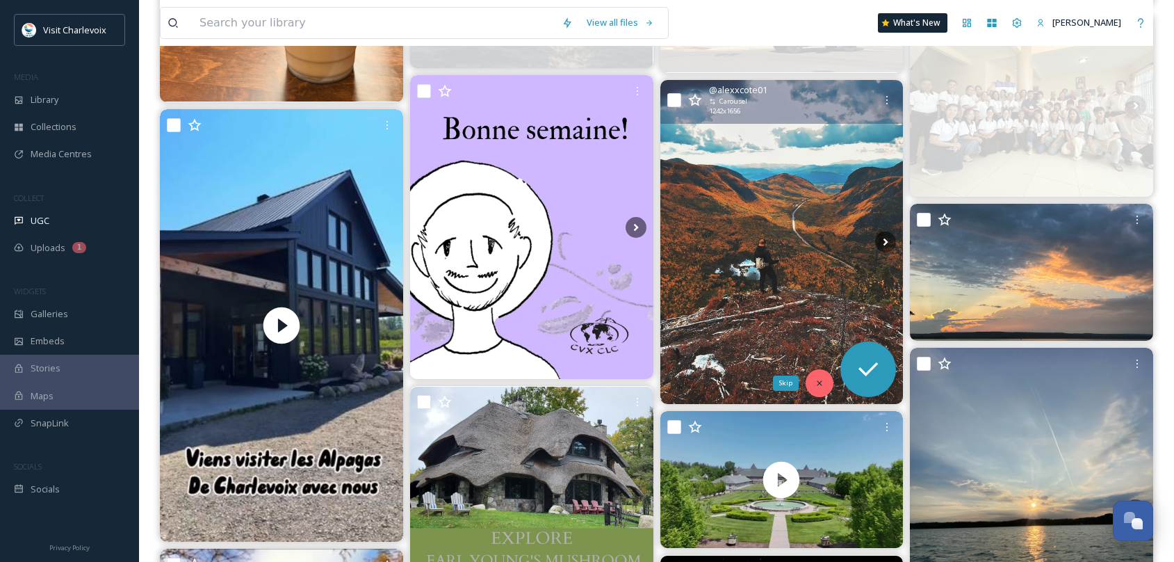
click at [818, 385] on icon at bounding box center [820, 382] width 5 height 5
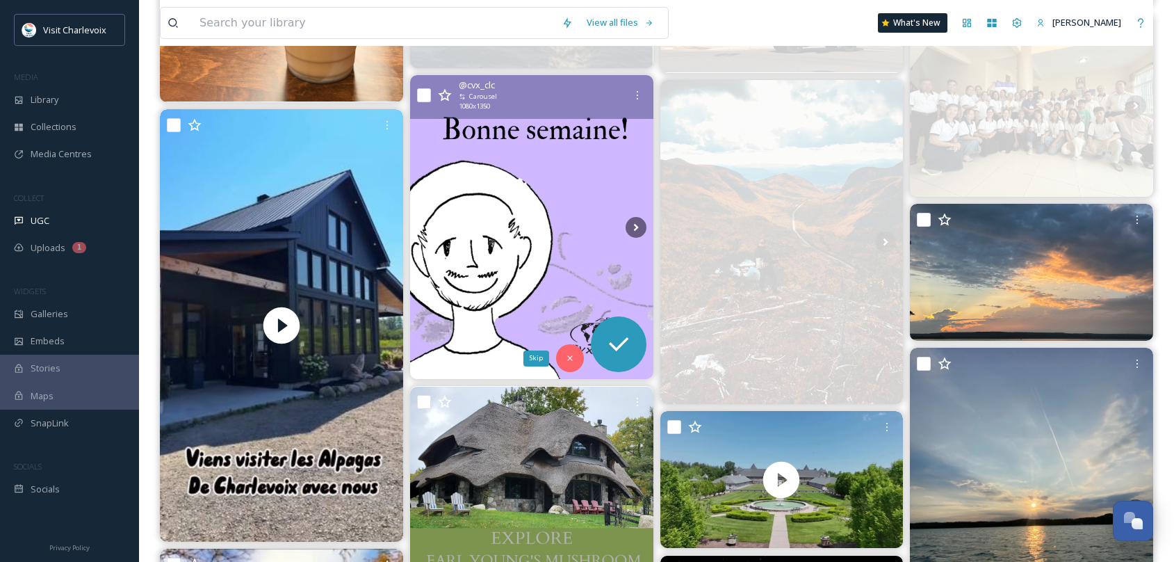
click at [572, 359] on icon at bounding box center [570, 358] width 10 height 10
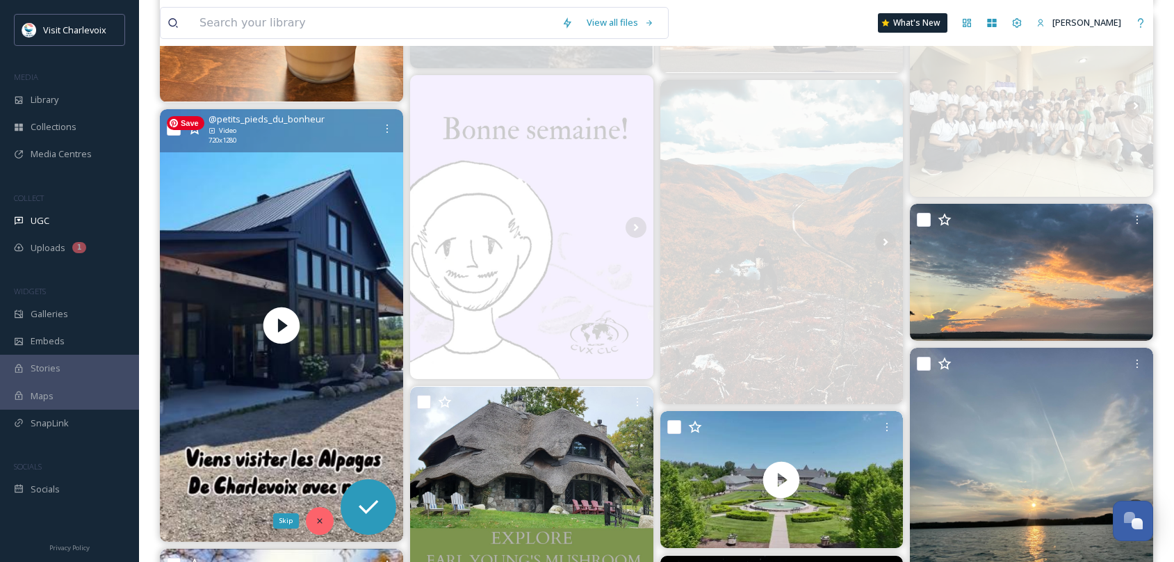
click at [316, 524] on icon at bounding box center [320, 521] width 10 height 10
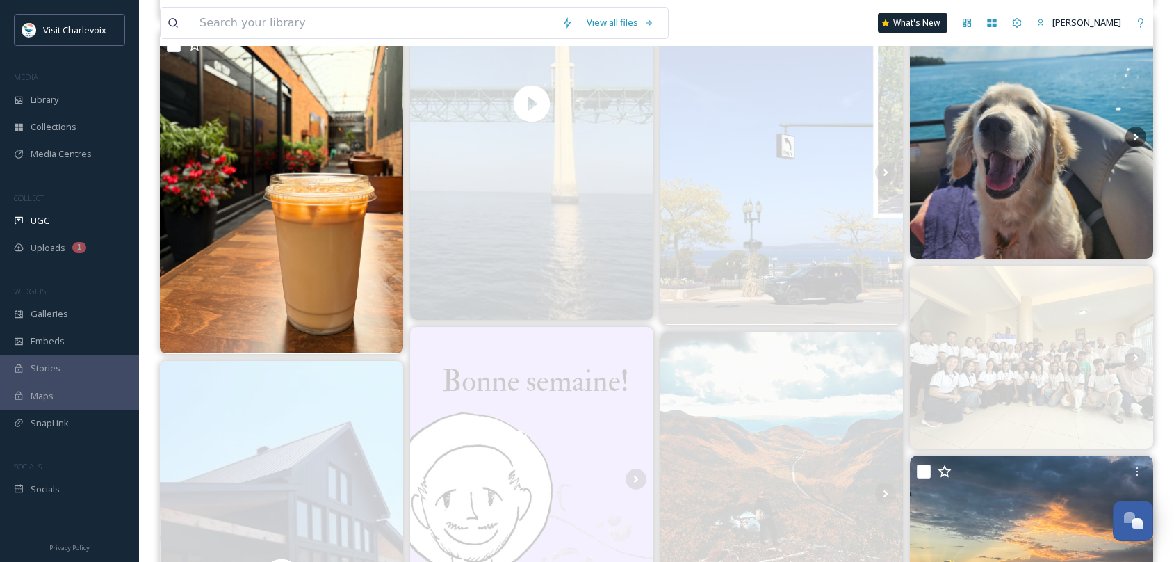
scroll to position [1071, 0]
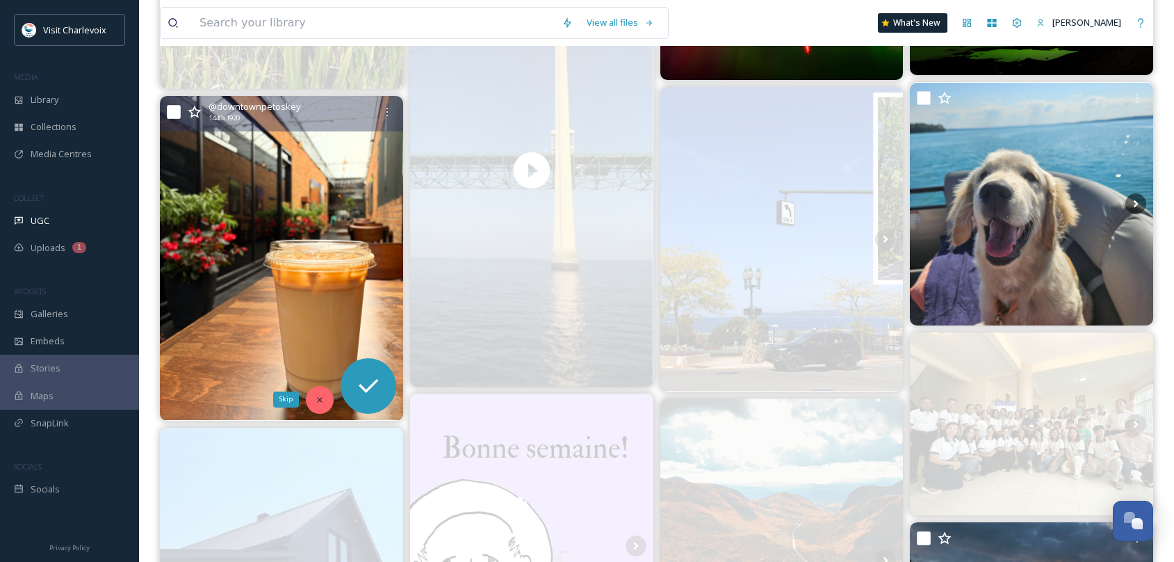
click at [318, 397] on icon at bounding box center [319, 399] width 5 height 5
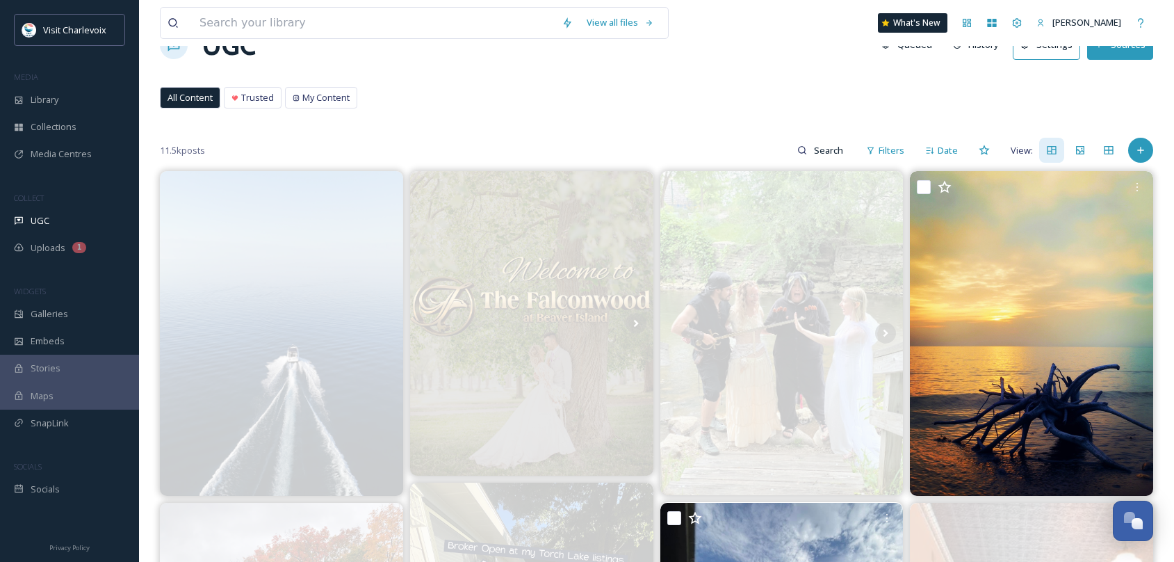
scroll to position [0, 0]
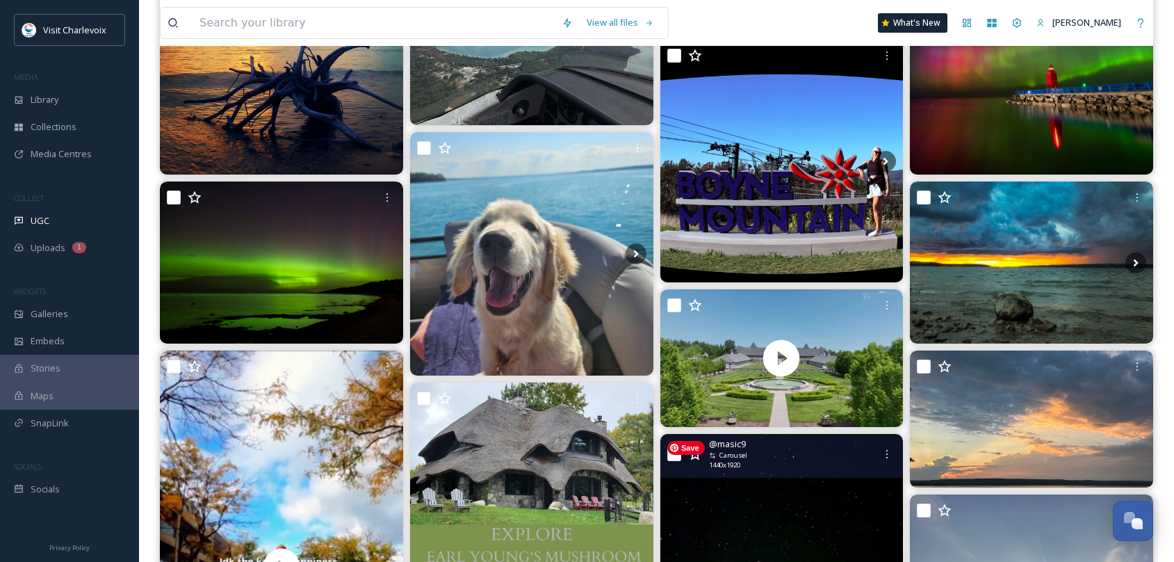
scroll to position [410, 0]
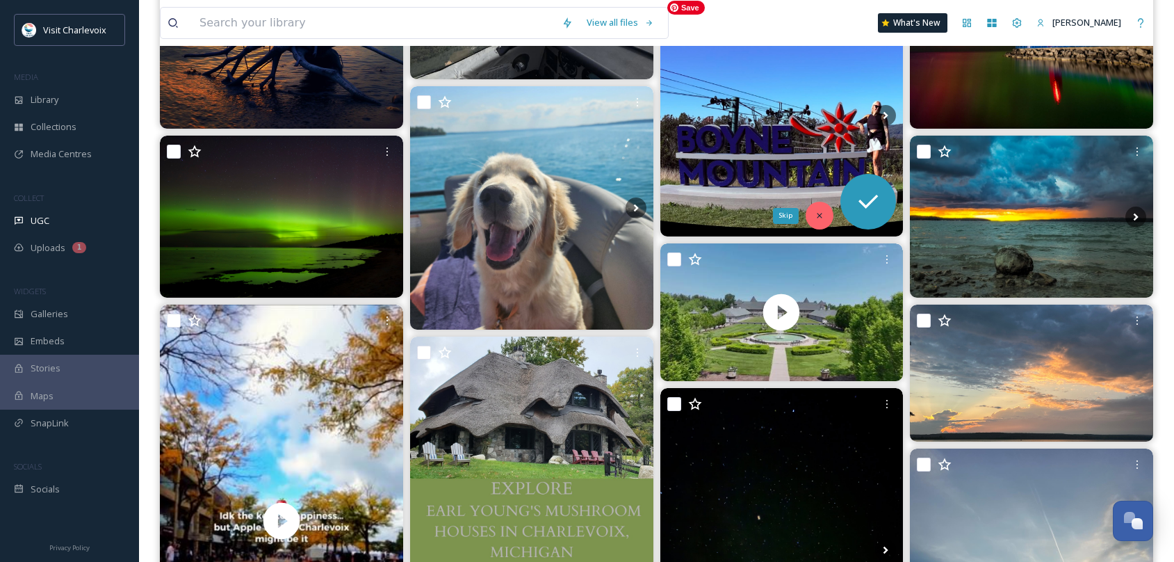
click at [818, 214] on icon at bounding box center [820, 215] width 5 height 5
